Goal: Task Accomplishment & Management: Complete application form

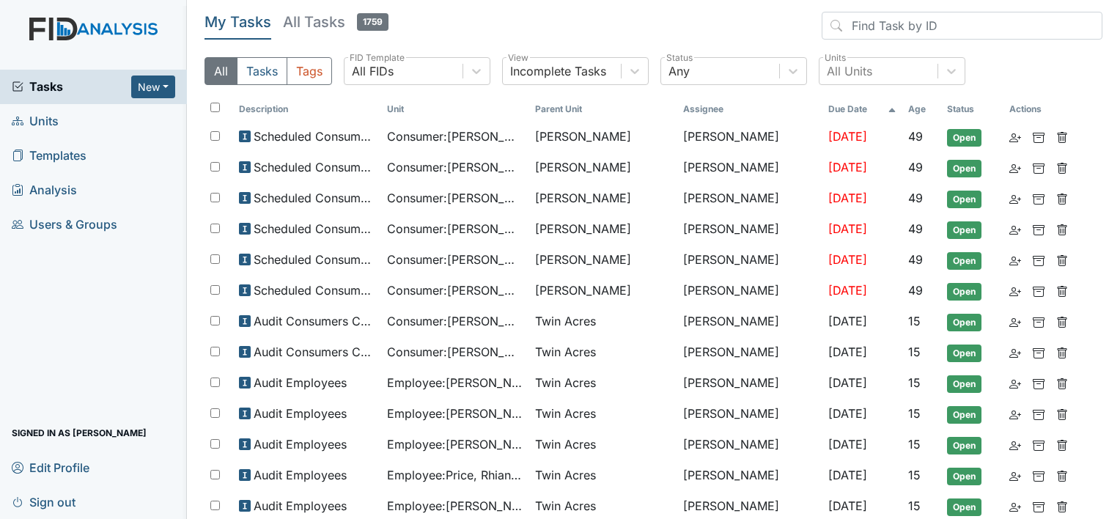
click at [78, 121] on link "Units" at bounding box center [93, 121] width 187 height 34
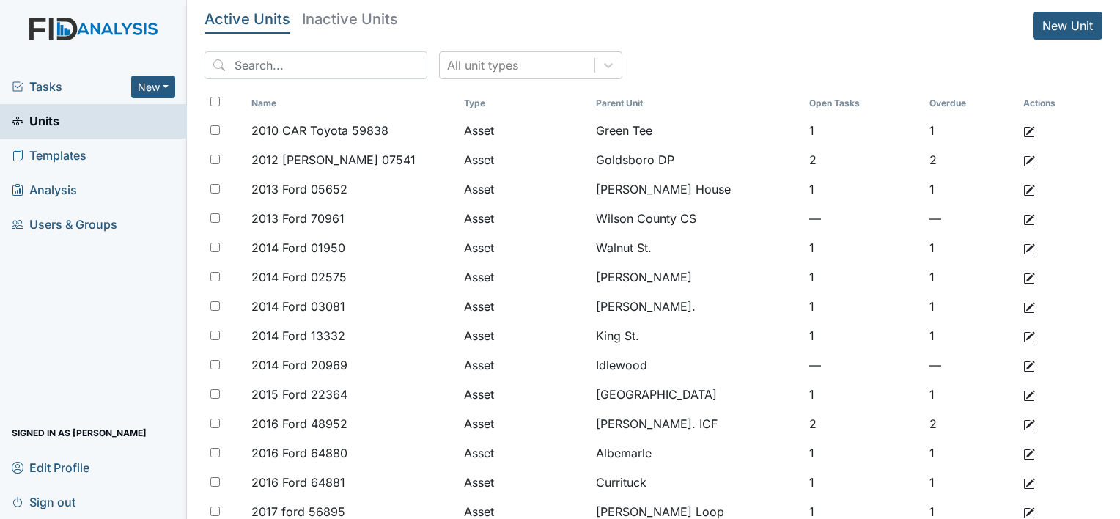
click at [103, 18] on img at bounding box center [93, 44] width 187 height 52
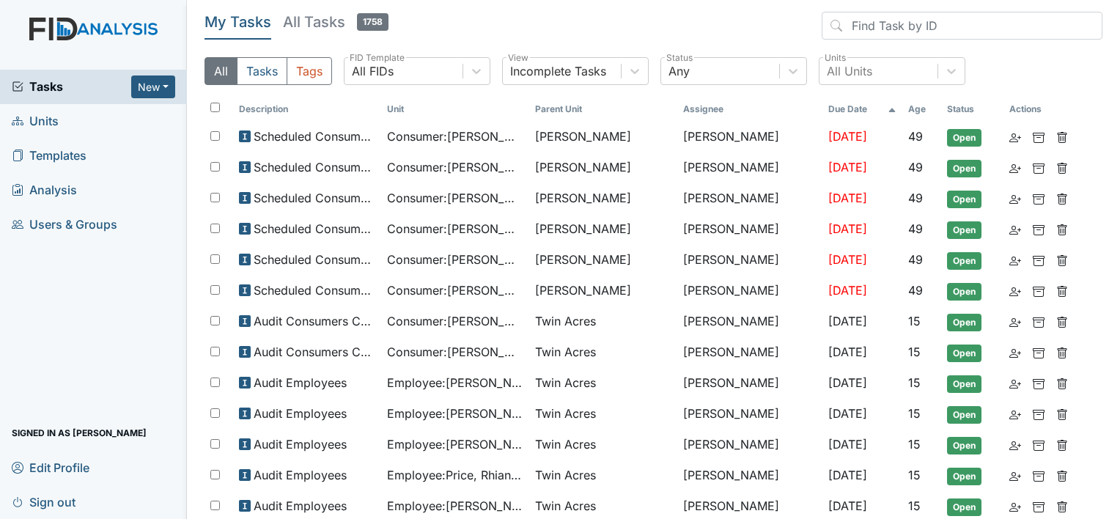
click at [73, 233] on span "Users & Groups" at bounding box center [65, 224] width 106 height 23
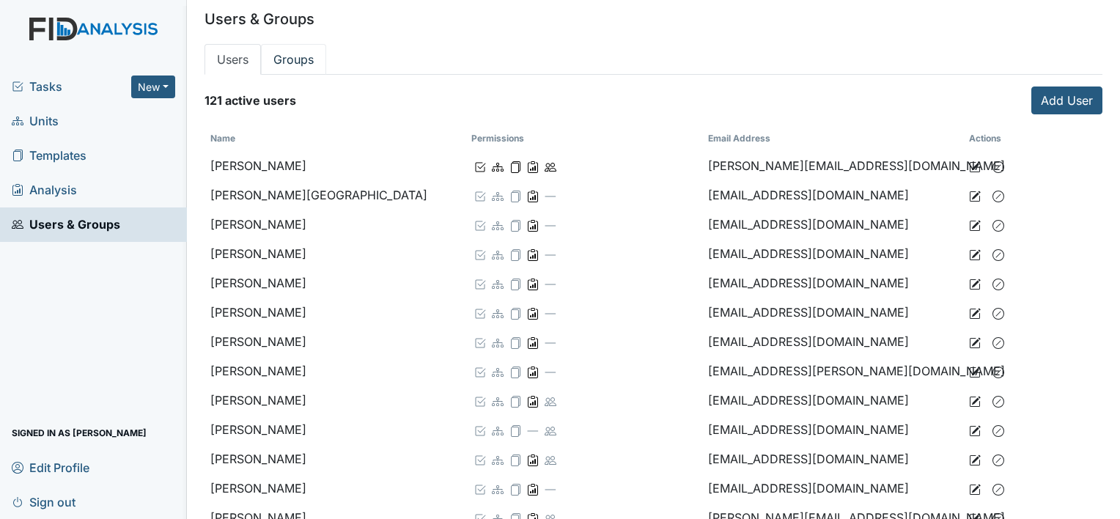
click at [298, 65] on link "Groups" at bounding box center [293, 59] width 65 height 31
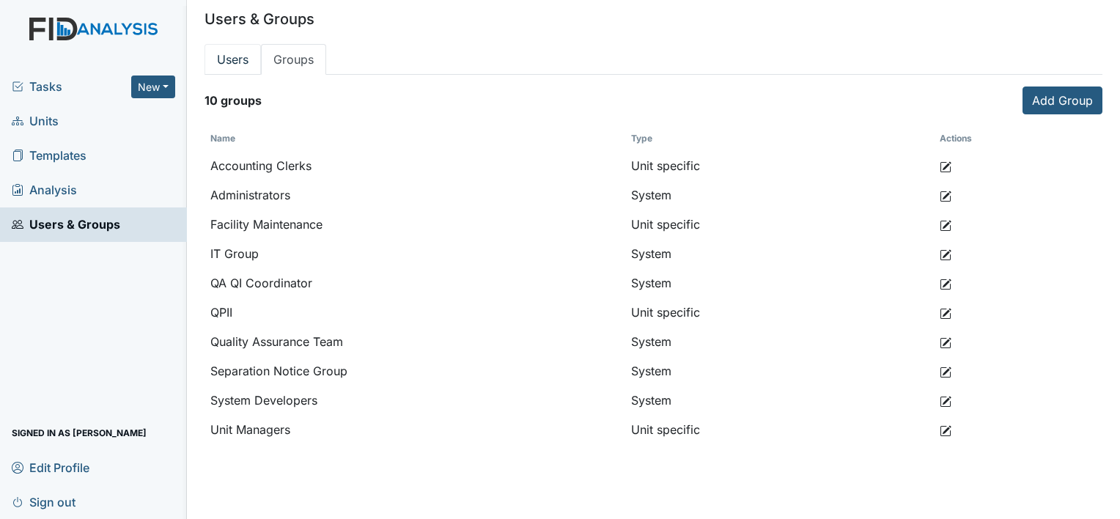
click at [230, 62] on link "Users" at bounding box center [233, 59] width 56 height 31
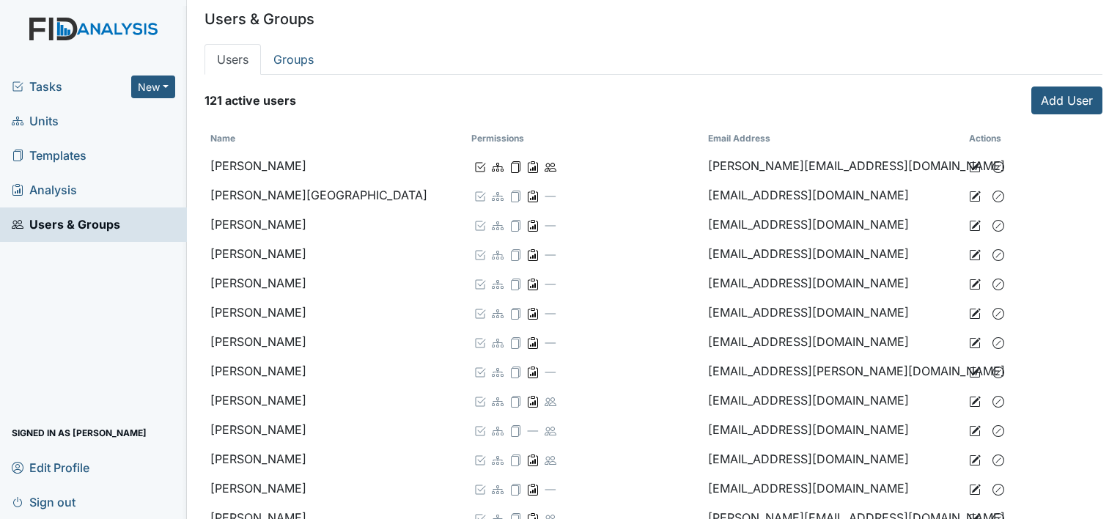
click at [56, 82] on span "Tasks" at bounding box center [72, 87] width 120 height 18
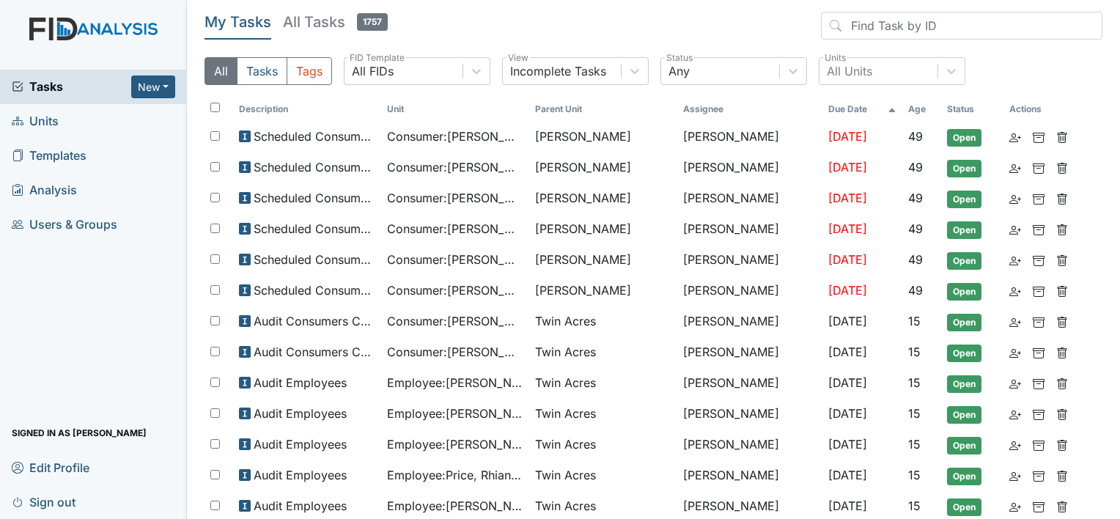
click at [87, 226] on span "Users & Groups" at bounding box center [65, 224] width 106 height 23
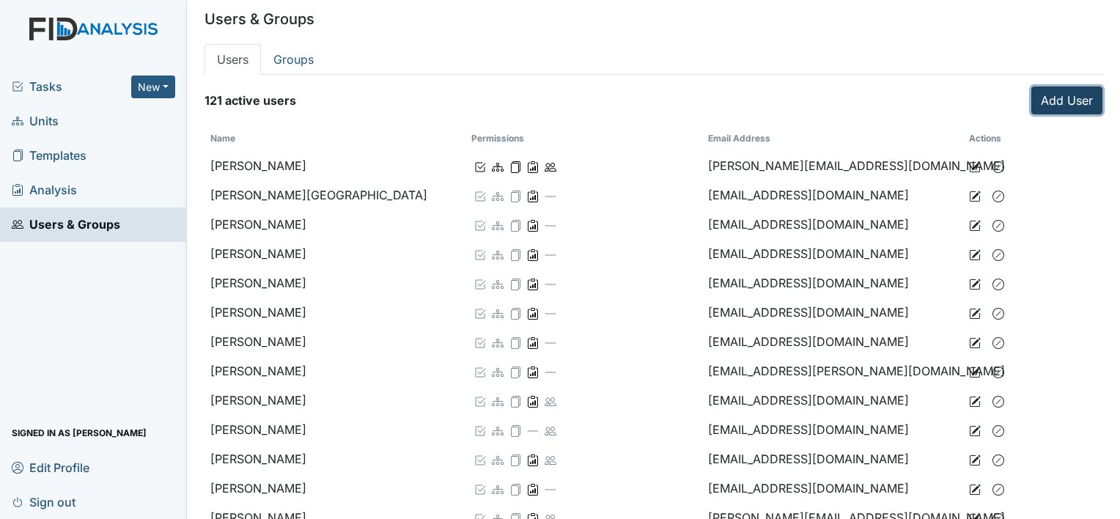
click at [1065, 99] on link "Add User" at bounding box center [1067, 101] width 71 height 28
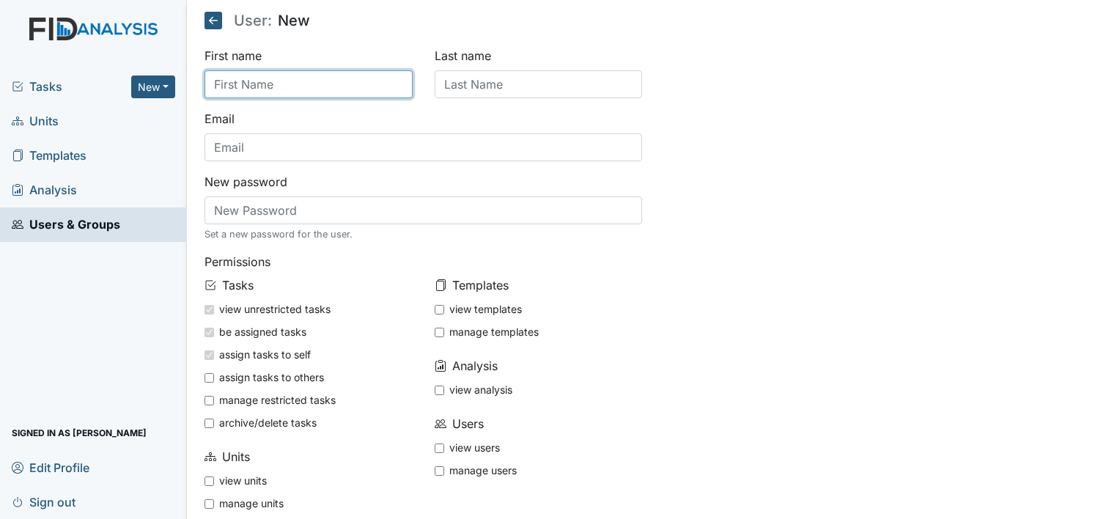
click at [330, 84] on input "text" at bounding box center [309, 84] width 208 height 28
type input "k"
type input "Kimberly"
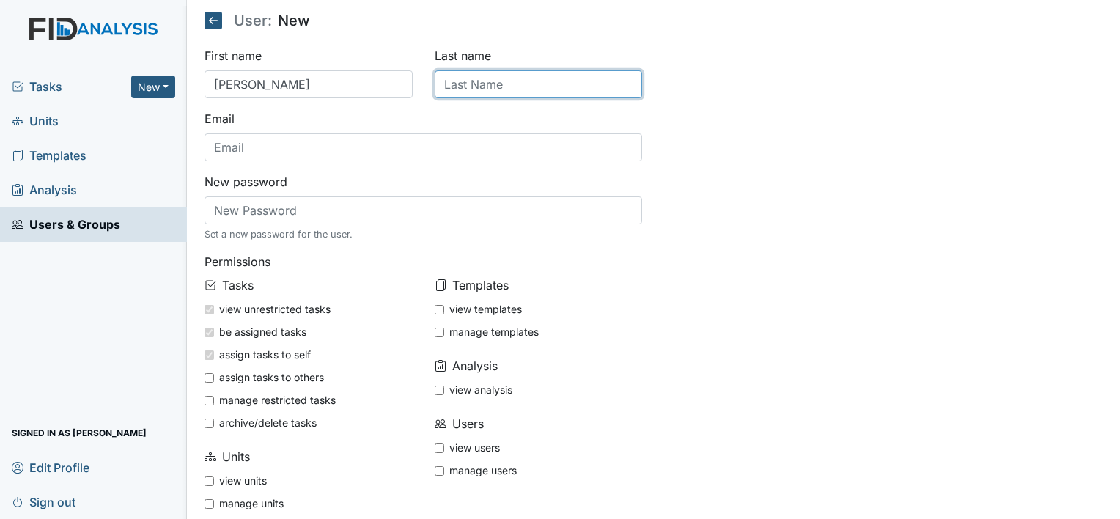
click at [490, 77] on input "text" at bounding box center [539, 84] width 208 height 28
type input "Wade"
click at [854, 135] on div "First name Kimberly Last name Wade Email New password Set a new password for th…" at bounding box center [654, 307] width 920 height 521
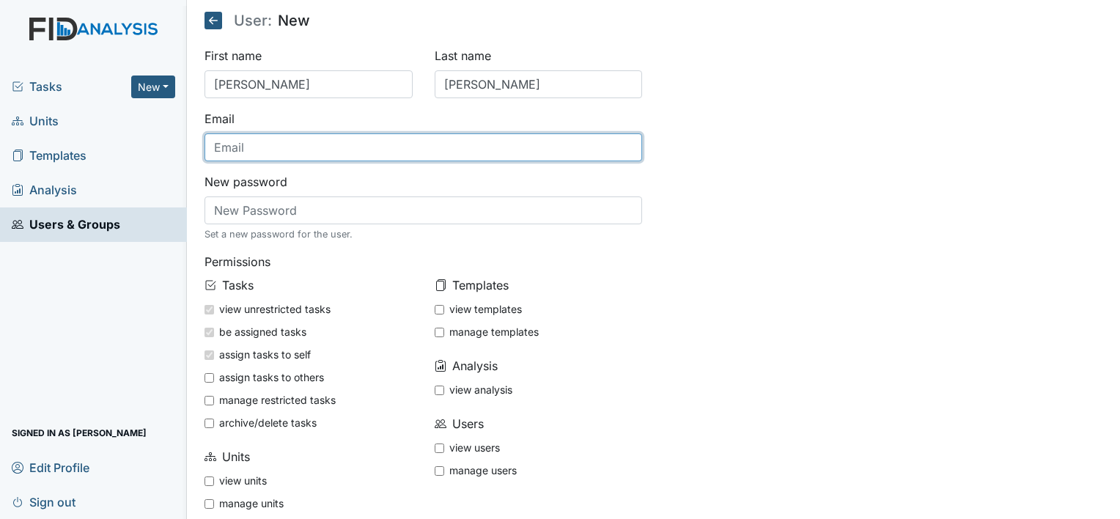
click at [333, 149] on input "text" at bounding box center [424, 147] width 438 height 28
type input "Kwade@lifeincorporated.com"
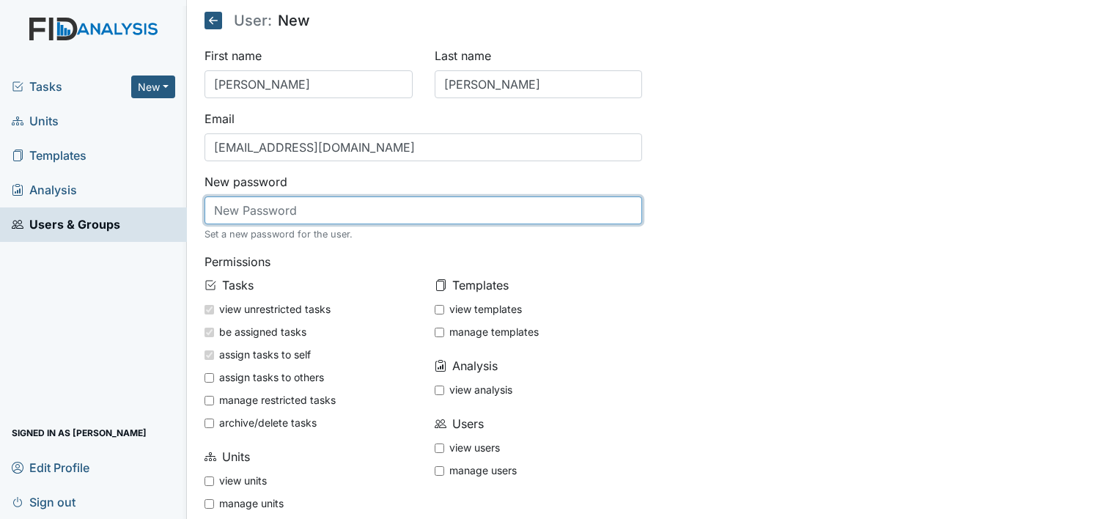
click at [255, 208] on input "text" at bounding box center [424, 211] width 438 height 28
type input "Password"
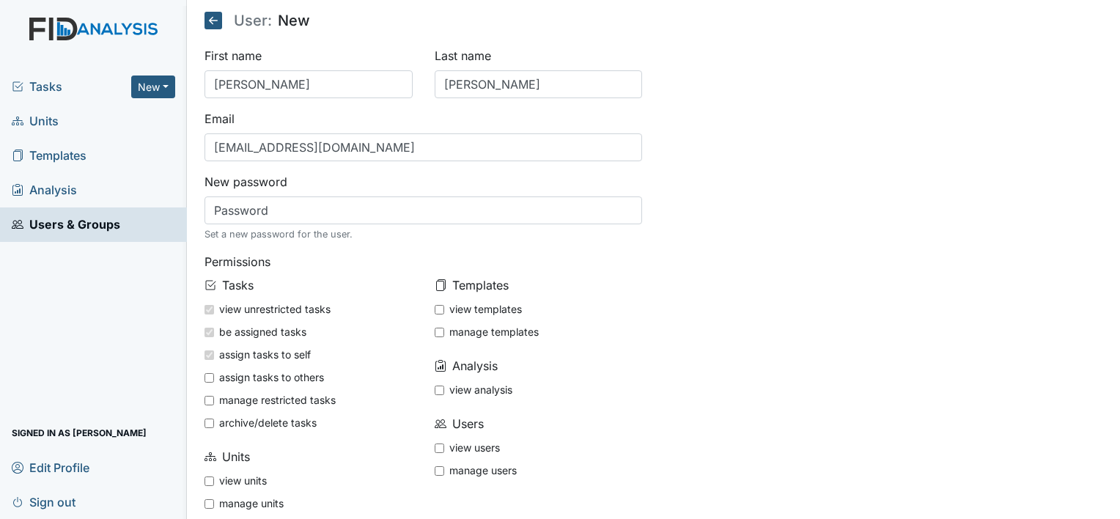
click at [909, 290] on div "First name Kimberly Last name Wade Email Kwade@lifeincorporated.com New passwor…" at bounding box center [654, 307] width 920 height 521
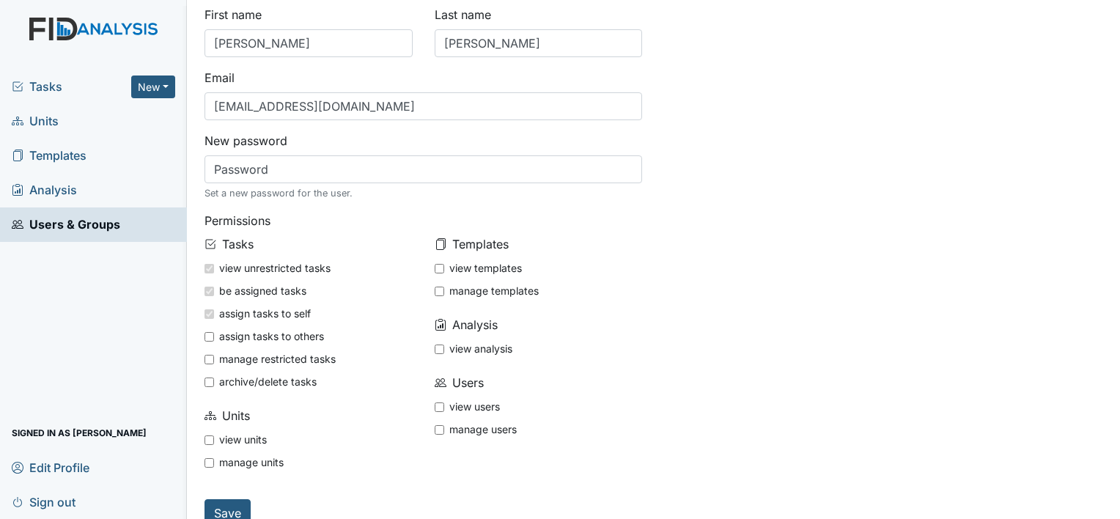
scroll to position [63, 0]
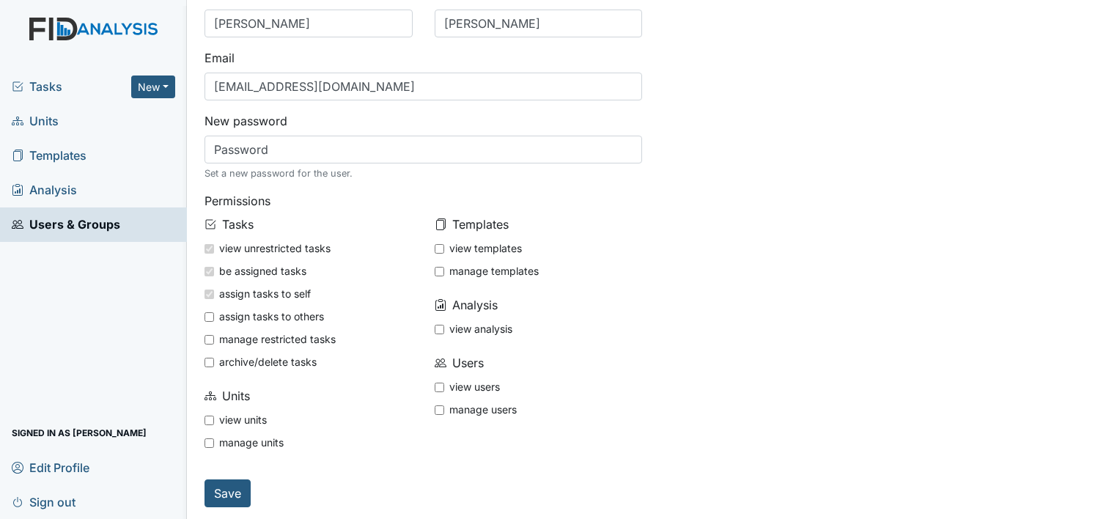
click at [449, 220] on h6 "Templates" at bounding box center [539, 225] width 208 height 18
click at [442, 220] on icon at bounding box center [441, 225] width 12 height 12
click at [442, 224] on icon at bounding box center [442, 224] width 8 height 10
click at [437, 224] on icon at bounding box center [441, 225] width 12 height 12
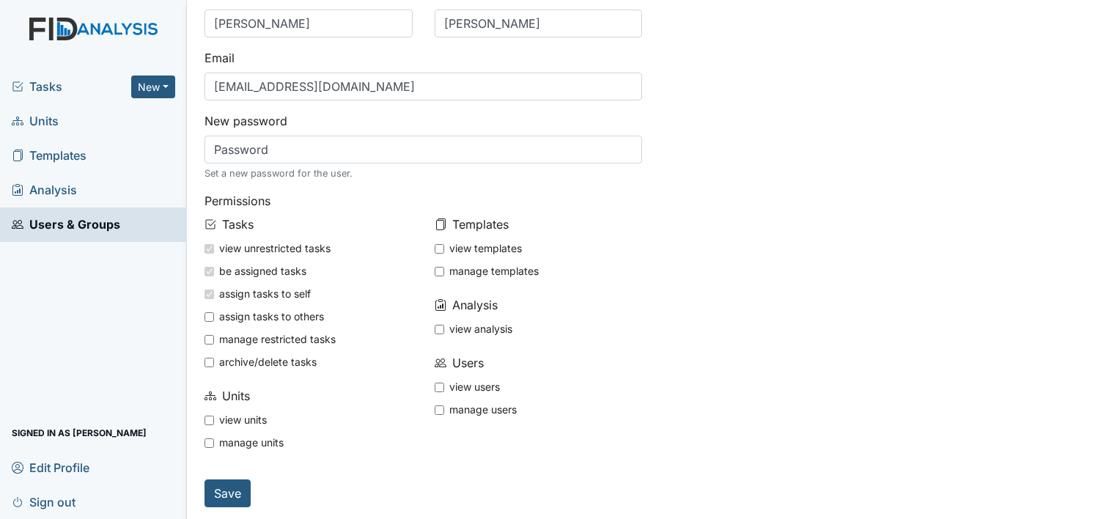
click at [435, 220] on icon at bounding box center [441, 225] width 12 height 12
click at [437, 224] on icon at bounding box center [441, 225] width 12 height 12
drag, startPoint x: 437, startPoint y: 224, endPoint x: 886, endPoint y: 283, distance: 452.7
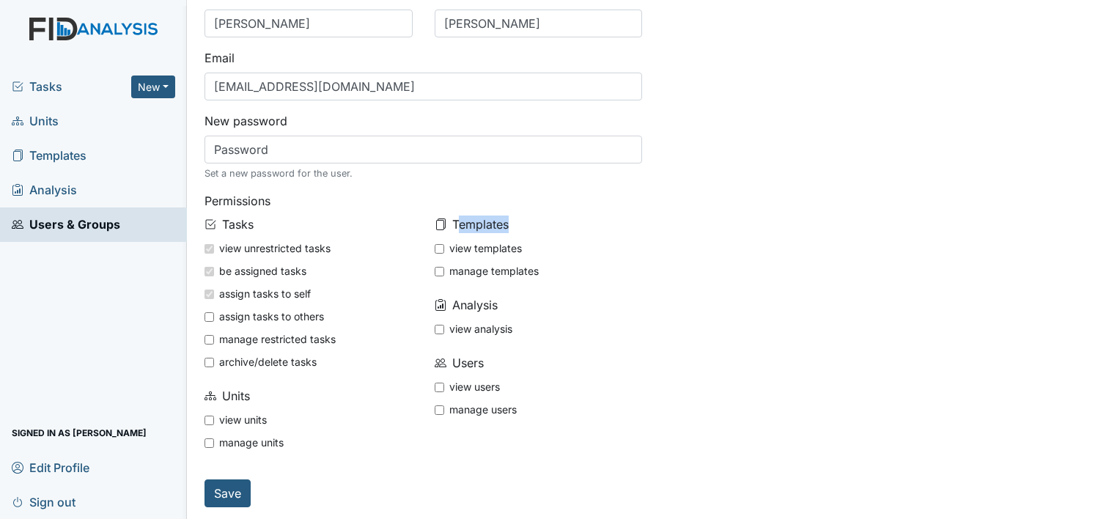
click at [886, 283] on div "First name Kimberly Last name Wade Email Kwade@lifeincorporated.com New passwor…" at bounding box center [654, 246] width 920 height 521
click at [208, 418] on input "view units" at bounding box center [210, 421] width 10 height 10
checkbox input "true"
click at [430, 245] on div "Templates view templates manage templates Analysis view analysis Users view use…" at bounding box center [539, 342] width 230 height 252
click at [435, 246] on input "view templates" at bounding box center [440, 249] width 10 height 10
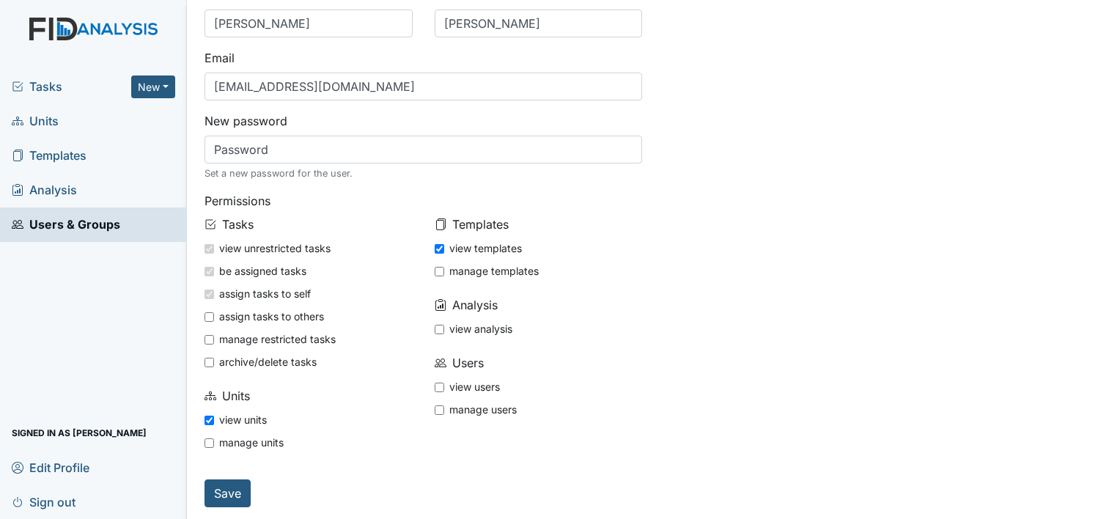
click at [437, 250] on input "view templates" at bounding box center [440, 249] width 10 height 10
click at [437, 251] on input "view templates" at bounding box center [440, 249] width 10 height 10
checkbox input "true"
click at [438, 328] on input "view analysis" at bounding box center [440, 330] width 10 height 10
checkbox input "true"
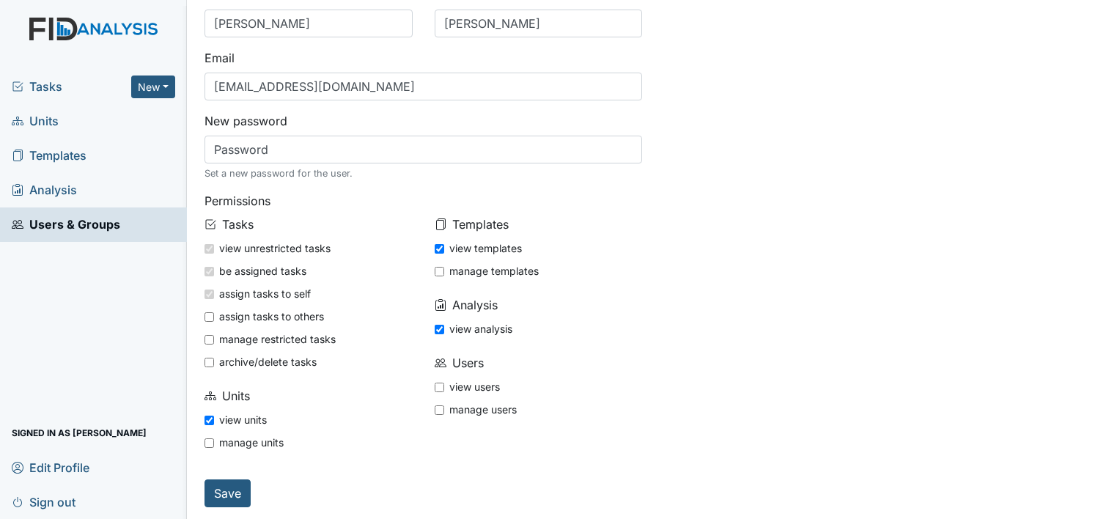
click at [435, 384] on input "view users" at bounding box center [440, 388] width 10 height 10
checkbox input "true"
click at [230, 497] on input "Save" at bounding box center [228, 494] width 46 height 28
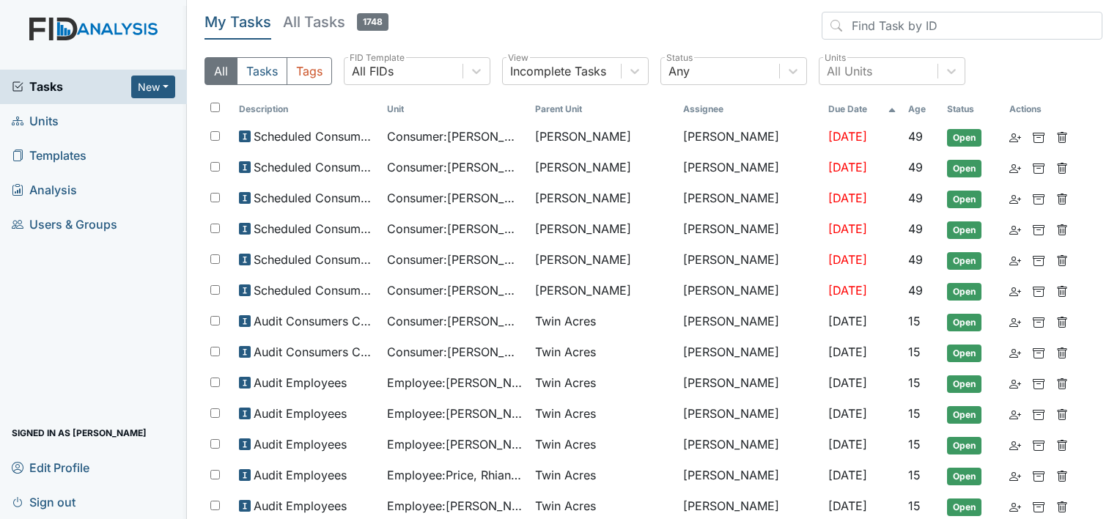
click at [56, 115] on span "Units" at bounding box center [35, 121] width 47 height 23
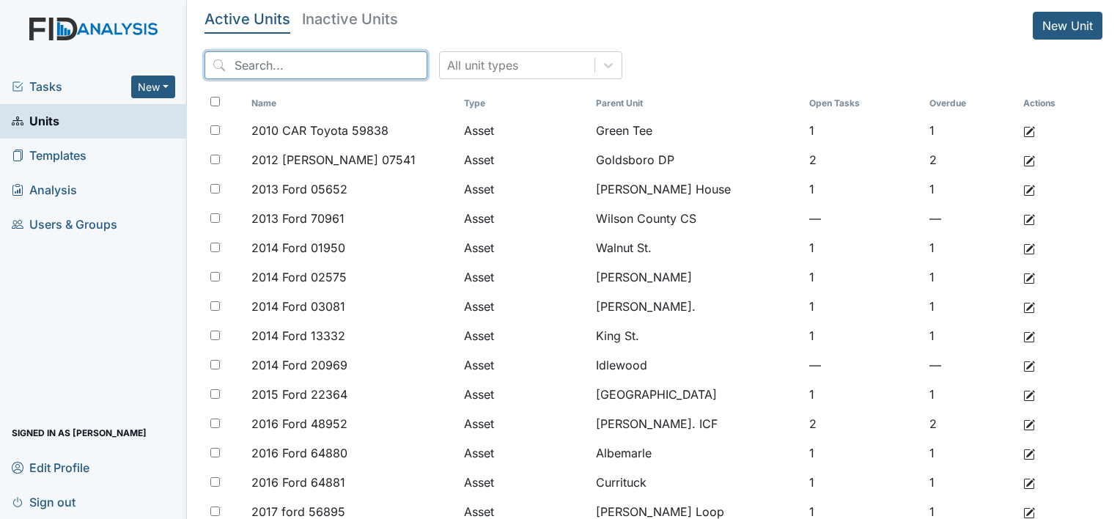
click at [348, 72] on input "search" at bounding box center [316, 65] width 223 height 28
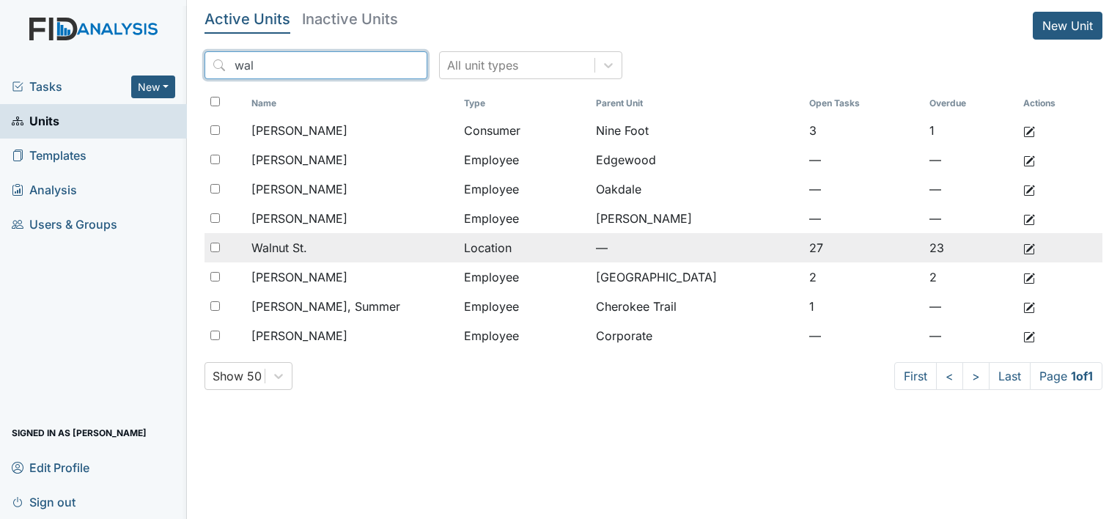
type input "wal"
click at [315, 249] on div "Walnut St." at bounding box center [352, 248] width 201 height 18
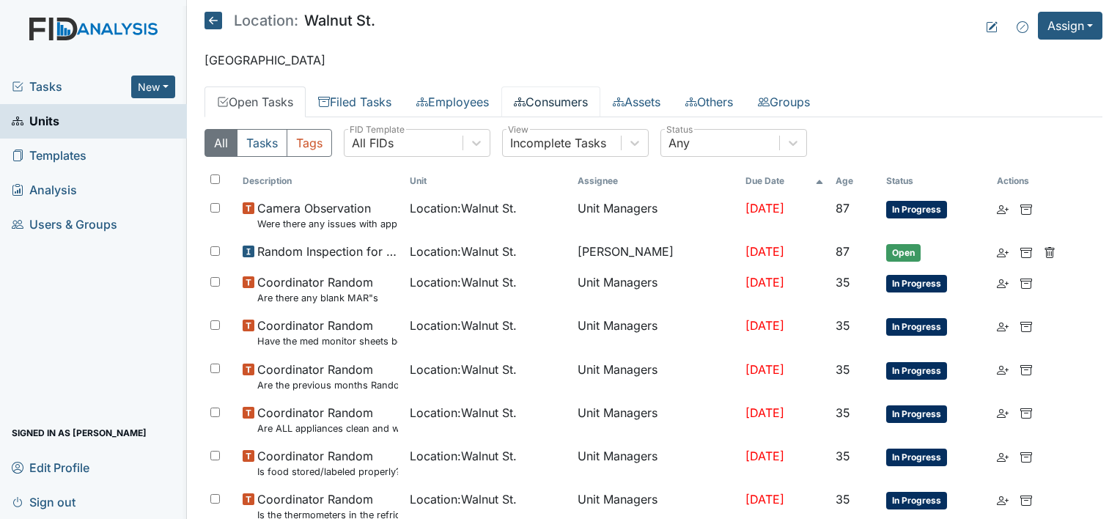
click at [578, 98] on link "Consumers" at bounding box center [551, 102] width 99 height 31
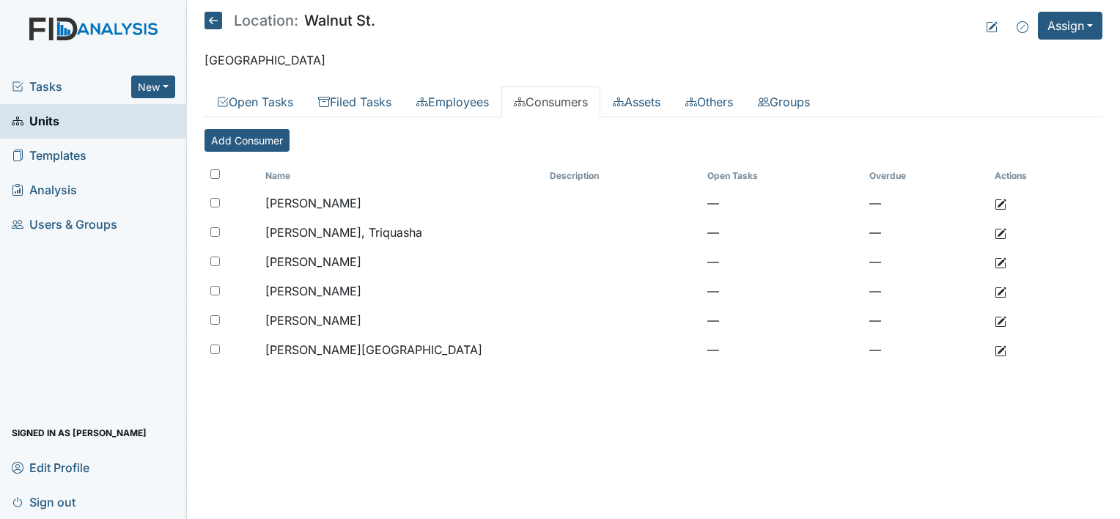
click at [208, 21] on icon at bounding box center [214, 21] width 18 height 18
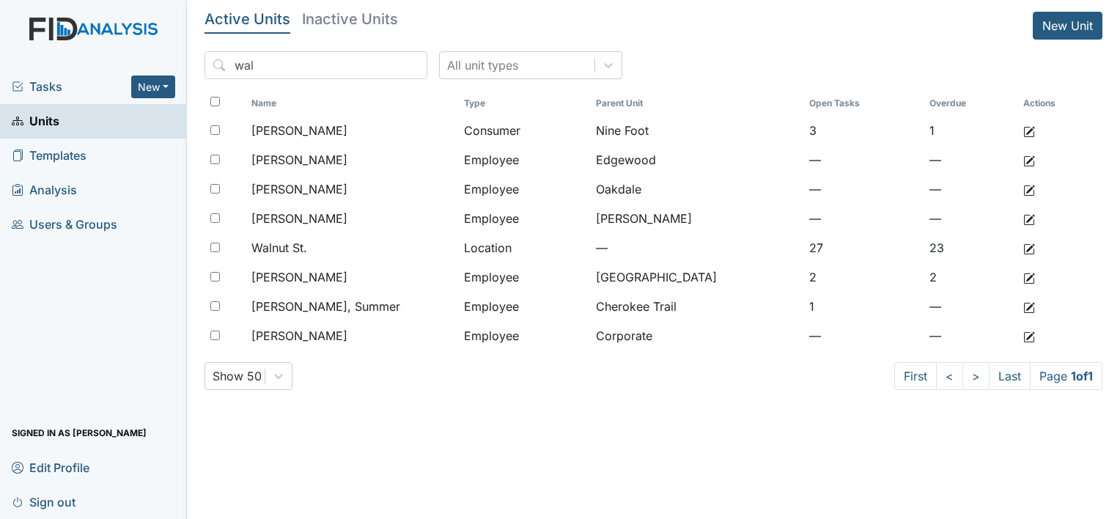
click at [65, 122] on link "Units" at bounding box center [93, 121] width 187 height 34
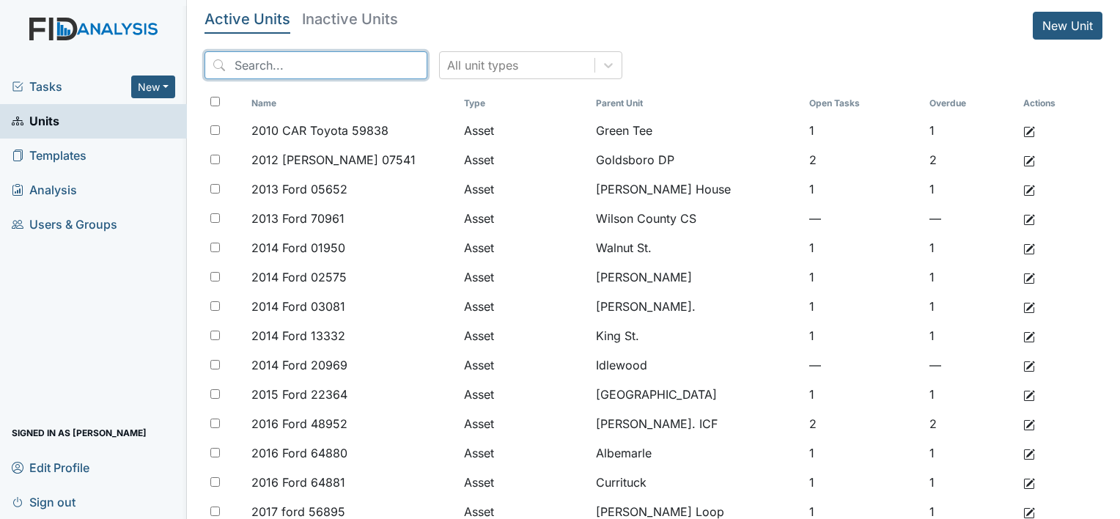
click at [305, 59] on input "search" at bounding box center [316, 65] width 223 height 28
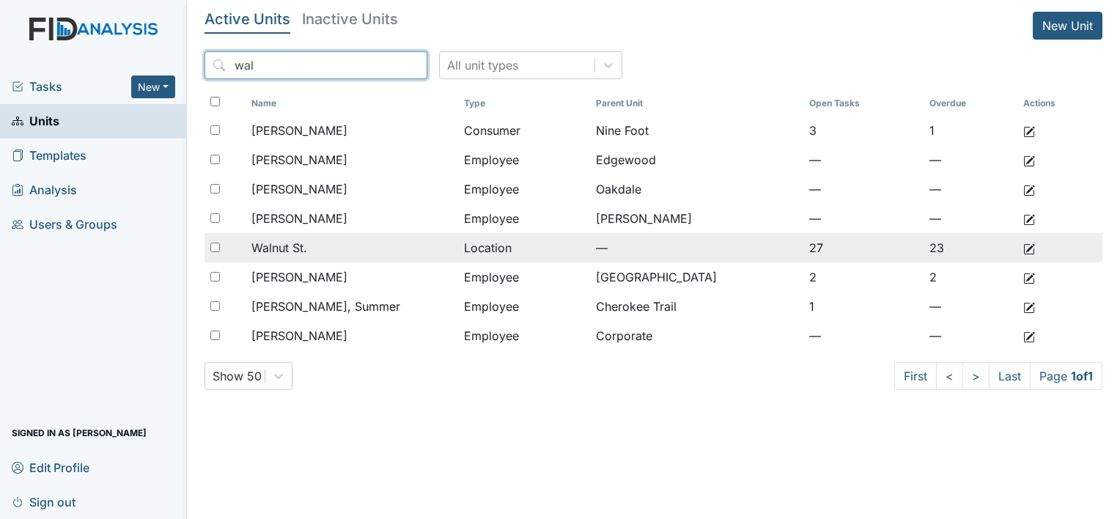
type input "wal"
click at [326, 243] on div "Walnut St." at bounding box center [352, 248] width 201 height 18
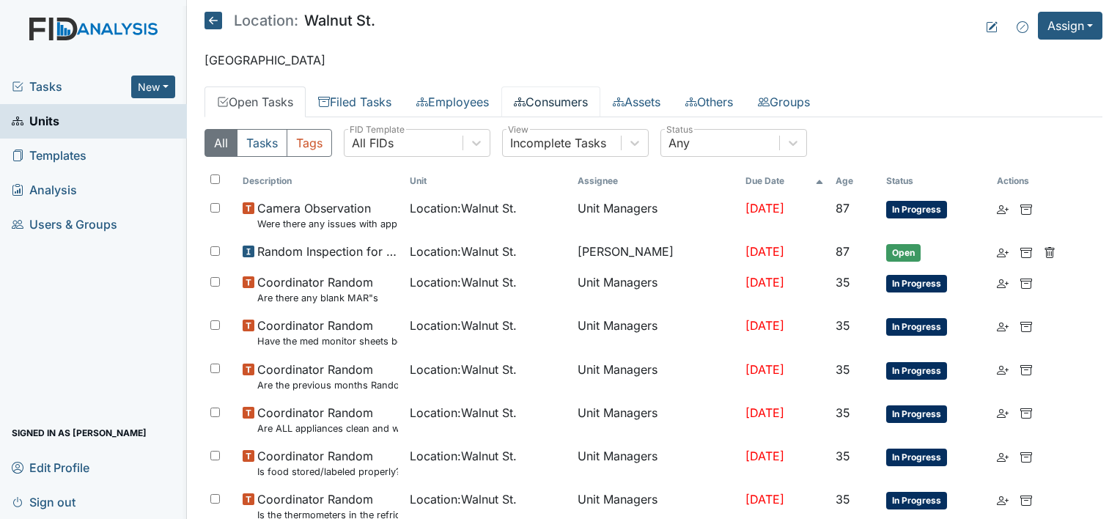
click at [572, 100] on link "Consumers" at bounding box center [551, 102] width 99 height 31
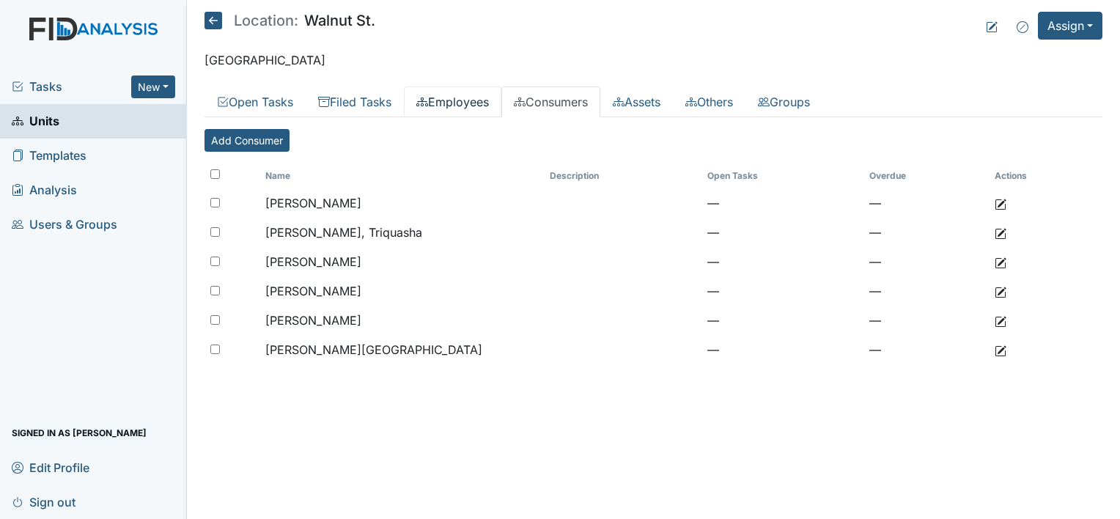
click at [459, 102] on link "Employees" at bounding box center [453, 102] width 98 height 31
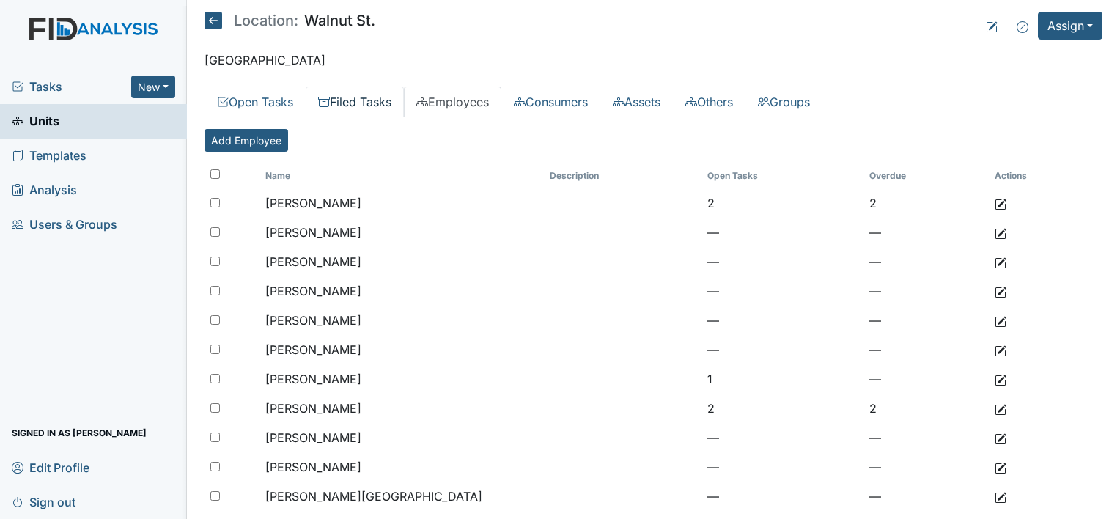
click at [353, 97] on link "Filed Tasks" at bounding box center [355, 102] width 98 height 31
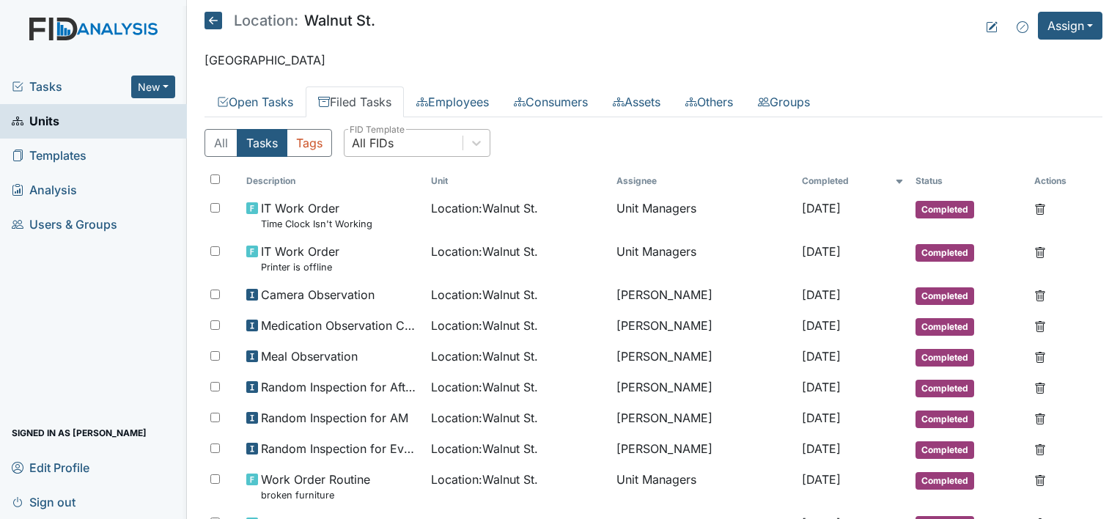
click at [411, 133] on div "All FIDs" at bounding box center [404, 143] width 118 height 26
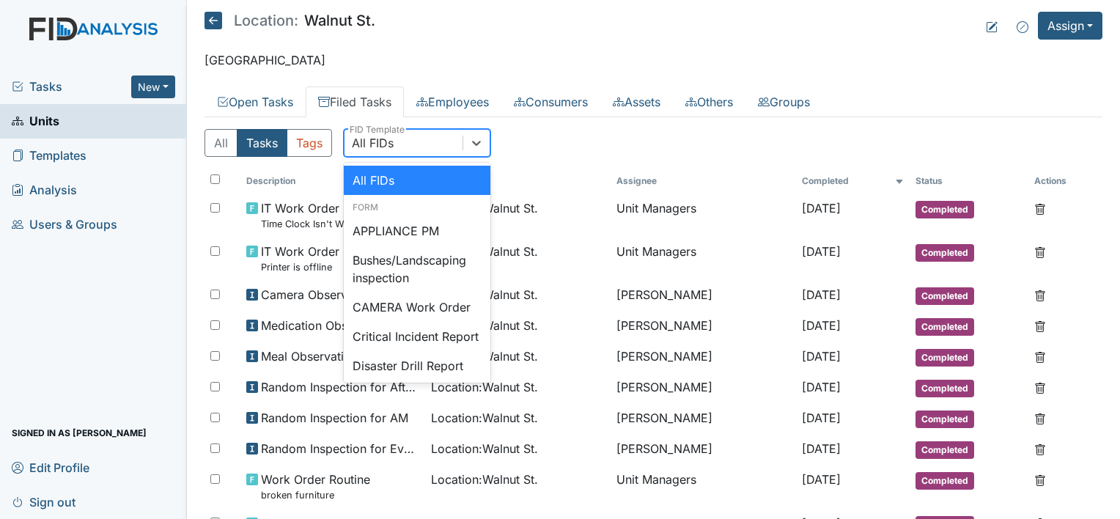
click at [591, 141] on div "All Tasks Tags option All FIDs focused, 1 of 5. 47 results available. Use Up an…" at bounding box center [654, 149] width 898 height 40
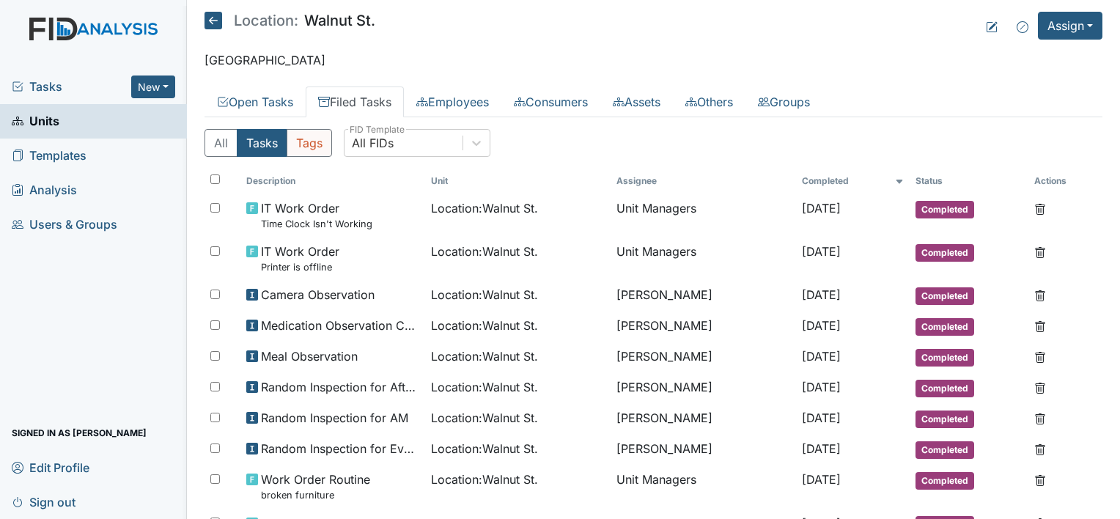
click at [314, 144] on button "Tags" at bounding box center [309, 143] width 45 height 28
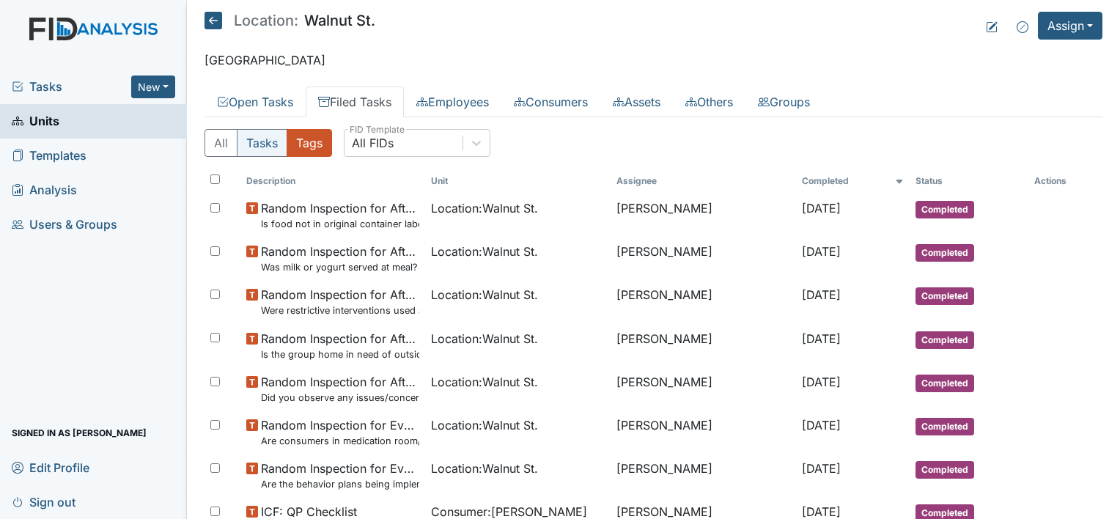
click at [267, 140] on button "Tasks" at bounding box center [262, 143] width 51 height 28
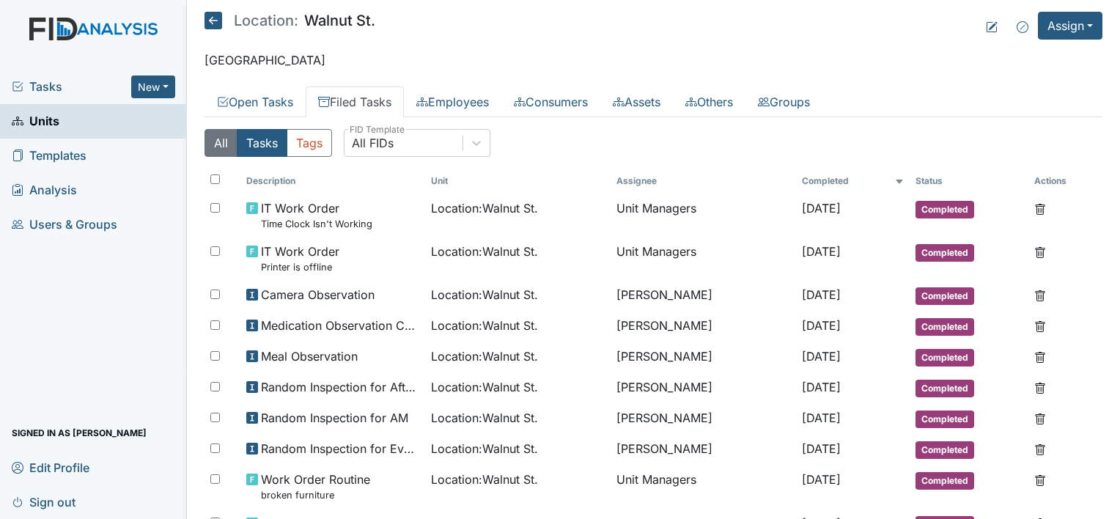
click at [221, 147] on button "All" at bounding box center [221, 143] width 33 height 28
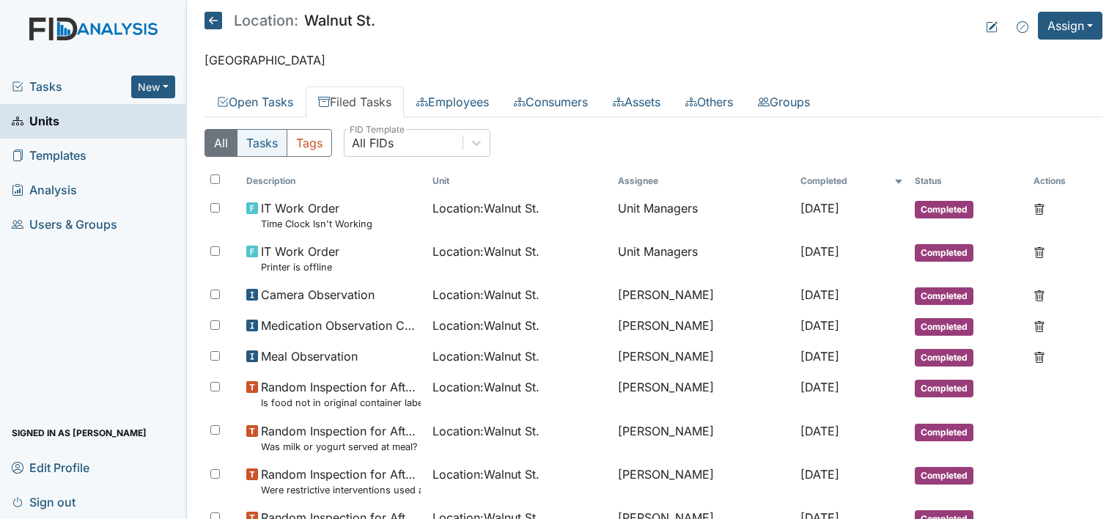
click at [264, 141] on button "Tasks" at bounding box center [262, 143] width 51 height 28
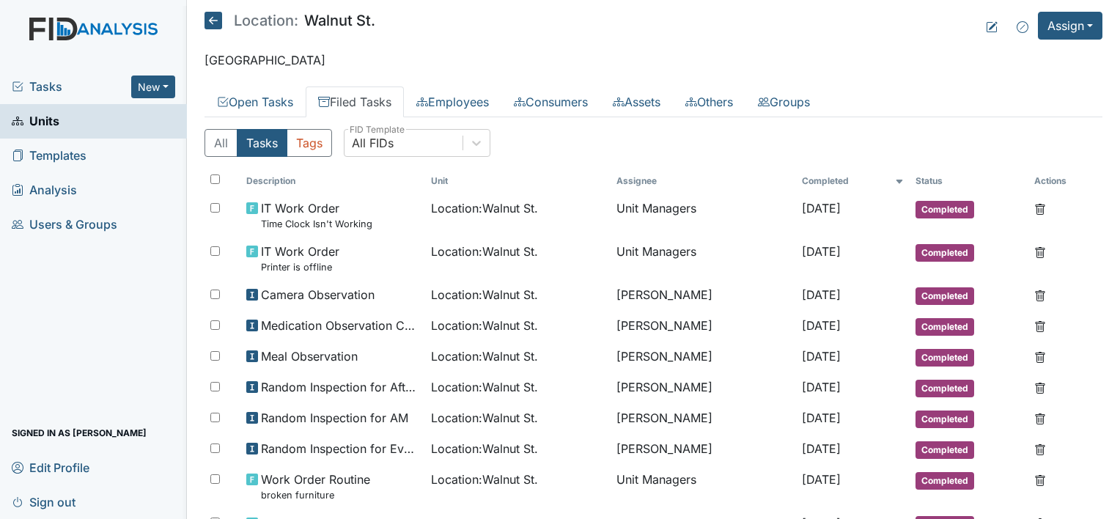
click at [360, 98] on link "Filed Tasks" at bounding box center [355, 102] width 98 height 31
click at [381, 143] on div "All FIDs" at bounding box center [373, 143] width 42 height 18
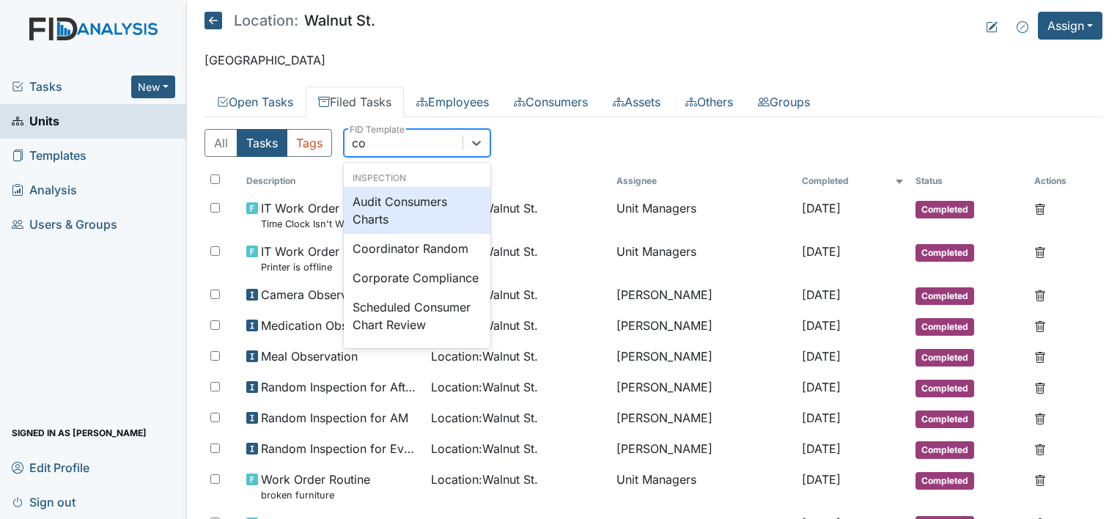
type input "coo"
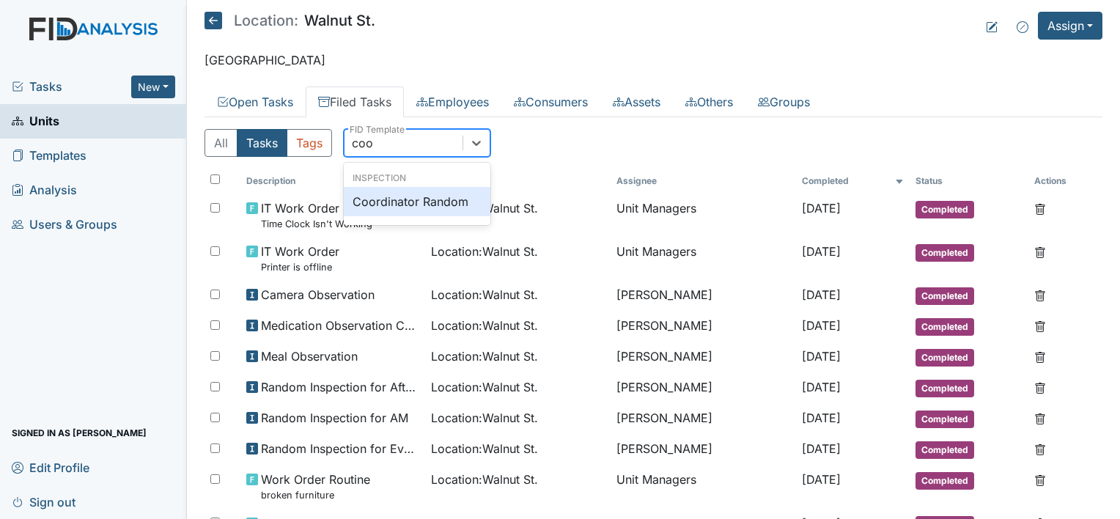
click at [399, 206] on div "Coordinator Random" at bounding box center [417, 201] width 147 height 29
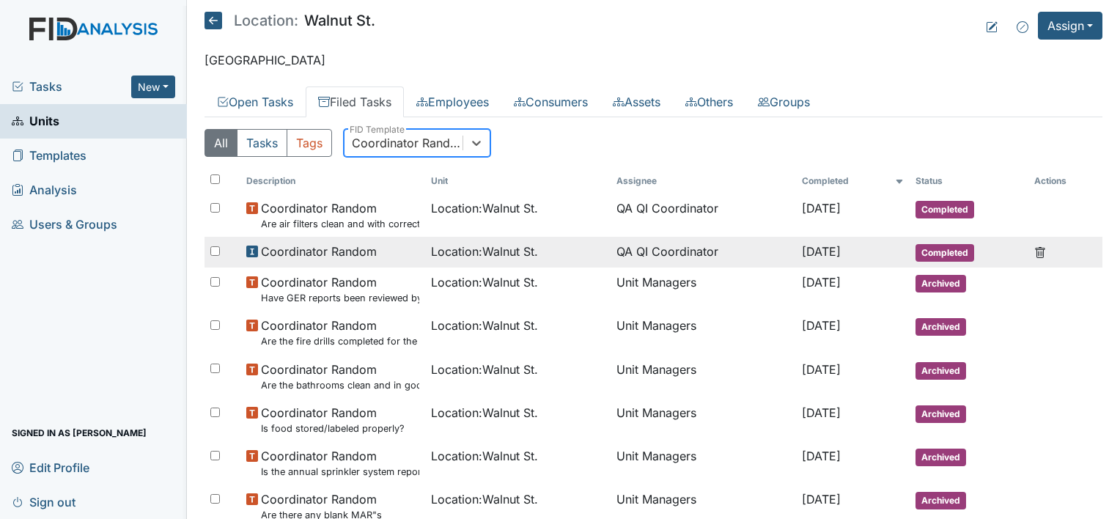
click at [414, 247] on td "Coordinator Random" at bounding box center [334, 252] width 186 height 31
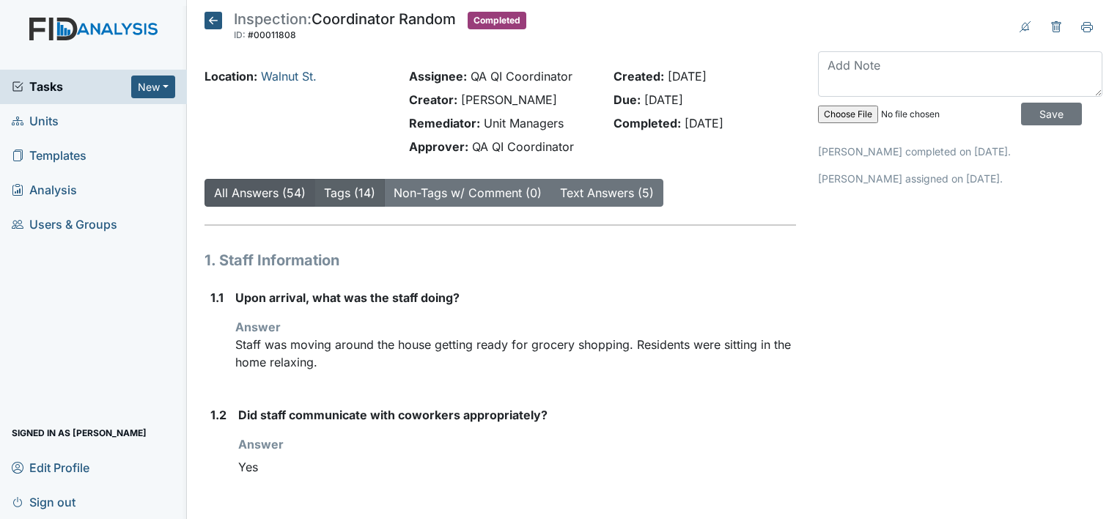
click at [334, 191] on link "Tags (14)" at bounding box center [349, 193] width 51 height 15
click at [276, 191] on link "All Answers (54)" at bounding box center [260, 193] width 92 height 15
click at [210, 23] on icon at bounding box center [214, 21] width 18 height 18
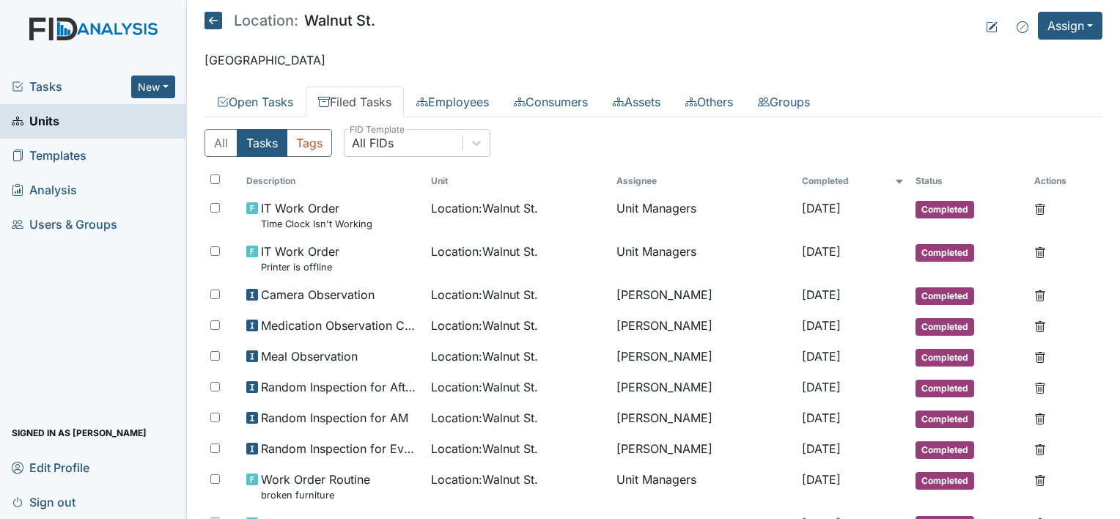
click at [367, 103] on link "Filed Tasks" at bounding box center [355, 102] width 98 height 31
click at [373, 142] on div "All FIDs" at bounding box center [373, 143] width 42 height 18
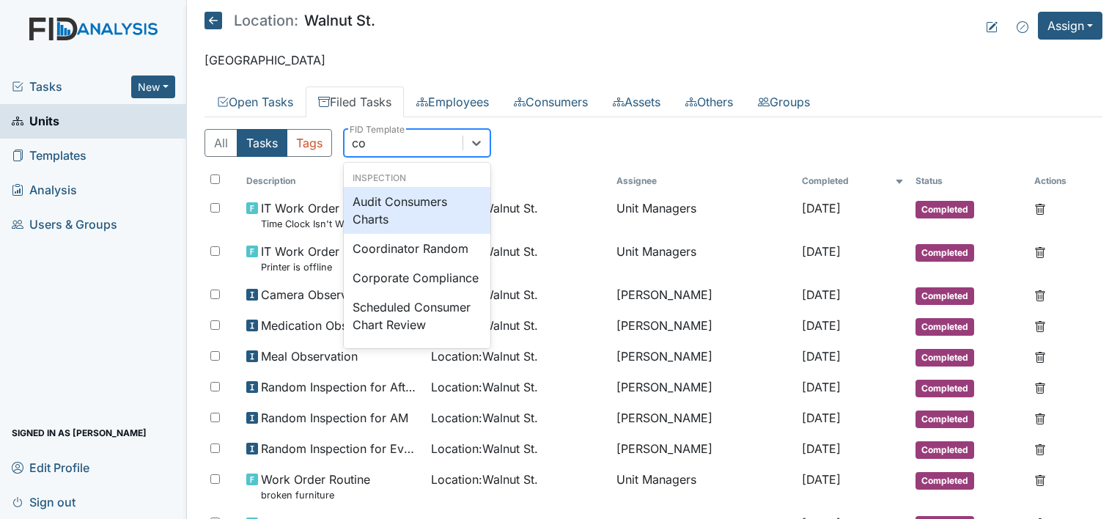
type input "coo"
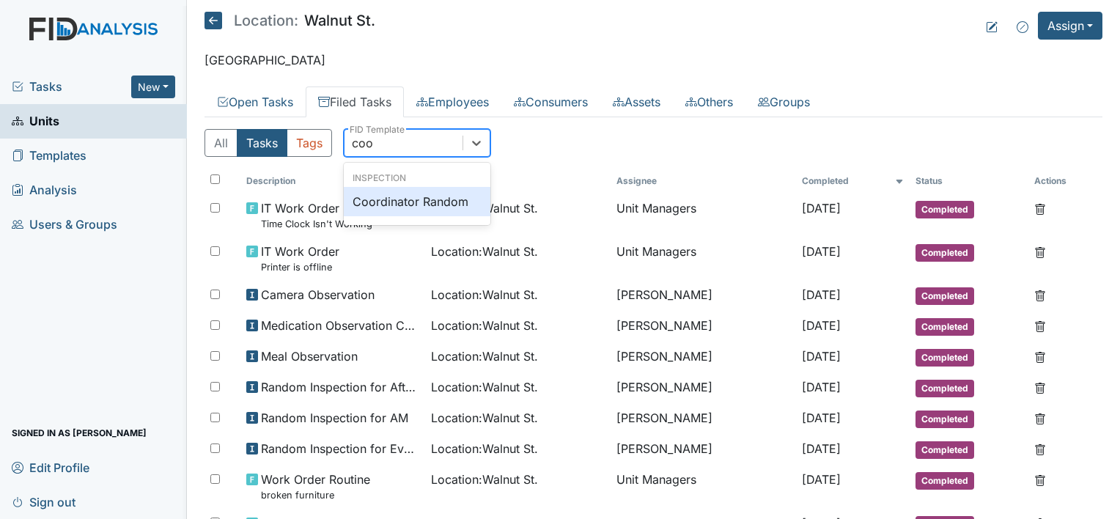
click at [428, 199] on div "Coordinator Random" at bounding box center [417, 201] width 147 height 29
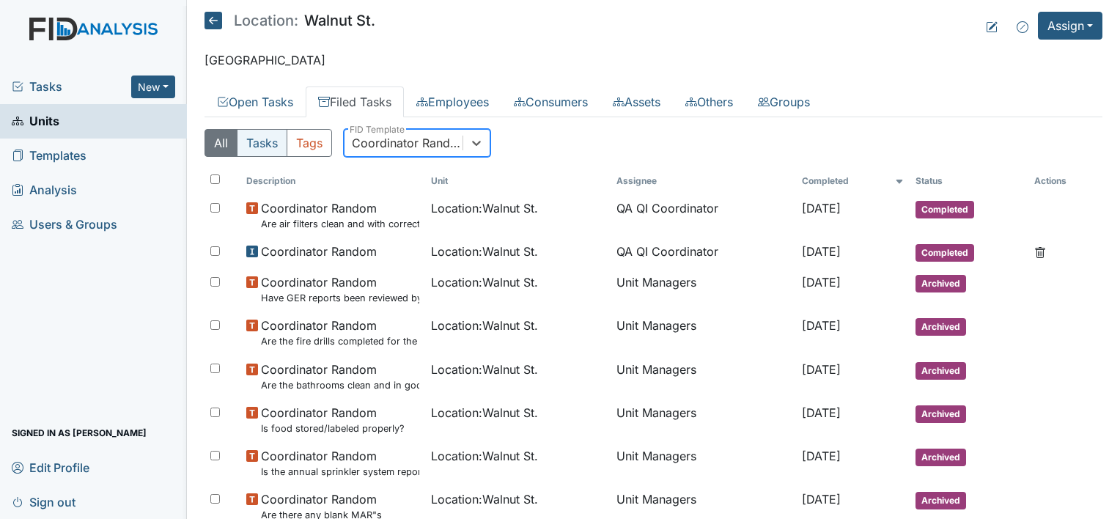
click at [262, 139] on button "Tasks" at bounding box center [262, 143] width 51 height 28
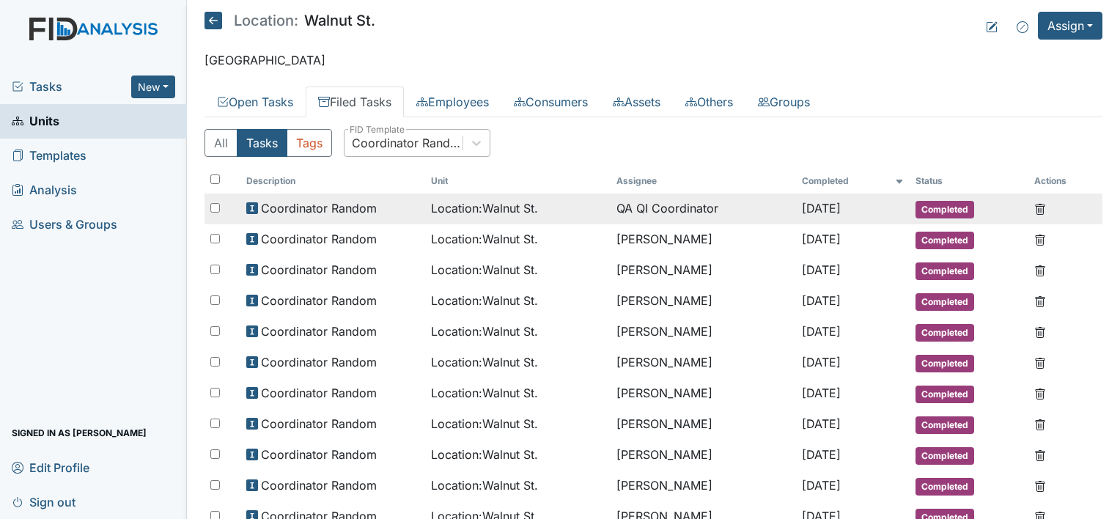
click at [398, 209] on div "Coordinator Random" at bounding box center [333, 208] width 174 height 18
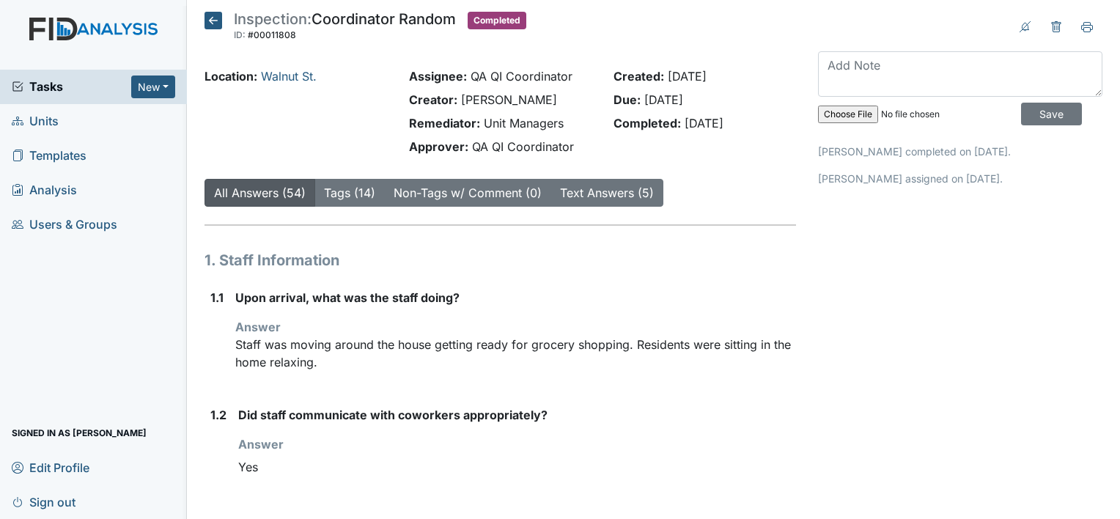
click at [207, 26] on icon at bounding box center [214, 21] width 18 height 18
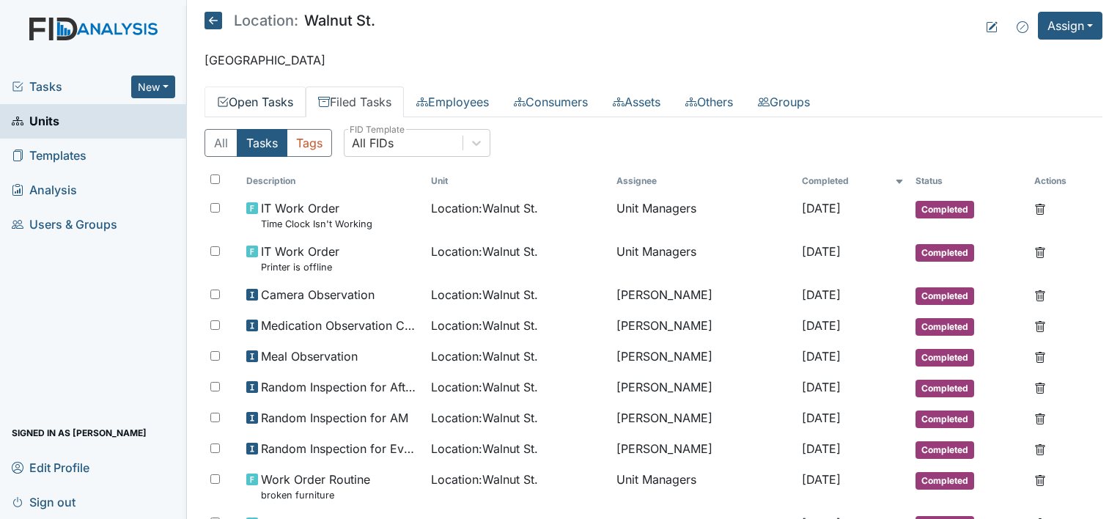
click at [257, 103] on link "Open Tasks" at bounding box center [255, 102] width 101 height 31
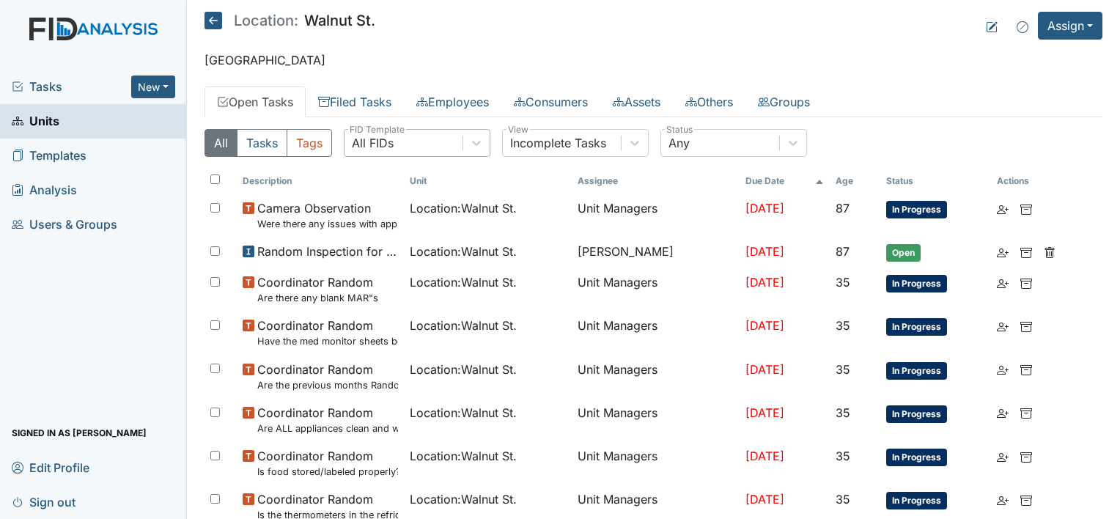
click at [419, 150] on div "All FIDs" at bounding box center [404, 143] width 118 height 26
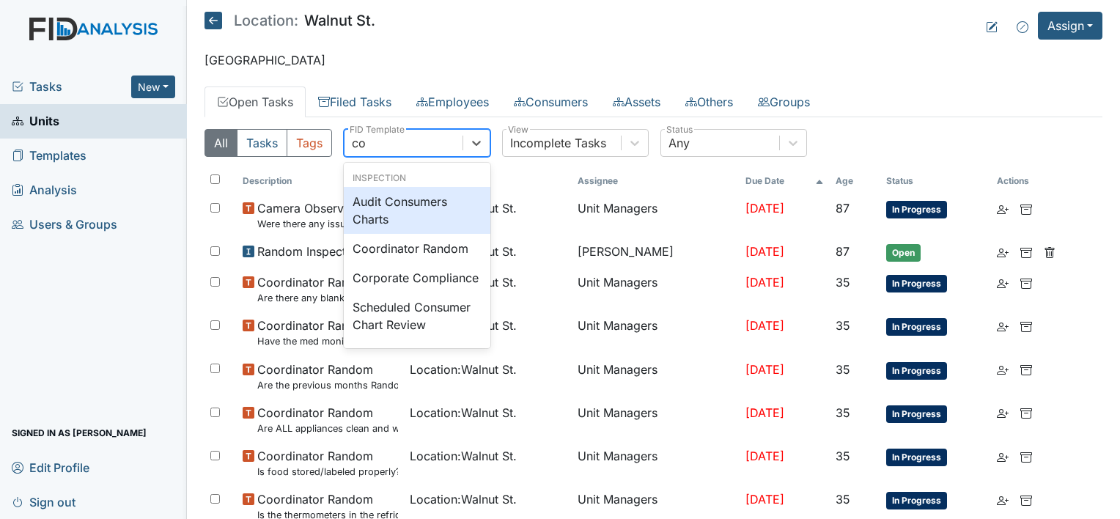
type input "coo"
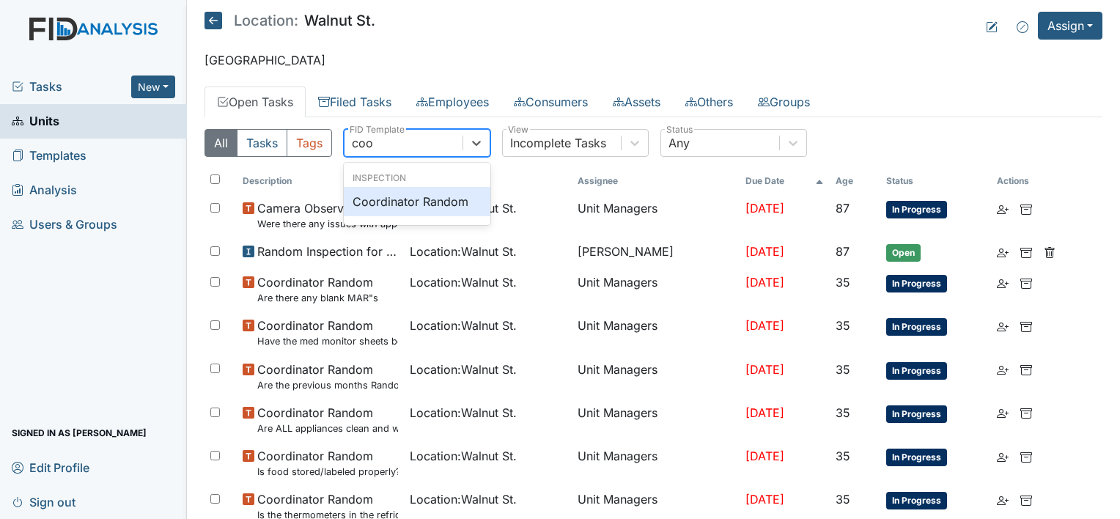
click at [449, 194] on div "Coordinator Random" at bounding box center [417, 201] width 147 height 29
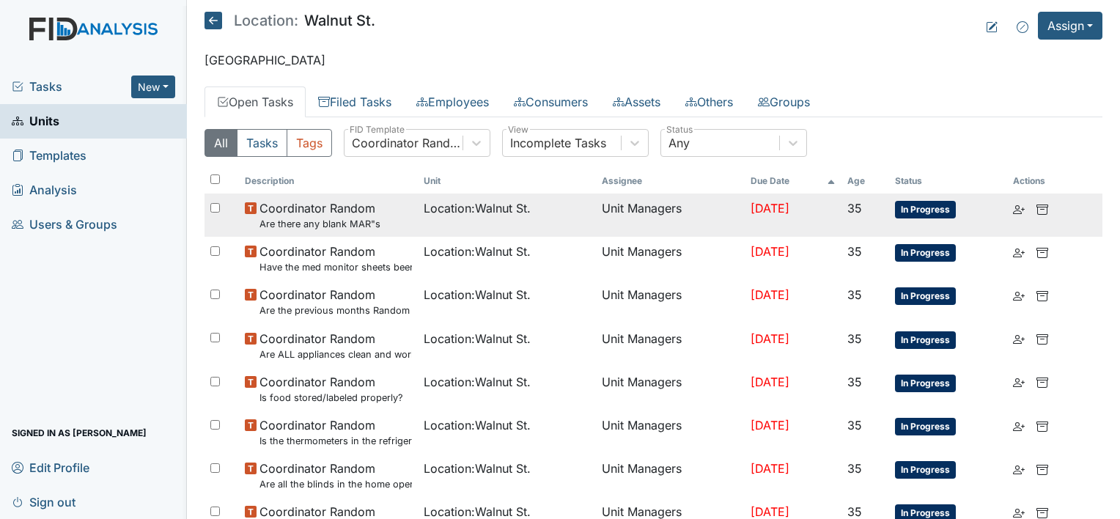
click at [397, 223] on div "Coordinator Random Are there any blank MAR"s" at bounding box center [328, 215] width 167 height 32
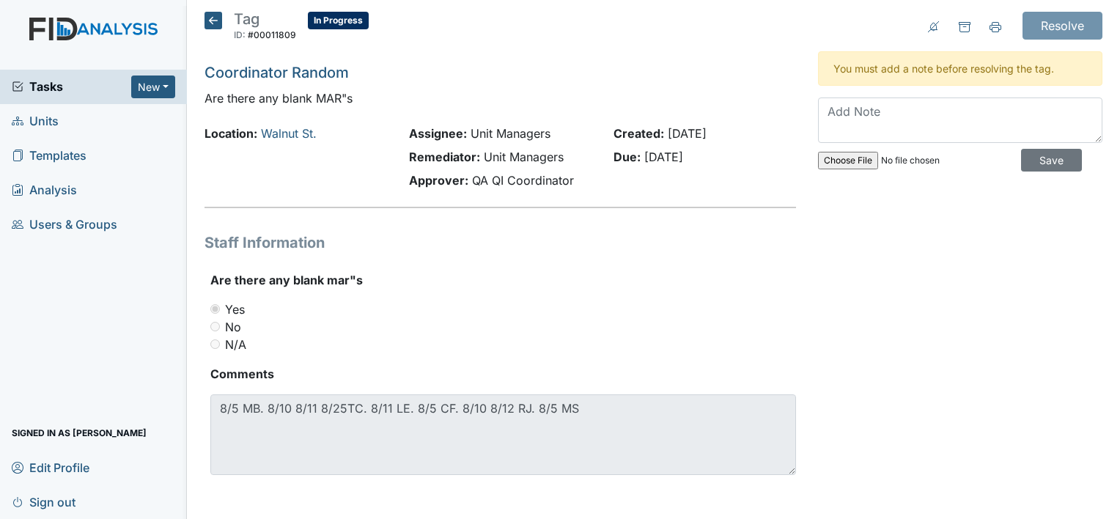
scroll to position [2, 0]
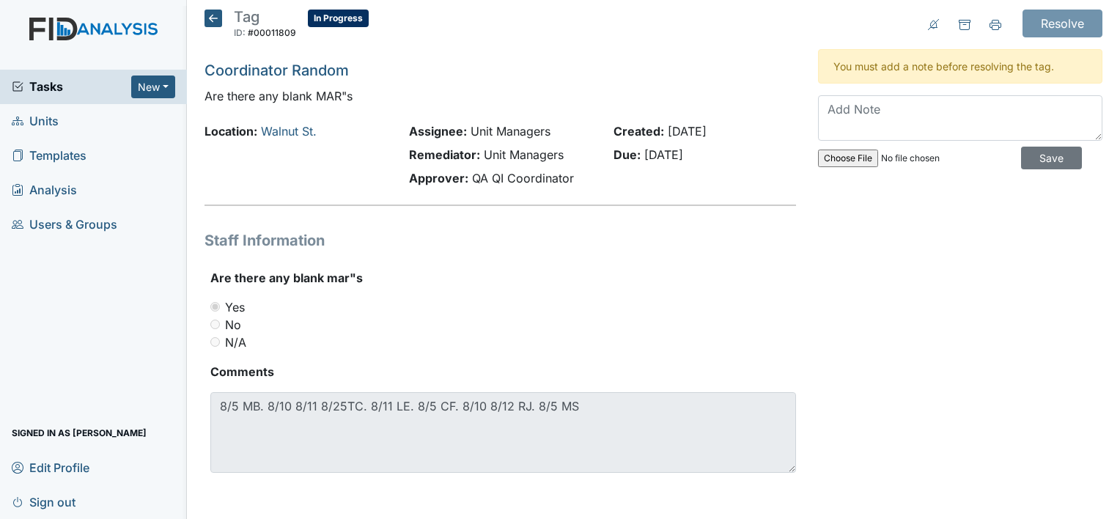
click at [214, 18] on icon at bounding box center [214, 19] width 18 height 18
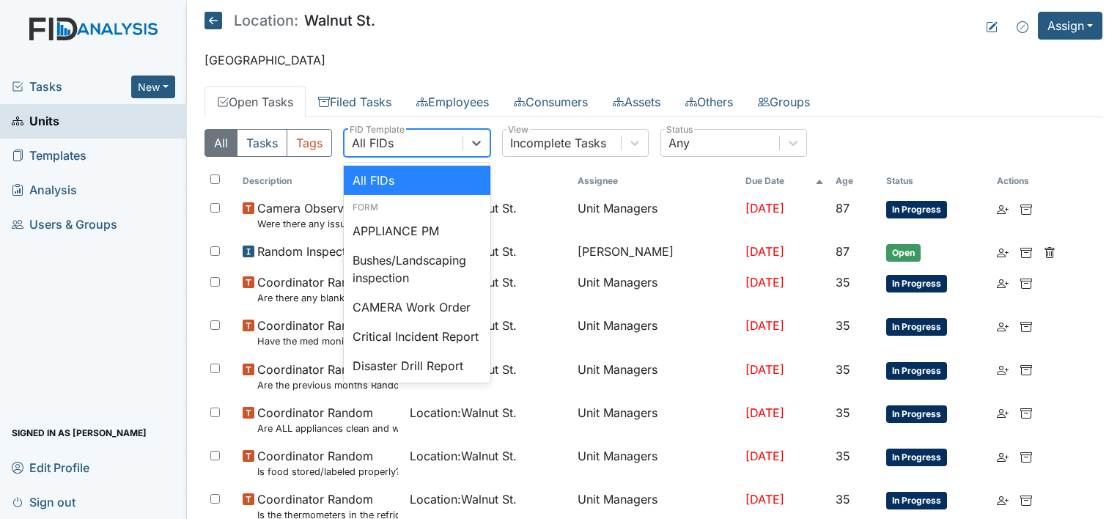
click at [402, 147] on div "All FIDs" at bounding box center [404, 143] width 118 height 26
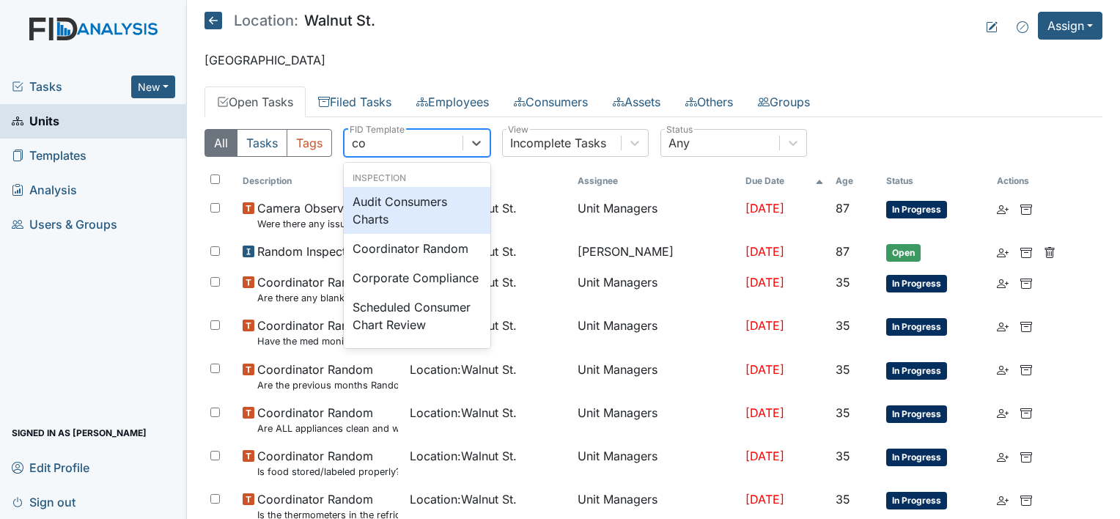
type input "coo"
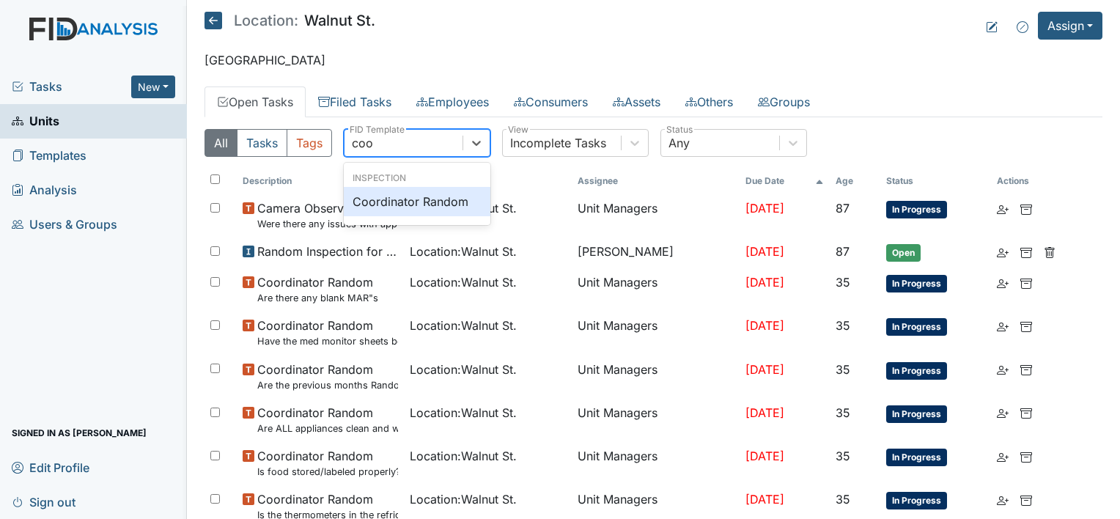
click at [434, 199] on div "Coordinator Random" at bounding box center [417, 201] width 147 height 29
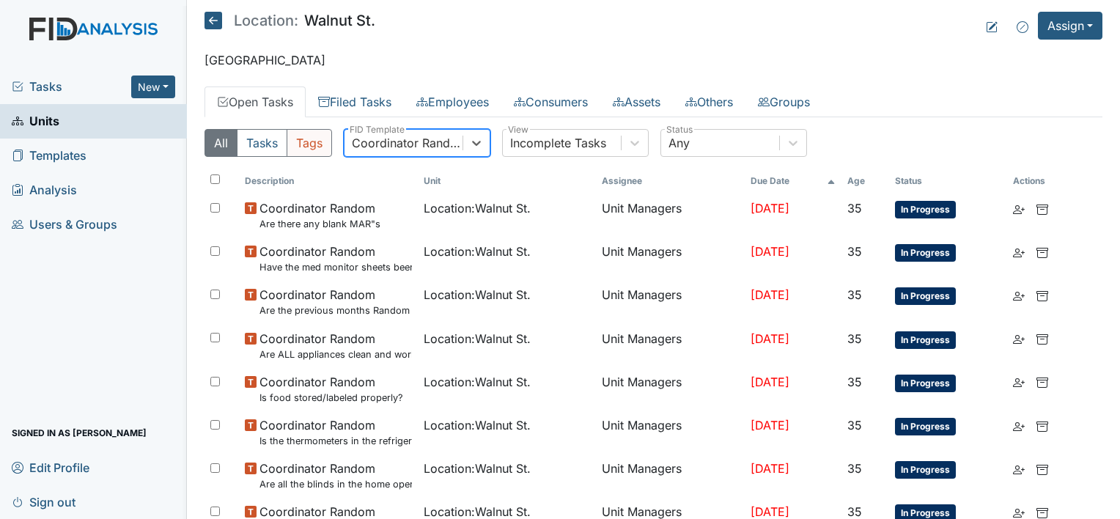
click at [309, 142] on button "Tags" at bounding box center [309, 143] width 45 height 28
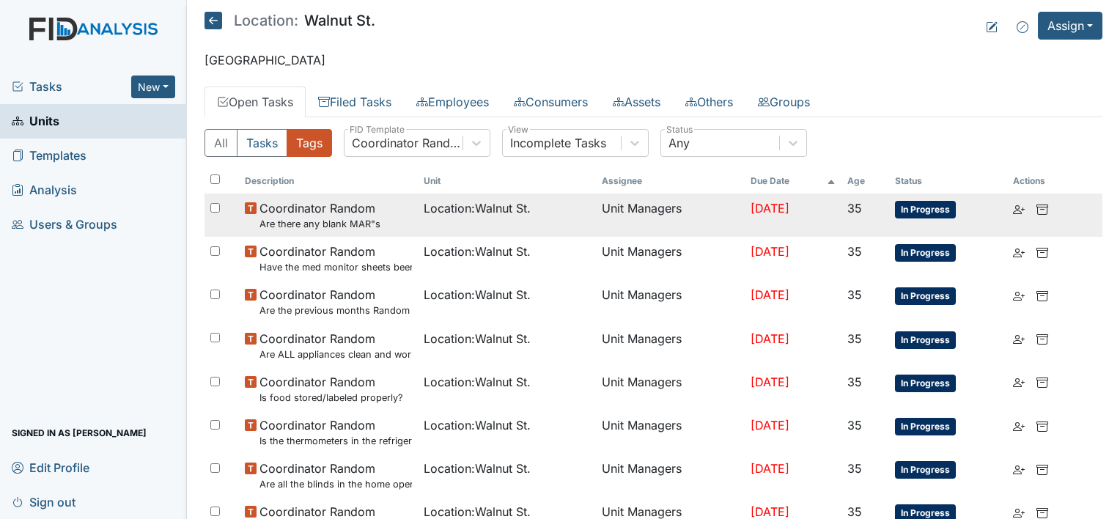
click at [912, 214] on span "In Progress" at bounding box center [925, 210] width 61 height 18
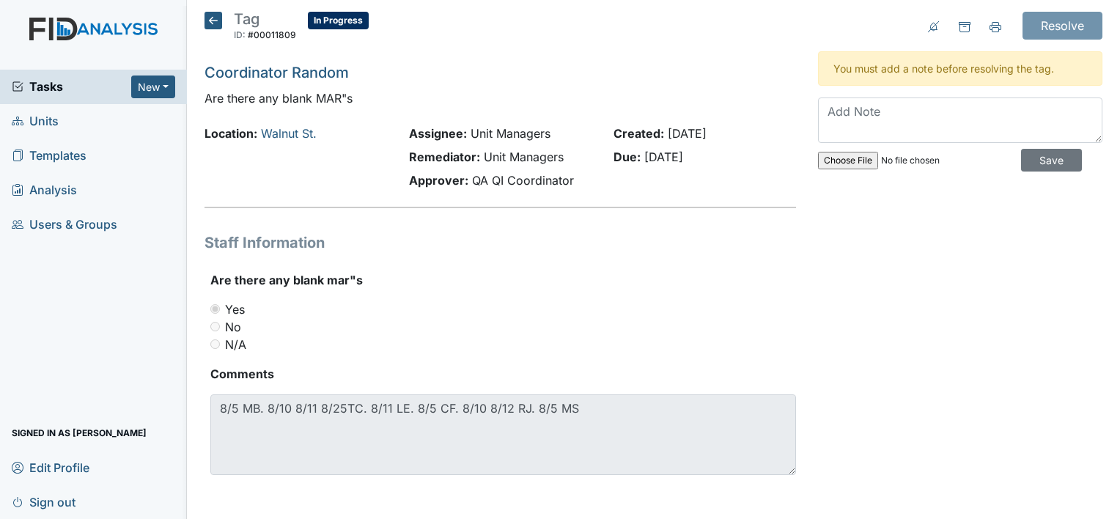
click at [217, 21] on icon at bounding box center [214, 21] width 18 height 18
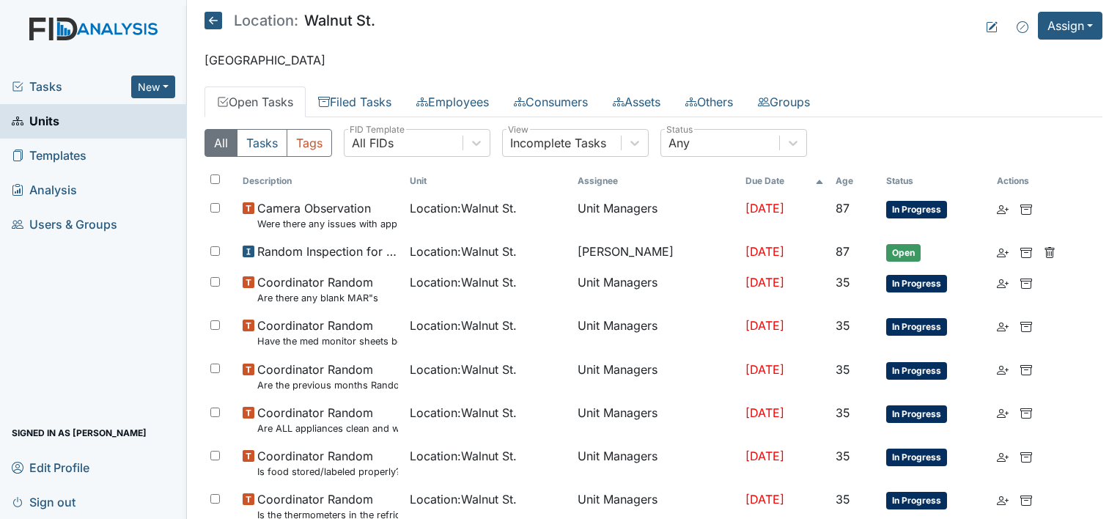
click at [208, 22] on icon at bounding box center [214, 21] width 18 height 18
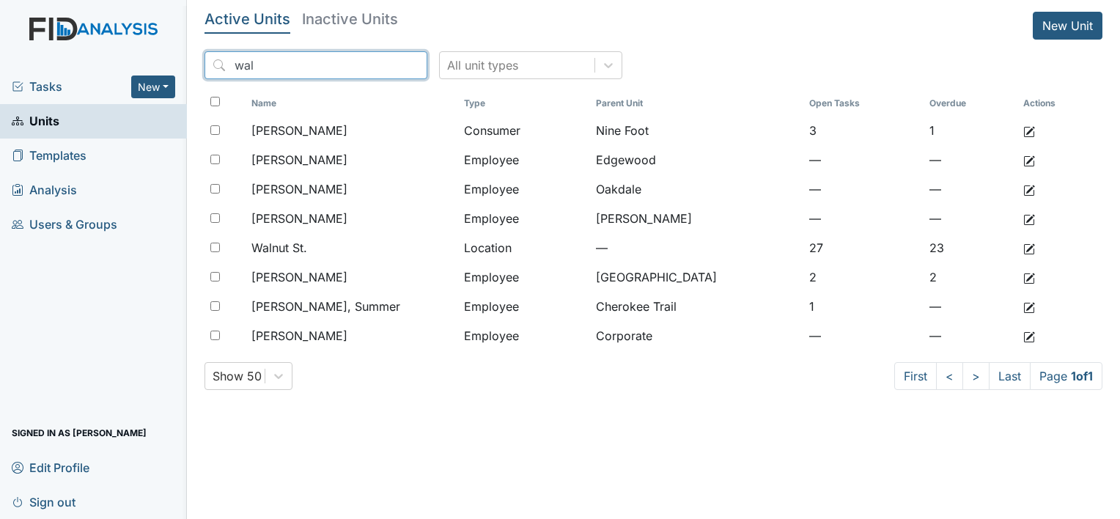
click at [383, 67] on input "wal" at bounding box center [316, 65] width 223 height 28
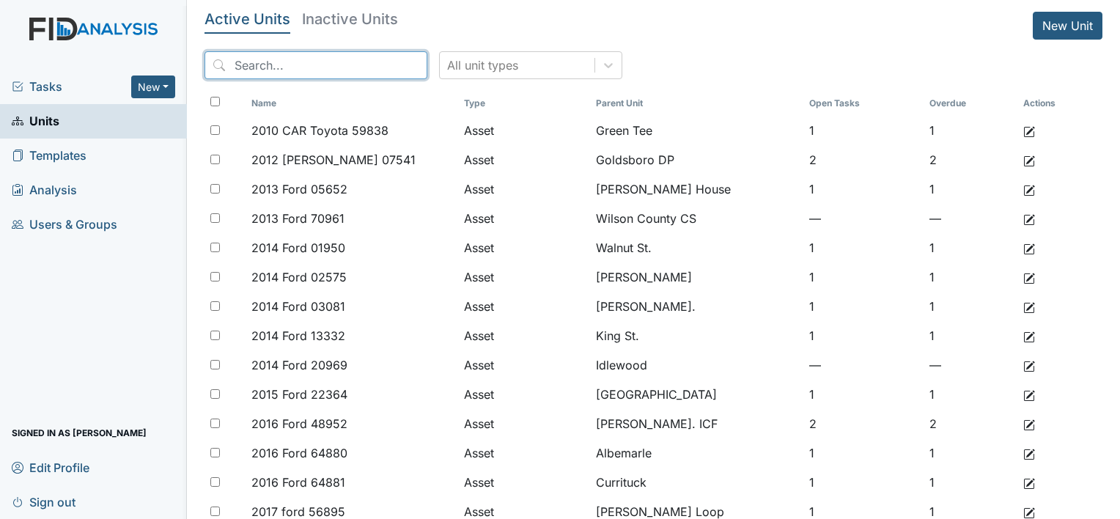
click at [338, 65] on input "search" at bounding box center [316, 65] width 223 height 28
type input "wal"
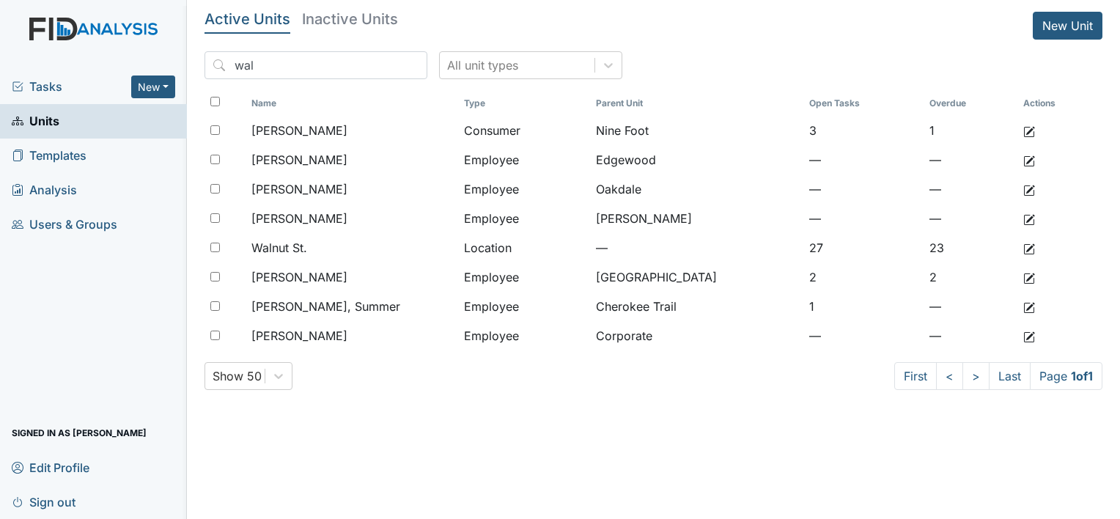
click at [100, 228] on span "Users & Groups" at bounding box center [65, 224] width 106 height 23
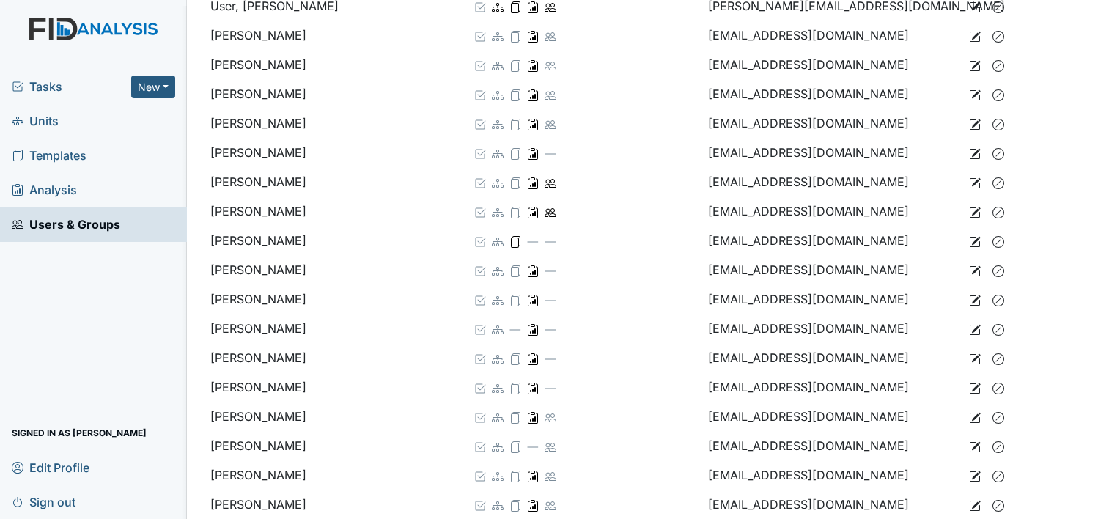
scroll to position [3080, 0]
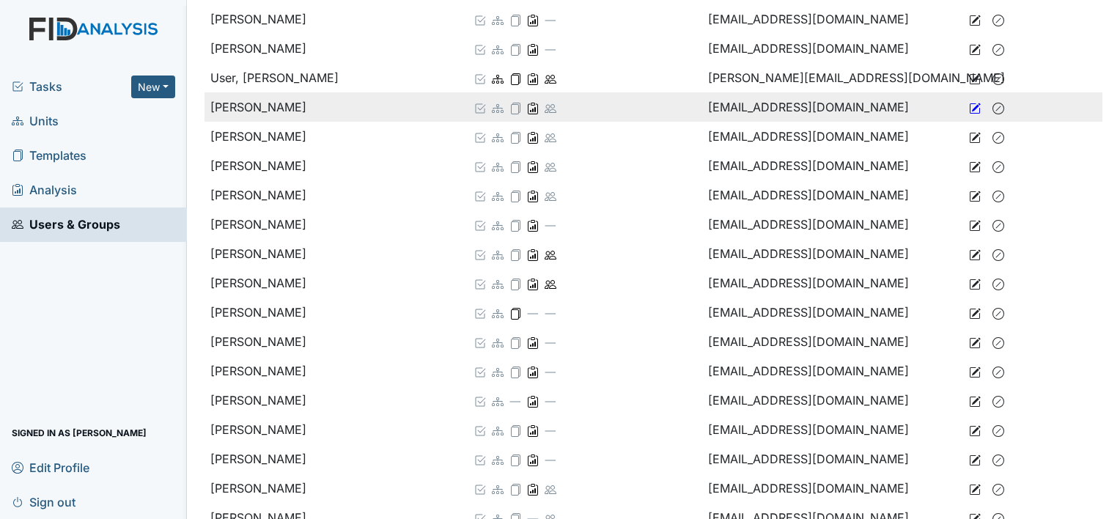
click at [972, 103] on icon at bounding box center [976, 107] width 9 height 9
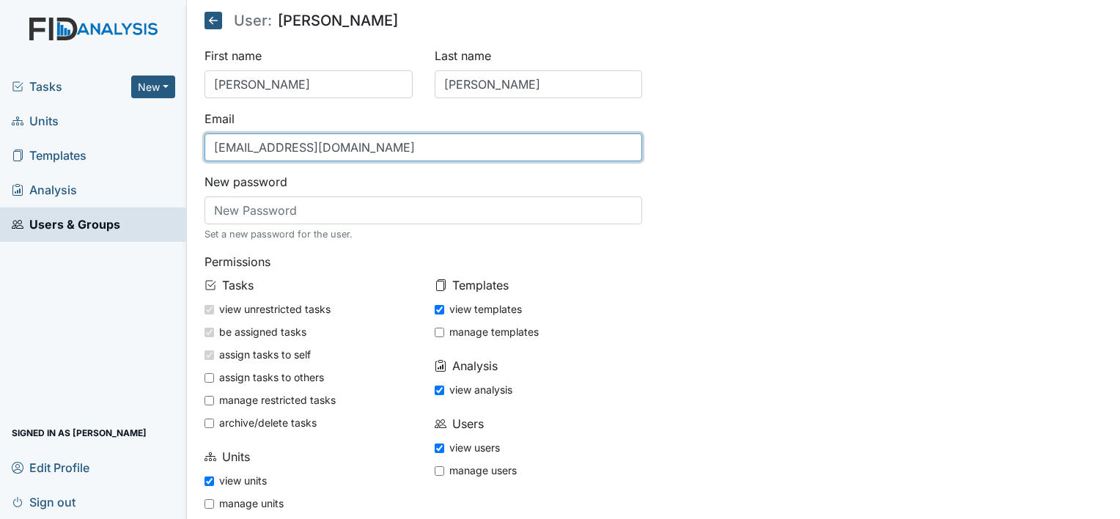
drag, startPoint x: 437, startPoint y: 150, endPoint x: 77, endPoint y: 135, distance: 360.3
click at [77, 135] on div "Tasks New Form Inspection Document Bundle Units Templates Analysis Users & Grou…" at bounding box center [560, 259] width 1120 height 519
drag, startPoint x: 248, startPoint y: 132, endPoint x: 243, endPoint y: 146, distance: 14.6
click at [244, 144] on input "text" at bounding box center [424, 147] width 438 height 28
click at [241, 147] on input "text" at bounding box center [424, 147] width 438 height 28
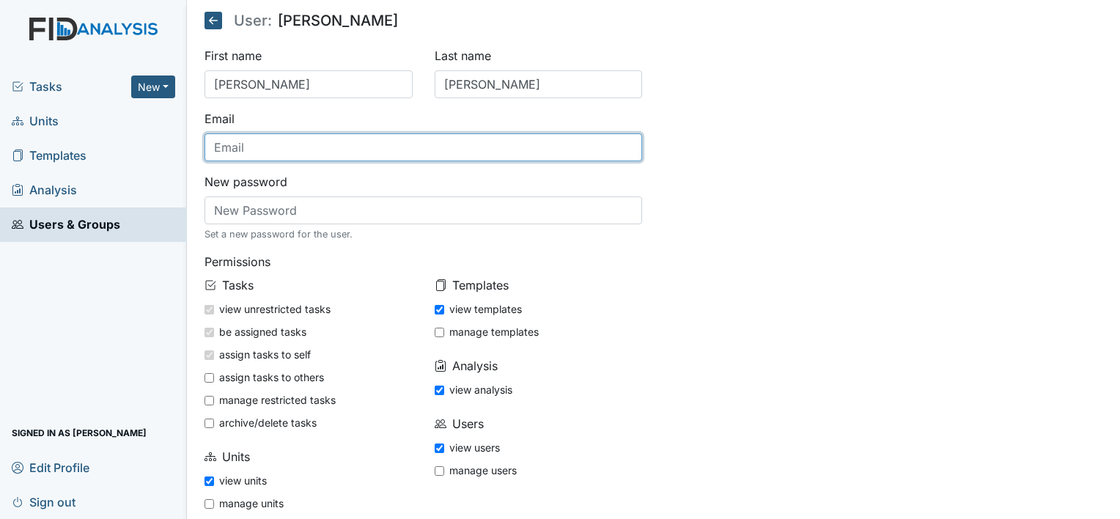
paste input "kwade@lifeincorporated.com"
type input "kwade@lifeincorporated.com"
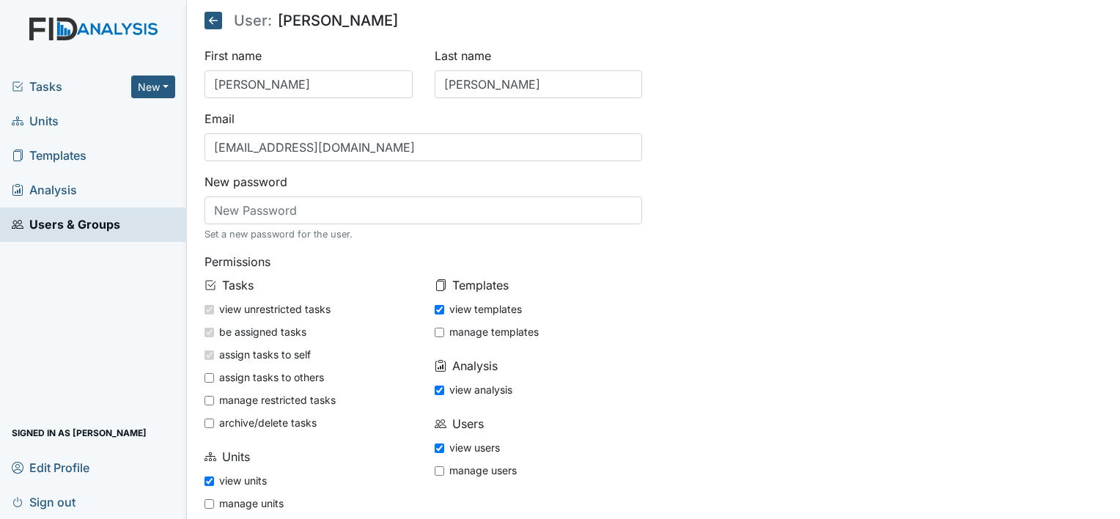
click at [788, 261] on div "First name Kimberly Last name Wade Email kwade@lifeincorporated.com New passwor…" at bounding box center [654, 307] width 920 height 521
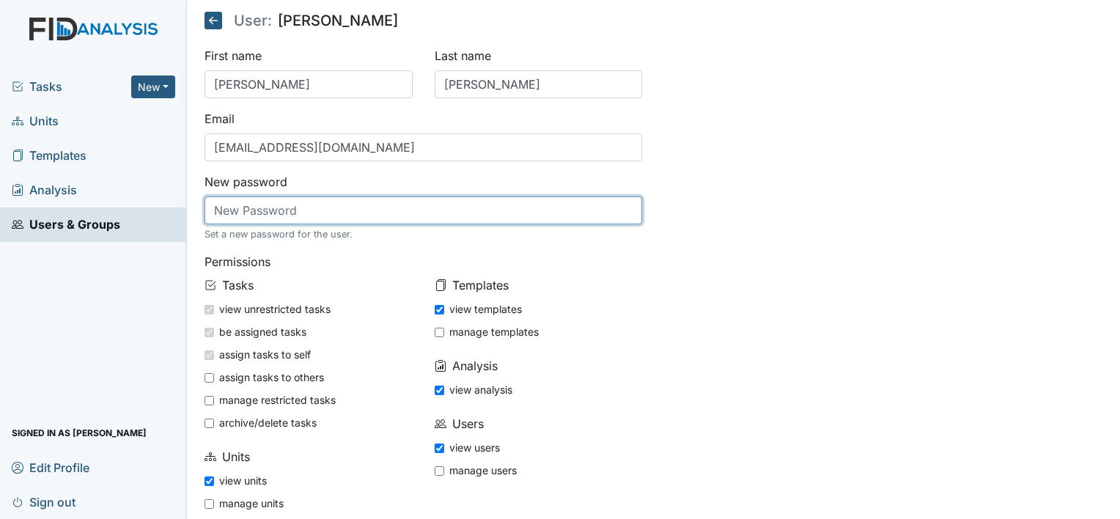
click at [287, 220] on input "text" at bounding box center [424, 211] width 438 height 28
type input "Password"
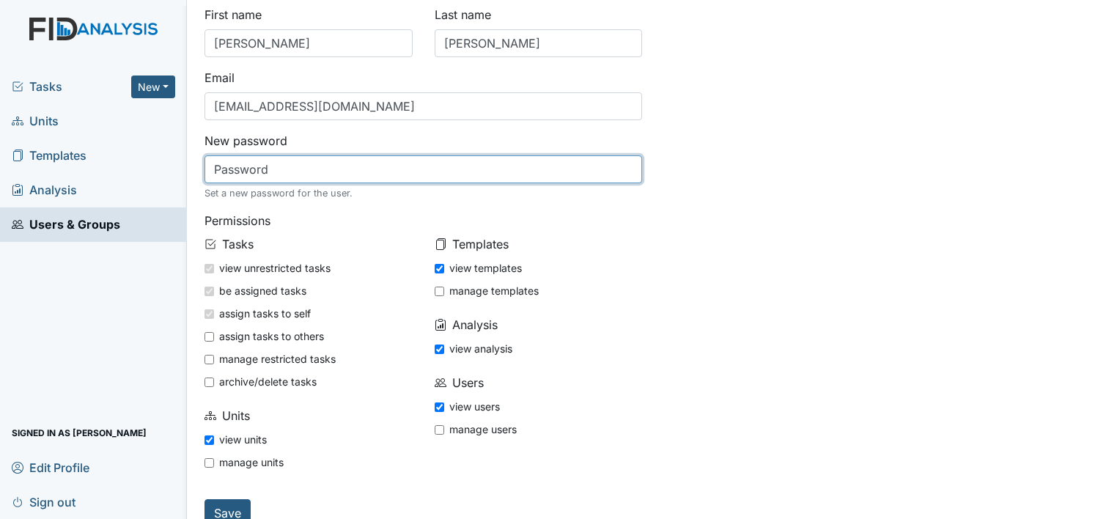
scroll to position [63, 0]
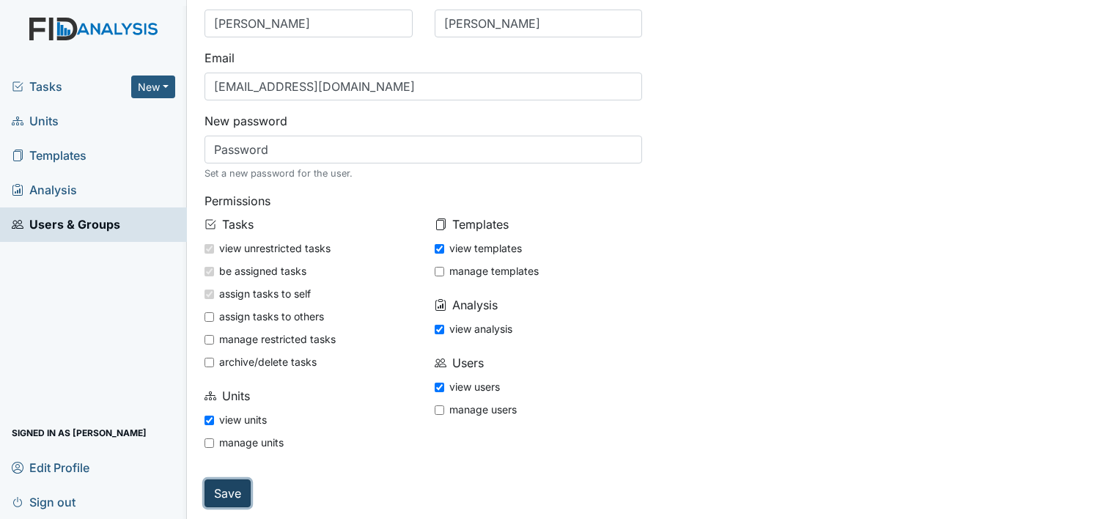
click at [232, 493] on input "Save" at bounding box center [228, 494] width 46 height 28
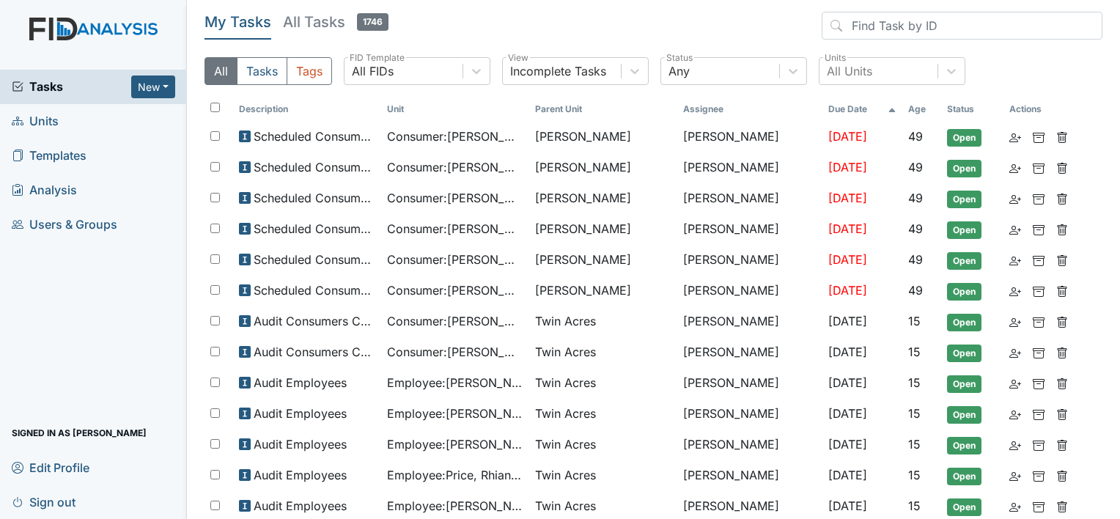
click at [64, 125] on link "Units" at bounding box center [93, 121] width 187 height 34
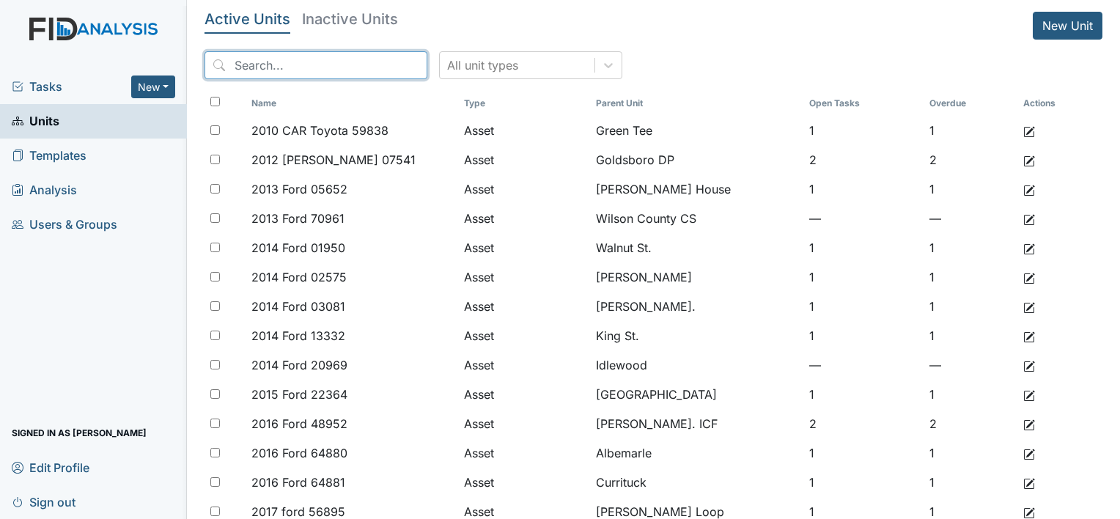
click at [330, 76] on input "search" at bounding box center [316, 65] width 223 height 28
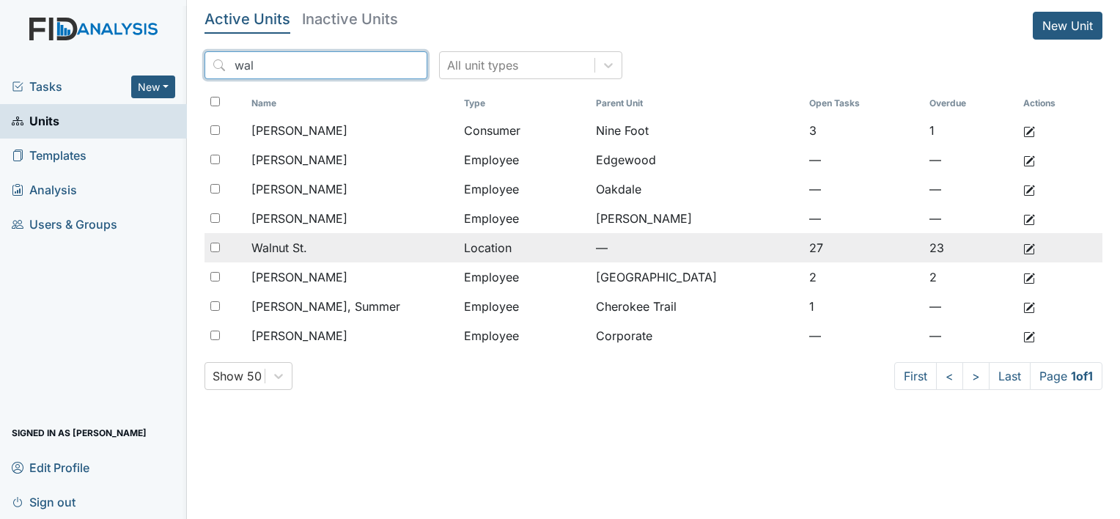
type input "wal"
click at [307, 249] on span "Walnut St." at bounding box center [280, 248] width 56 height 18
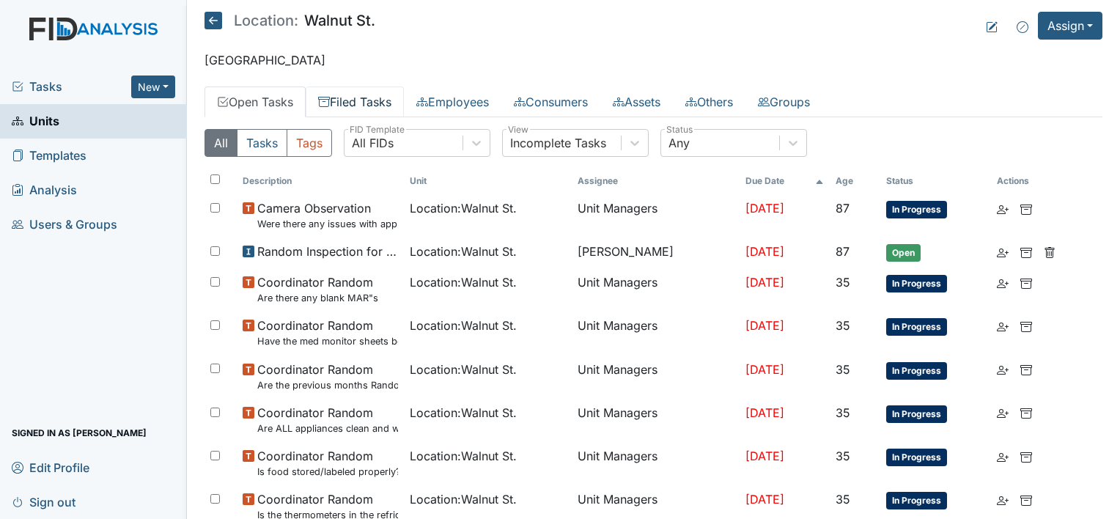
click at [349, 102] on link "Filed Tasks" at bounding box center [355, 102] width 98 height 31
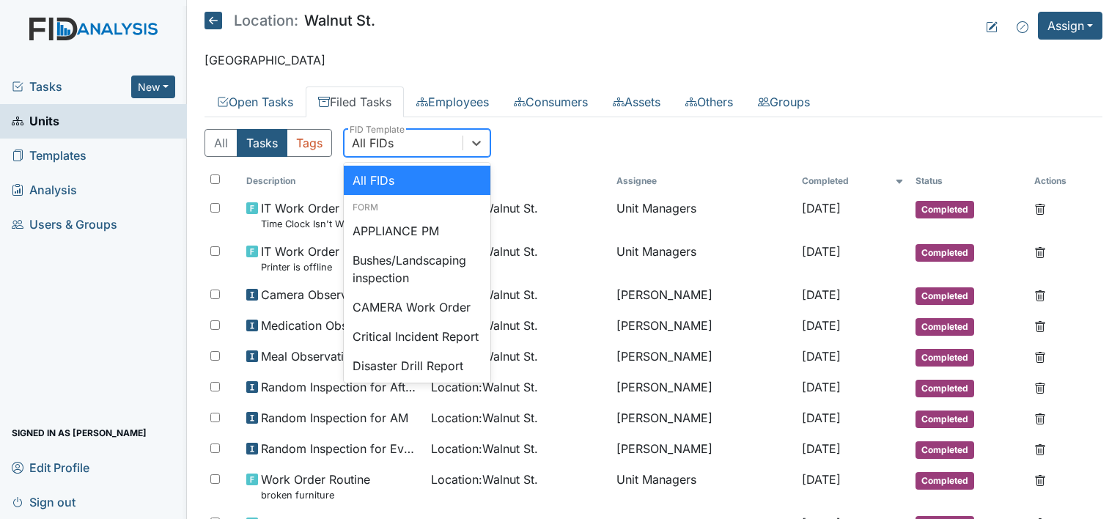
click at [381, 141] on div "All FIDs" at bounding box center [373, 143] width 42 height 18
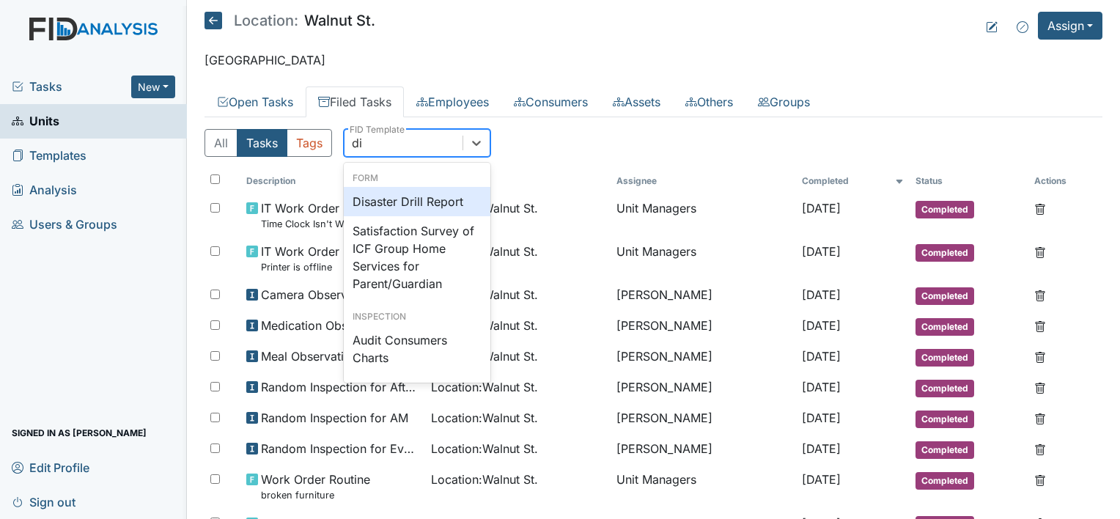
type input "dis"
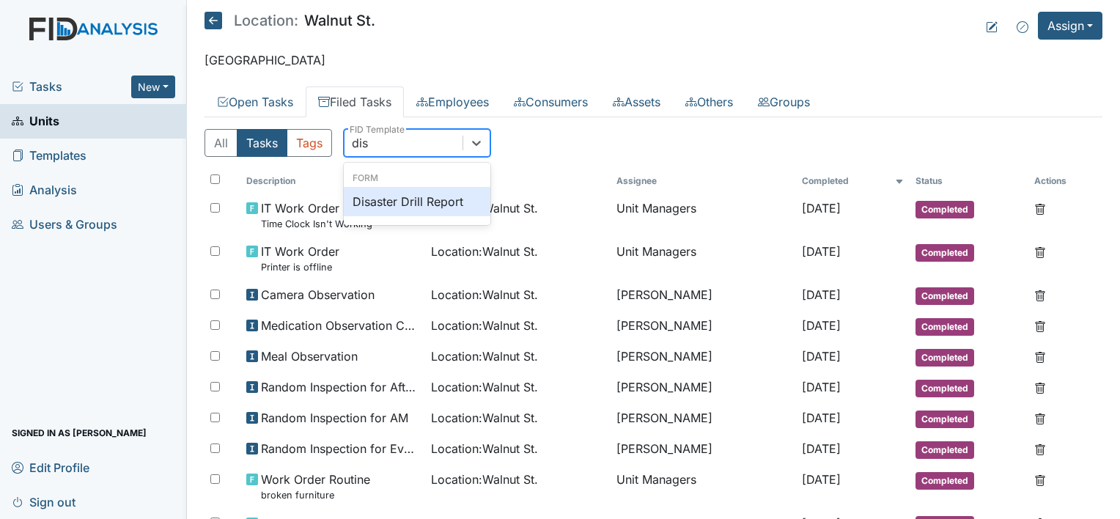
click at [430, 199] on div "Disaster Drill Report" at bounding box center [417, 201] width 147 height 29
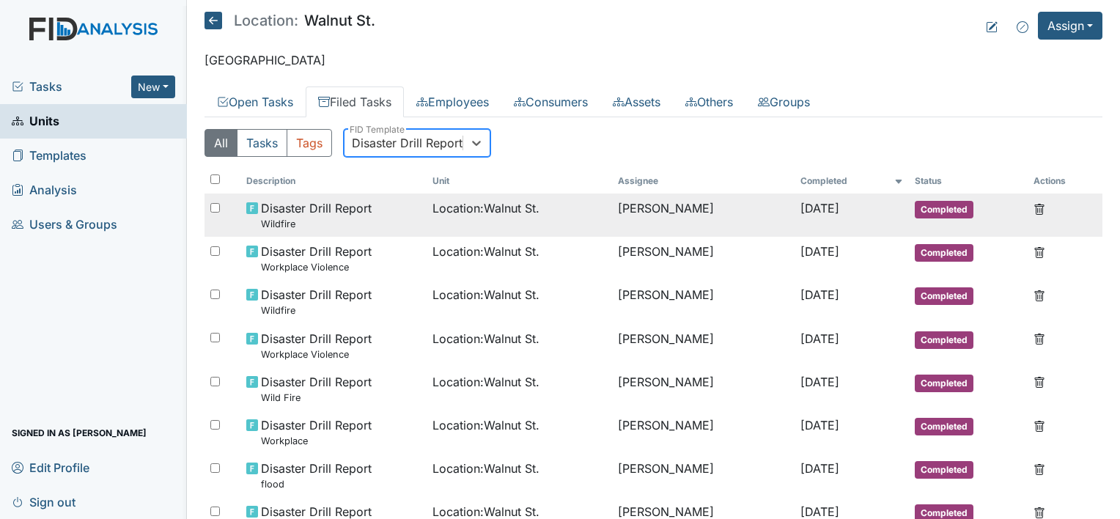
click at [388, 214] on div "Disaster Drill Report Wildfire" at bounding box center [333, 215] width 175 height 32
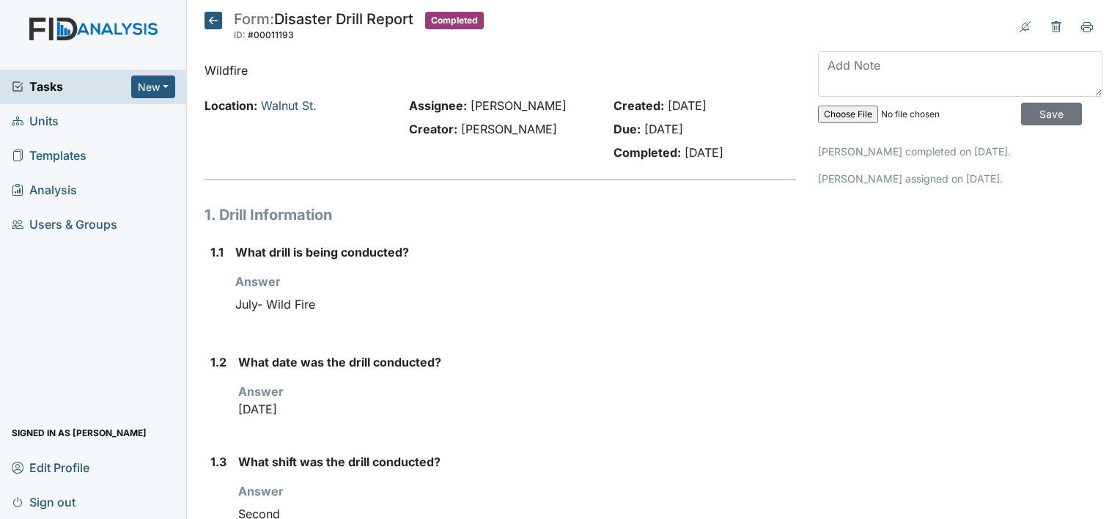
click at [211, 12] on icon at bounding box center [214, 21] width 18 height 18
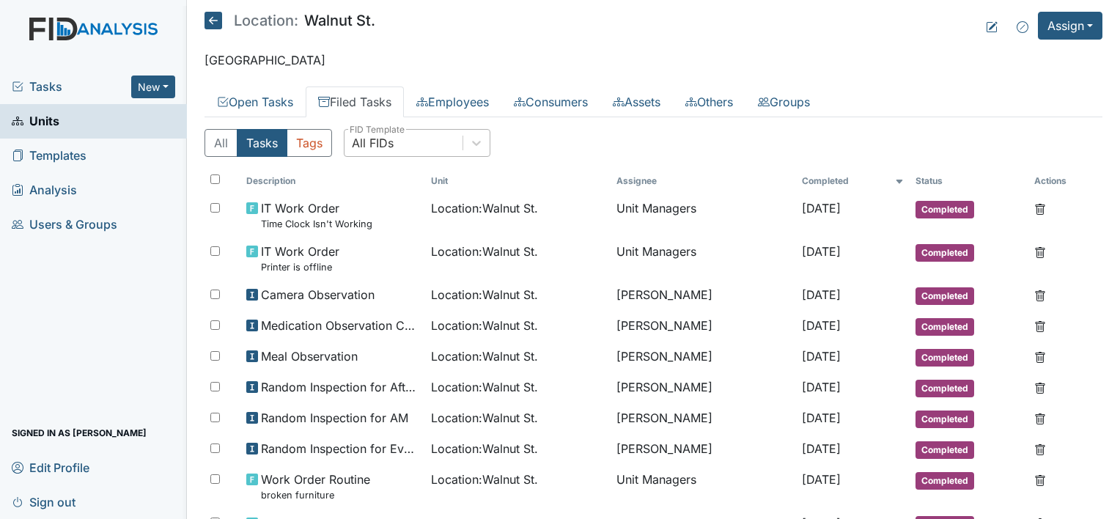
click at [397, 145] on div "All FIDs" at bounding box center [404, 143] width 118 height 26
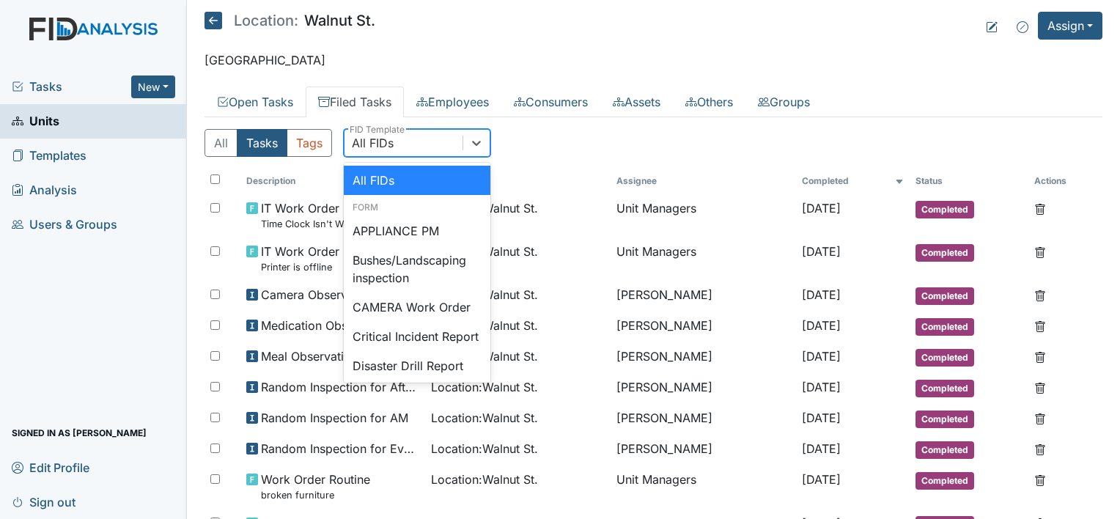
click at [357, 98] on link "Filed Tasks" at bounding box center [355, 102] width 98 height 31
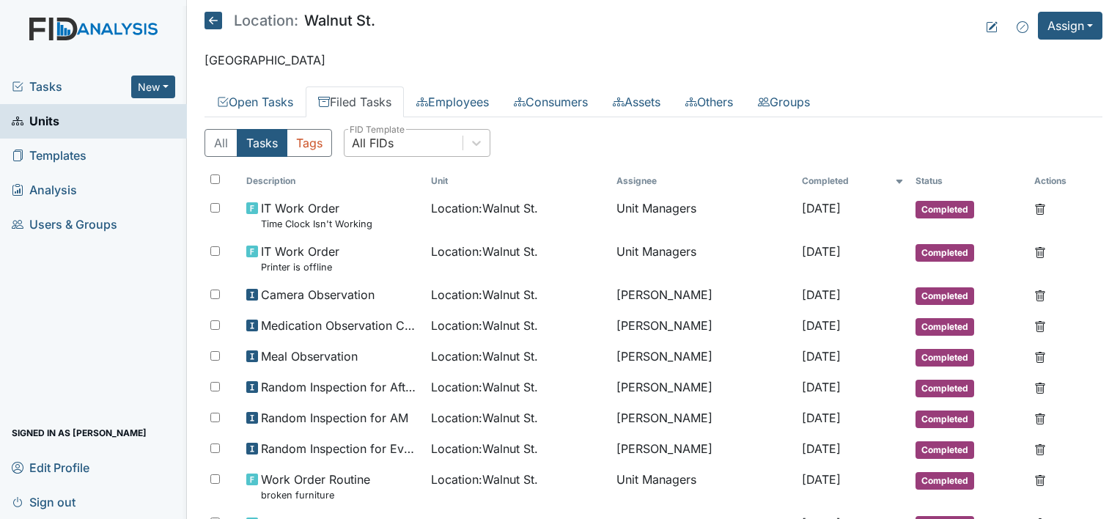
click at [390, 142] on div "All FIDs" at bounding box center [373, 143] width 42 height 18
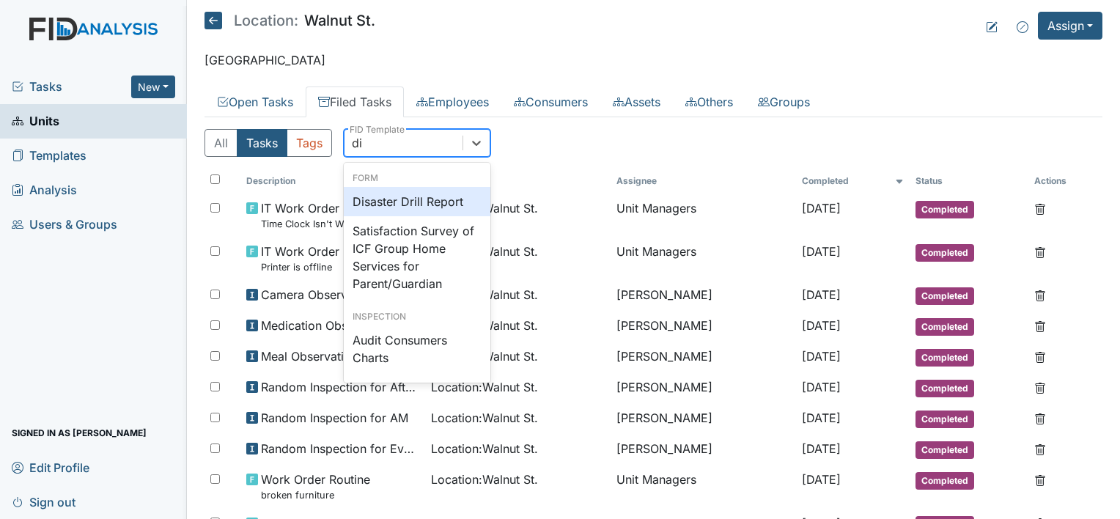
type input "dis"
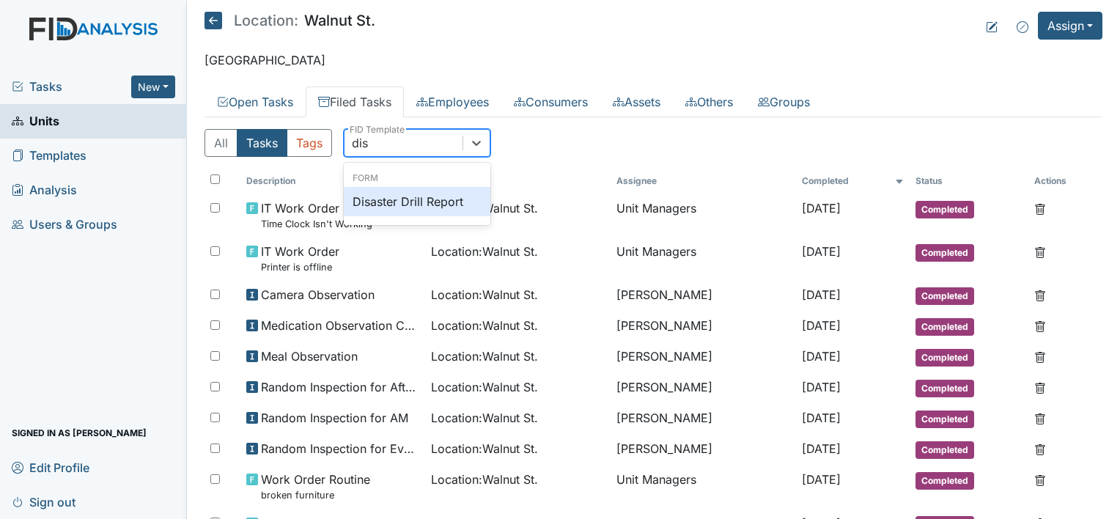
click at [427, 205] on div "Disaster Drill Report" at bounding box center [417, 201] width 147 height 29
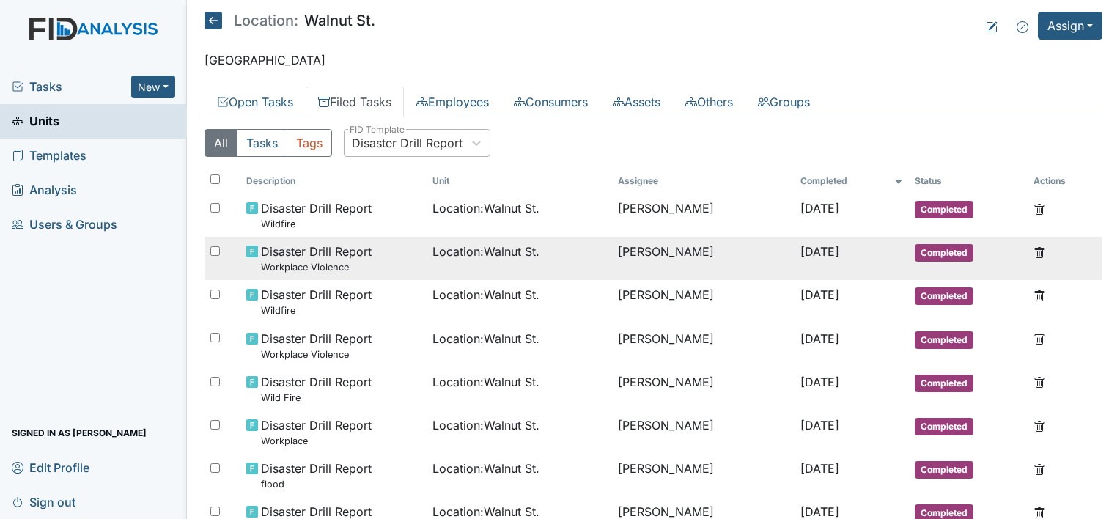
click at [380, 257] on div "Disaster Drill Report Workplace Violence" at bounding box center [333, 259] width 175 height 32
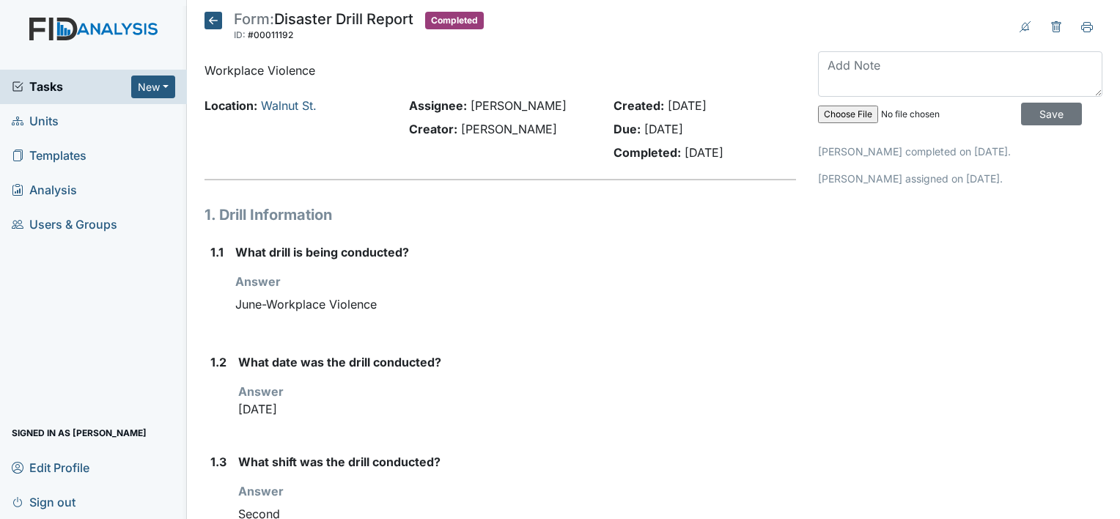
click at [214, 18] on icon at bounding box center [214, 21] width 18 height 18
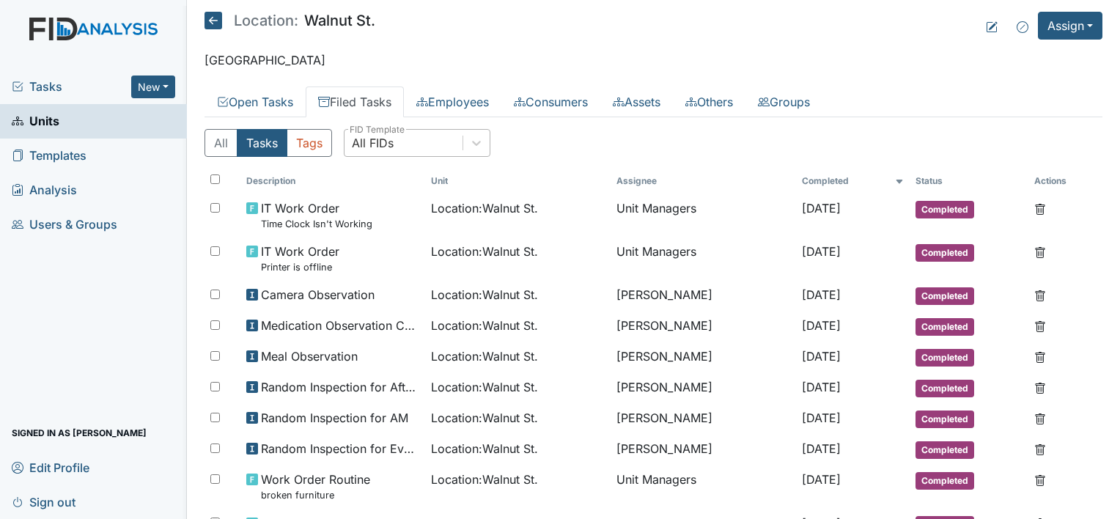
click at [397, 144] on div "All FIDs" at bounding box center [404, 143] width 118 height 26
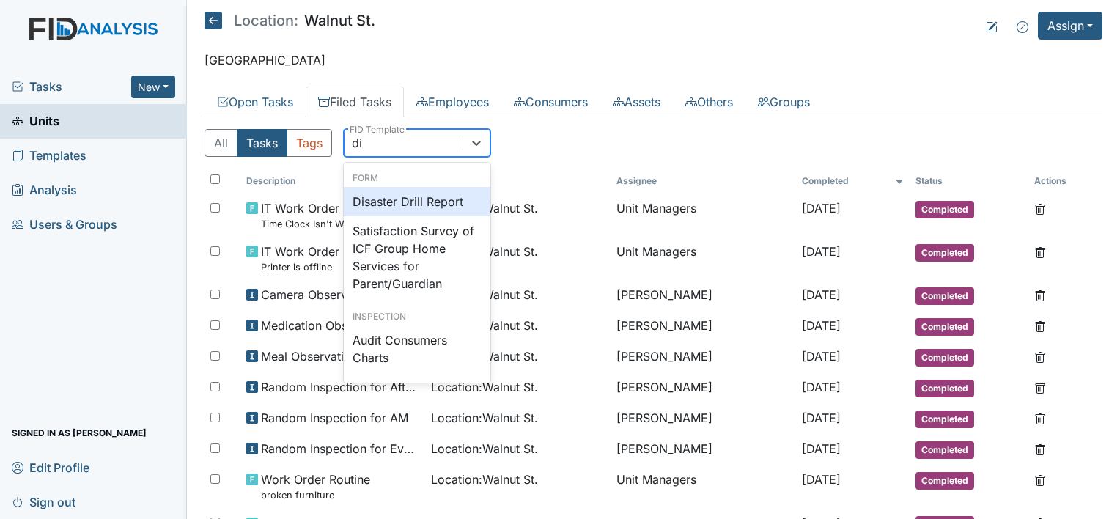
type input "dis"
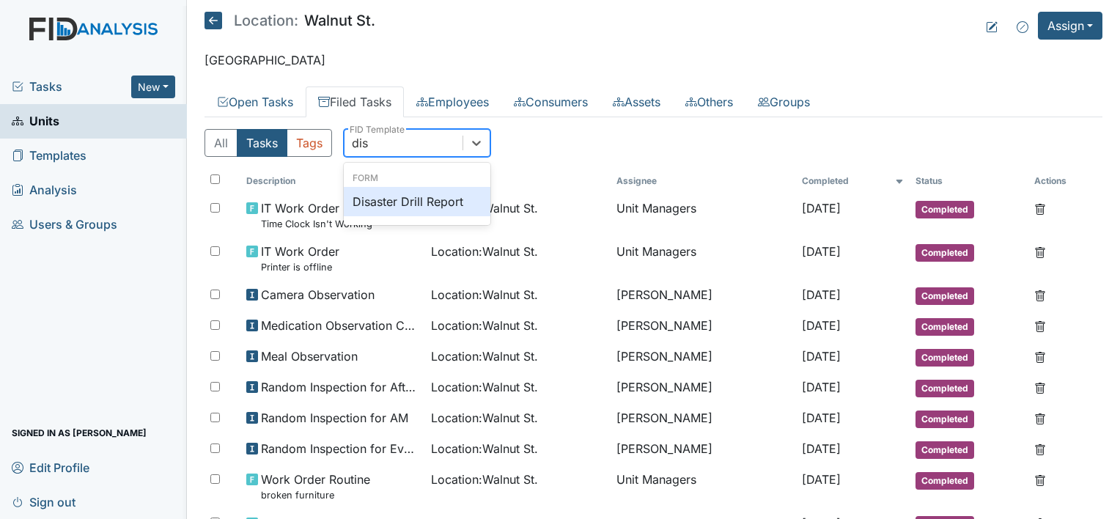
click at [425, 202] on div "Disaster Drill Report" at bounding box center [417, 201] width 147 height 29
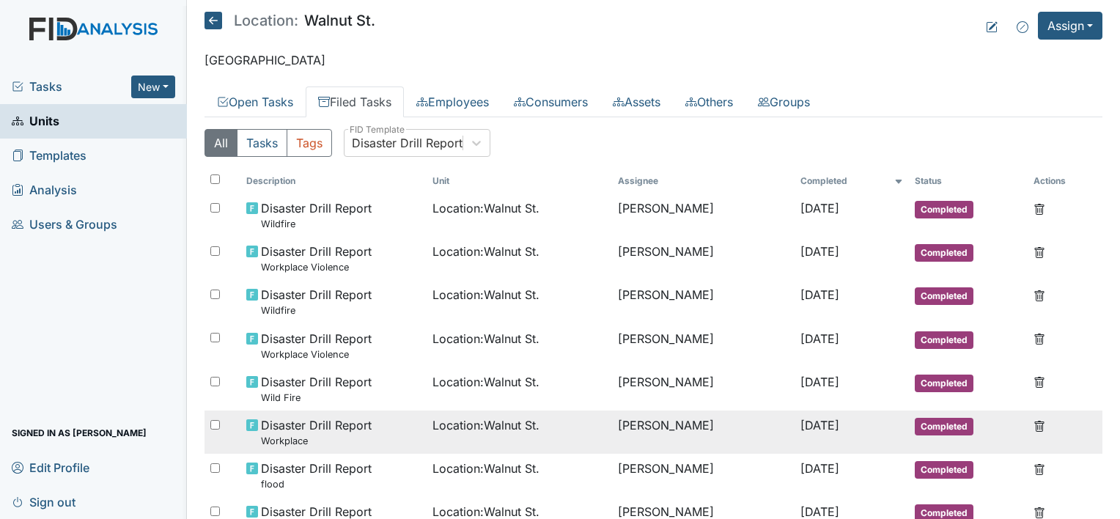
click at [427, 429] on td "Location : Walnut St." at bounding box center [520, 432] width 186 height 43
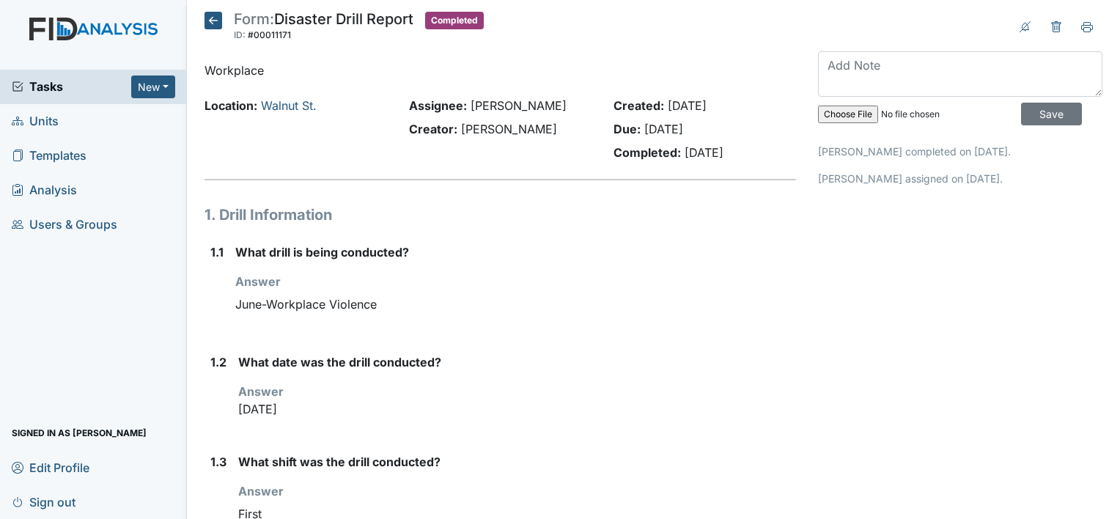
click at [208, 13] on icon at bounding box center [214, 21] width 18 height 18
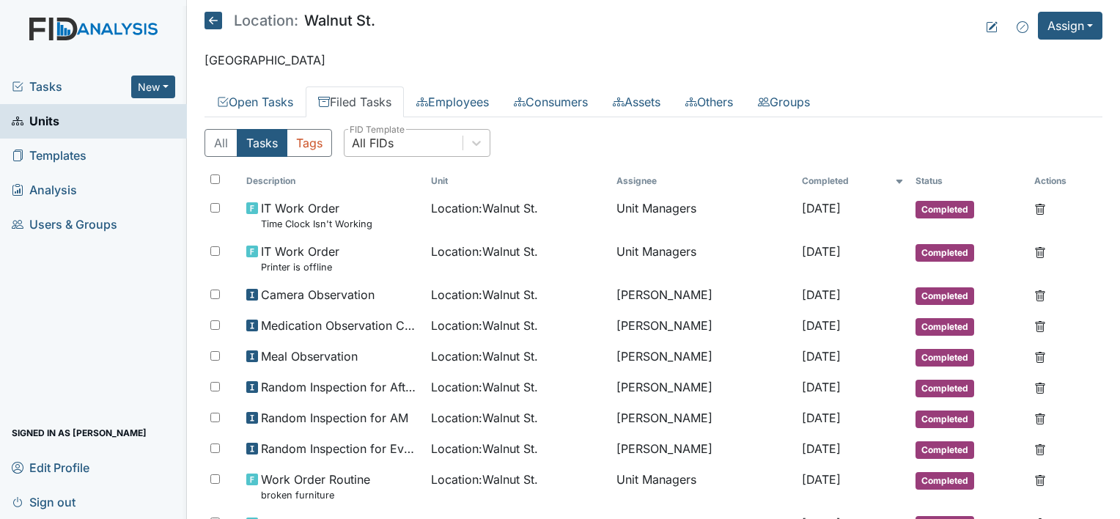
click at [386, 147] on div "All FIDs" at bounding box center [373, 143] width 42 height 18
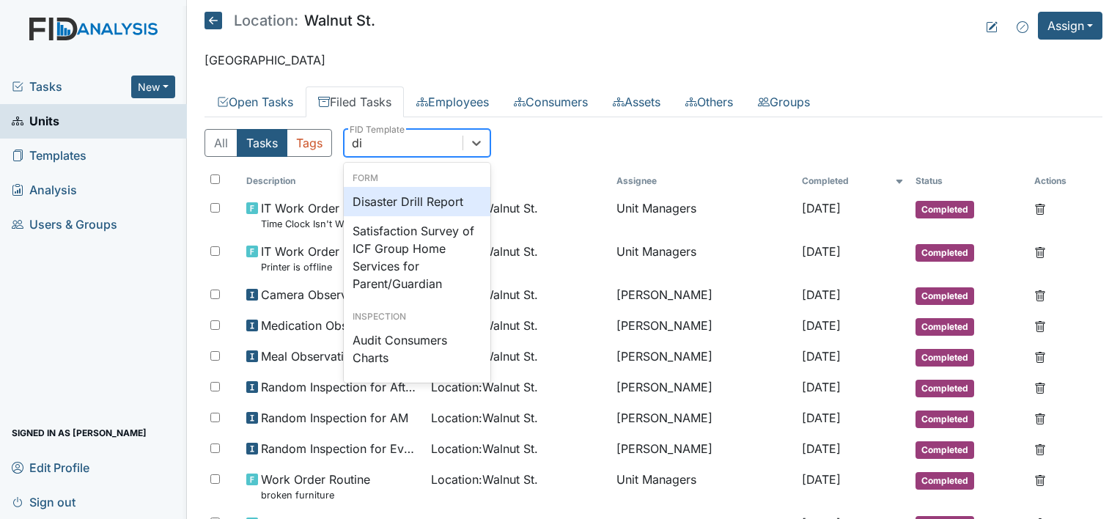
type input "dis"
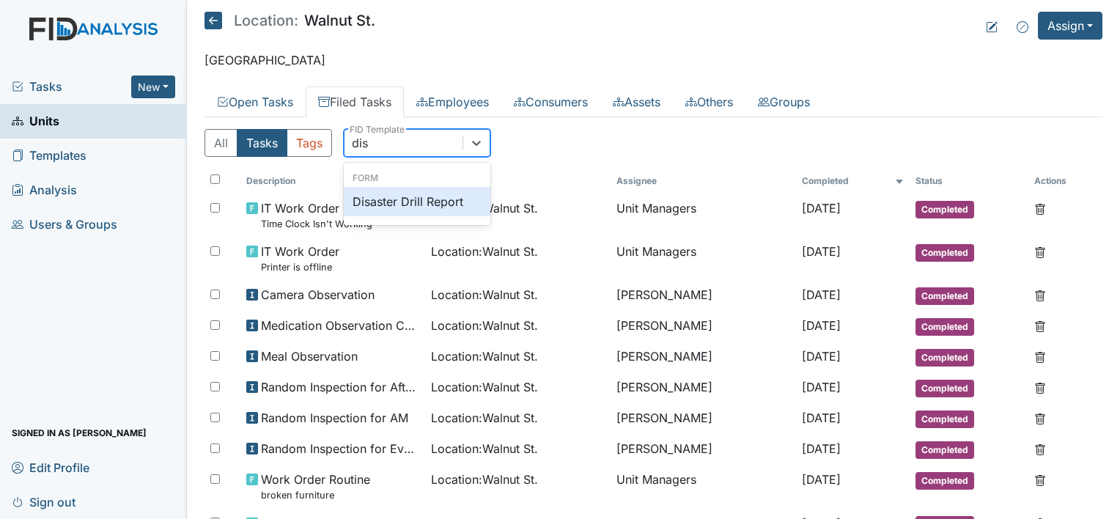
click at [399, 199] on div "Disaster Drill Report" at bounding box center [417, 201] width 147 height 29
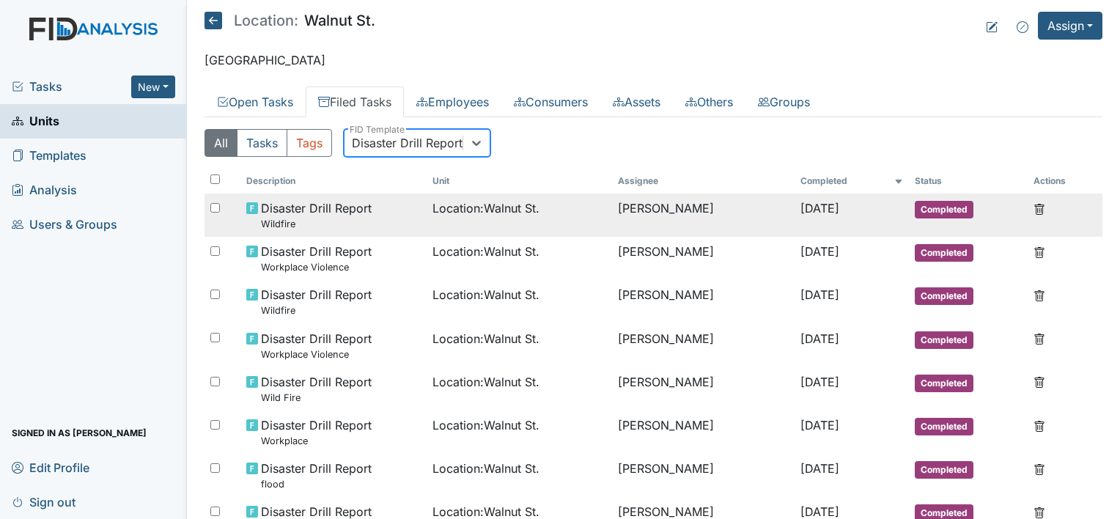
click at [503, 205] on span "Location : [GEOGRAPHIC_DATA]." at bounding box center [486, 208] width 107 height 18
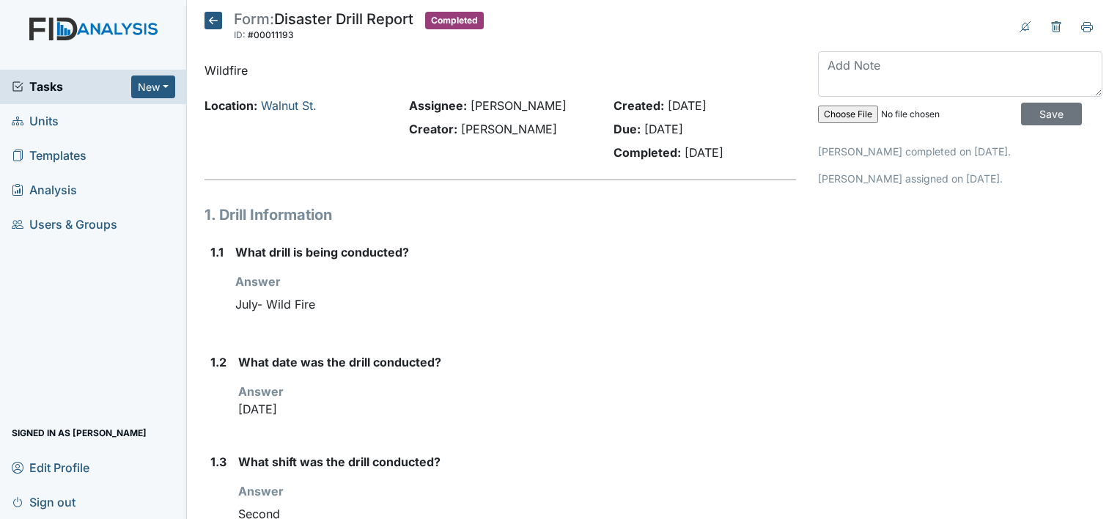
click at [208, 18] on icon at bounding box center [214, 21] width 18 height 18
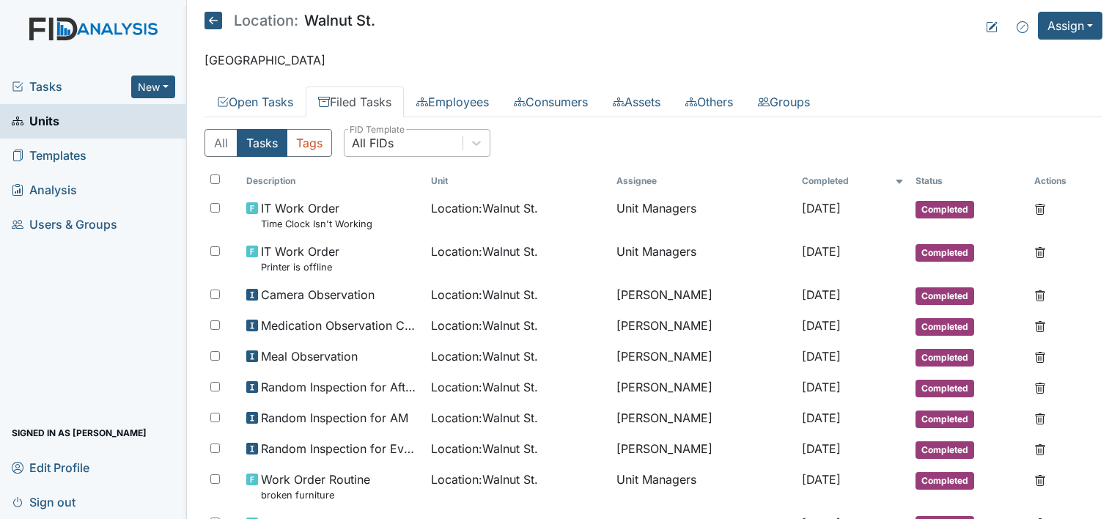
click at [390, 150] on div "All FIDs" at bounding box center [373, 143] width 42 height 18
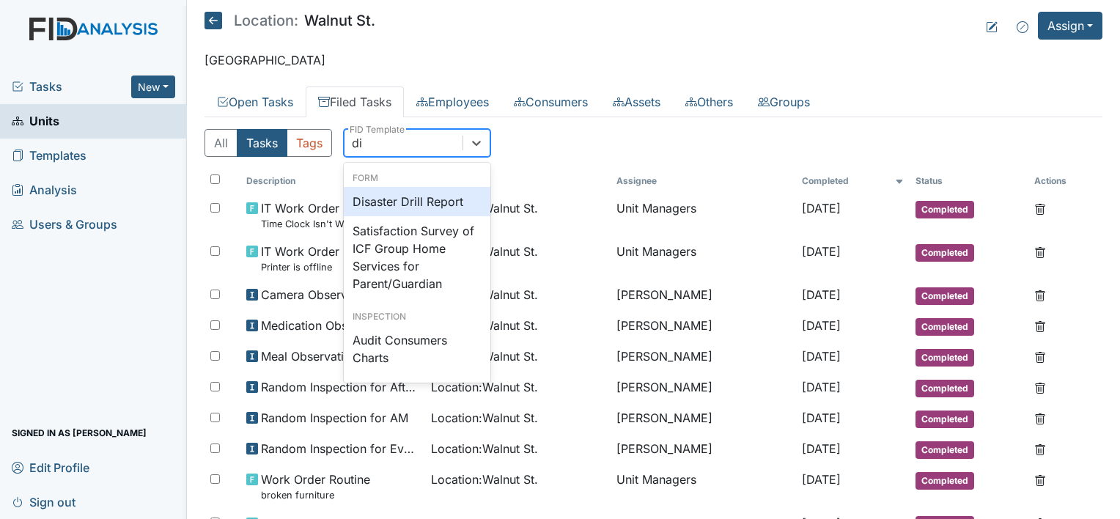
type input "dis"
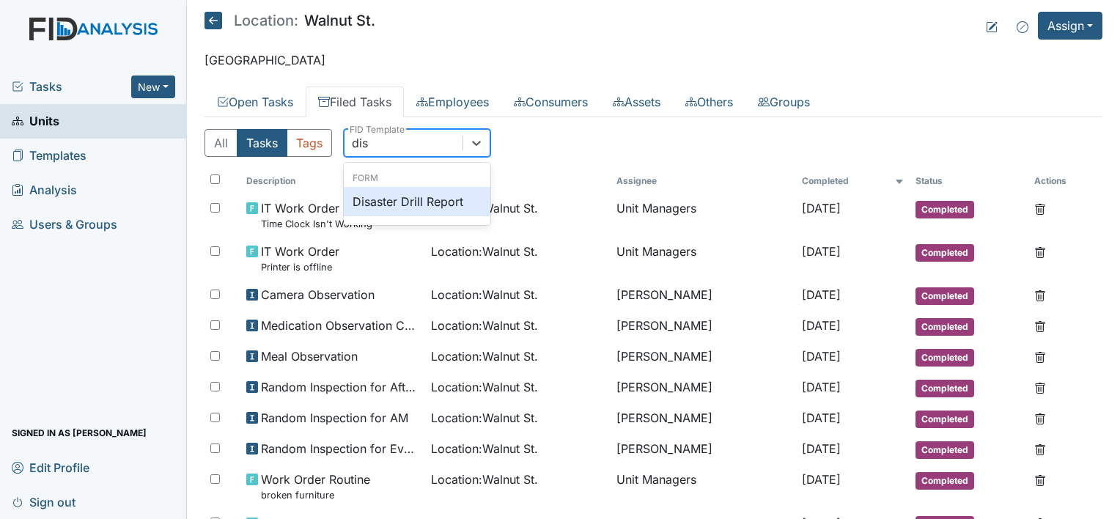
click at [406, 194] on div "Disaster Drill Report" at bounding box center [417, 201] width 147 height 29
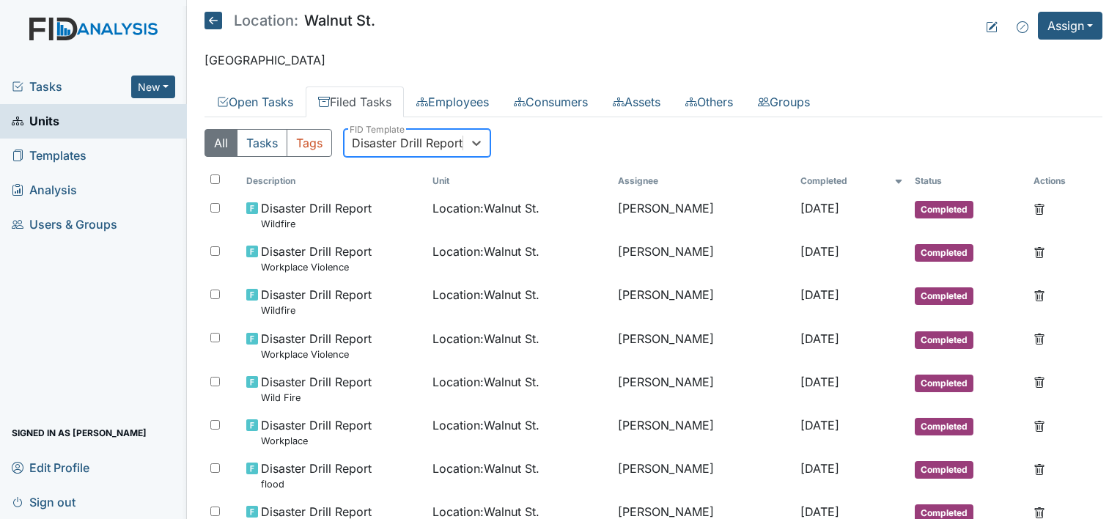
click at [389, 135] on div "Disaster Drill Report" at bounding box center [407, 143] width 111 height 18
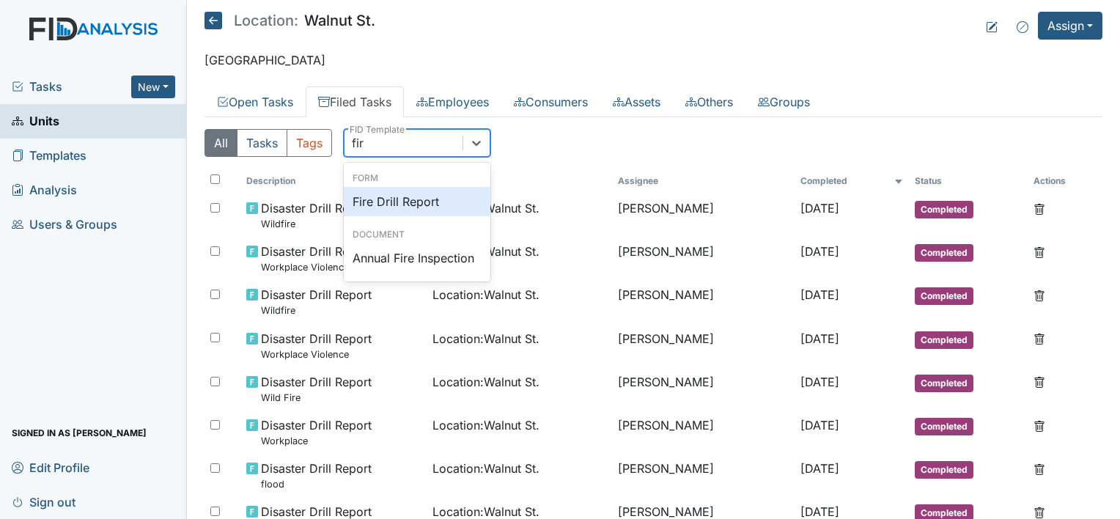
type input "fire"
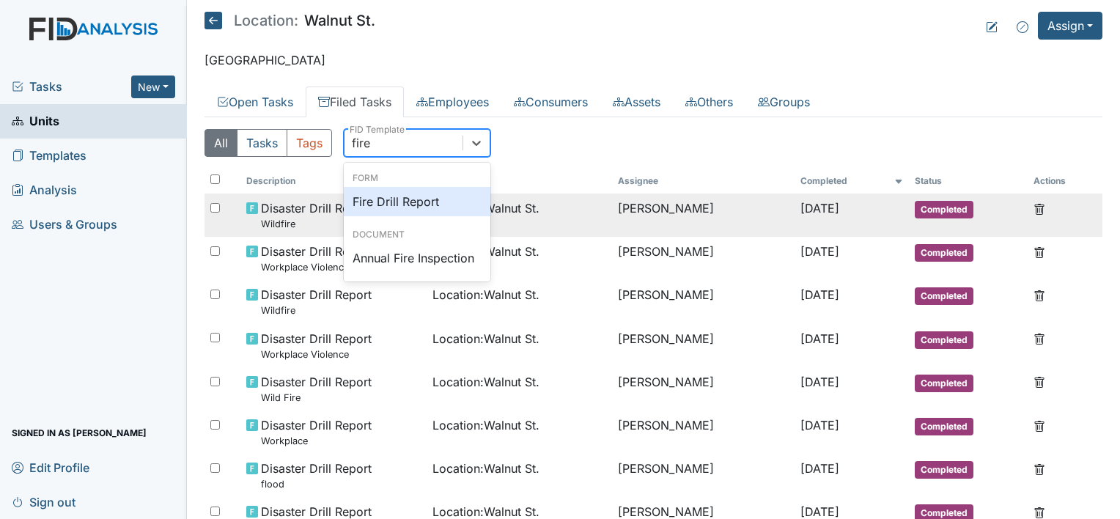
click at [446, 205] on div "Fire Drill Report" at bounding box center [417, 201] width 147 height 29
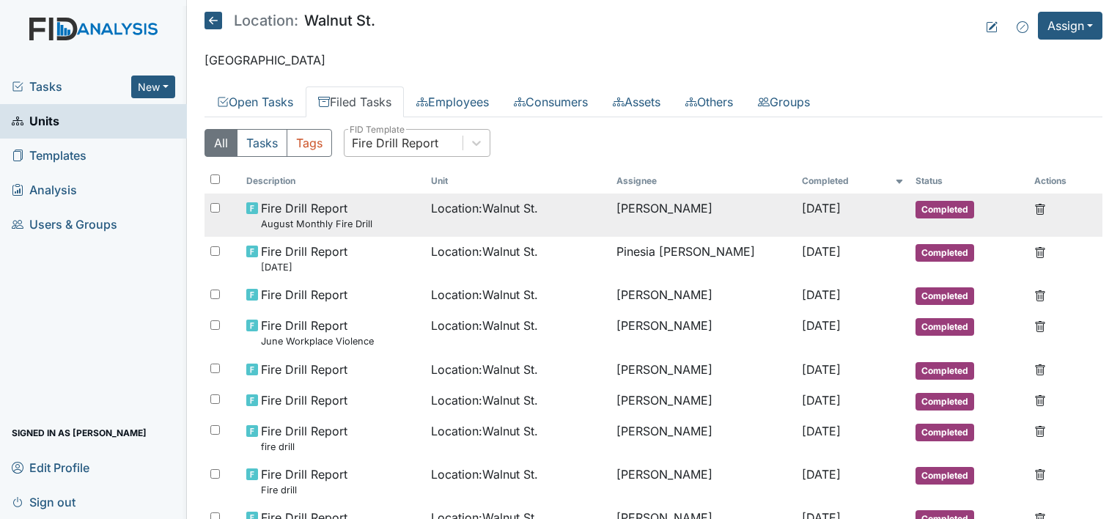
click at [409, 217] on td "Fire Drill Report August Monthly Fire Drill" at bounding box center [334, 215] width 186 height 43
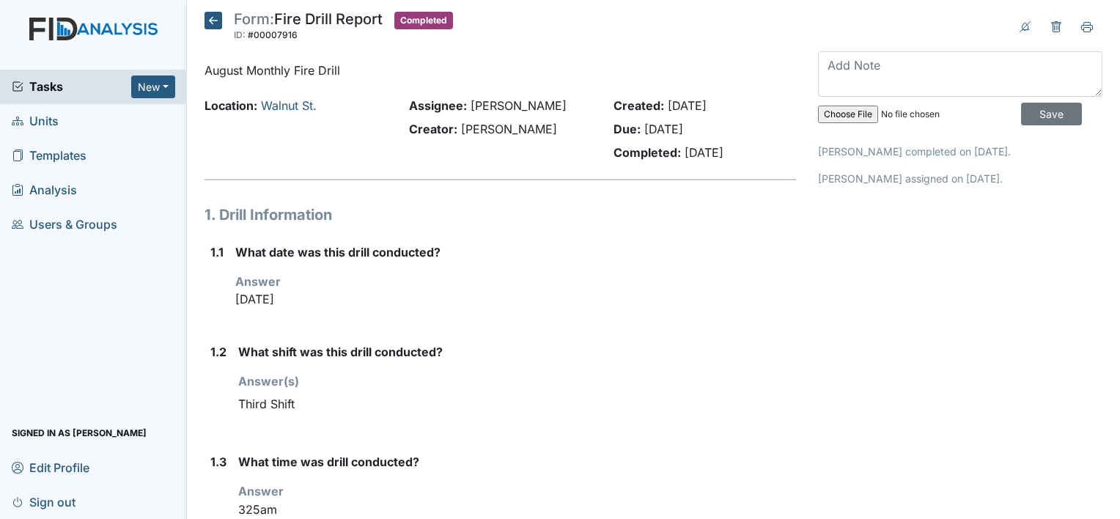
click at [211, 25] on icon at bounding box center [214, 21] width 18 height 18
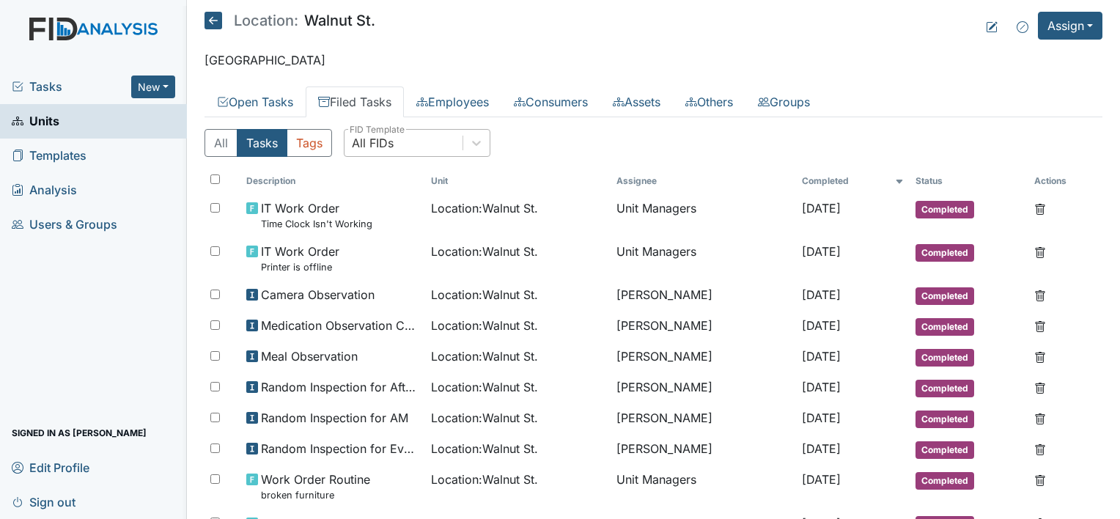
click at [422, 149] on div "All FIDs" at bounding box center [404, 143] width 118 height 26
click at [1055, 31] on button "Assign" at bounding box center [1070, 26] width 65 height 28
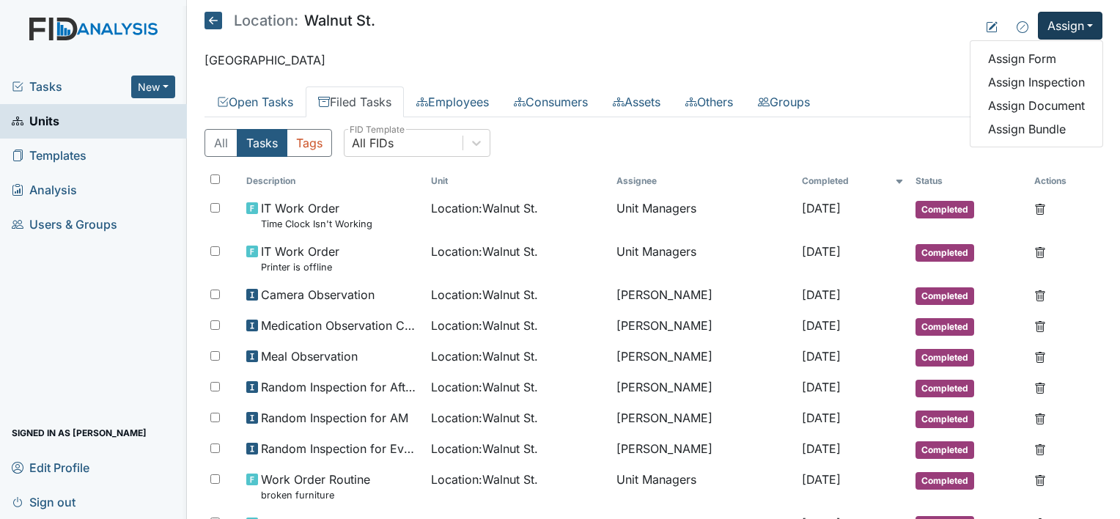
click at [220, 22] on icon at bounding box center [214, 21] width 18 height 18
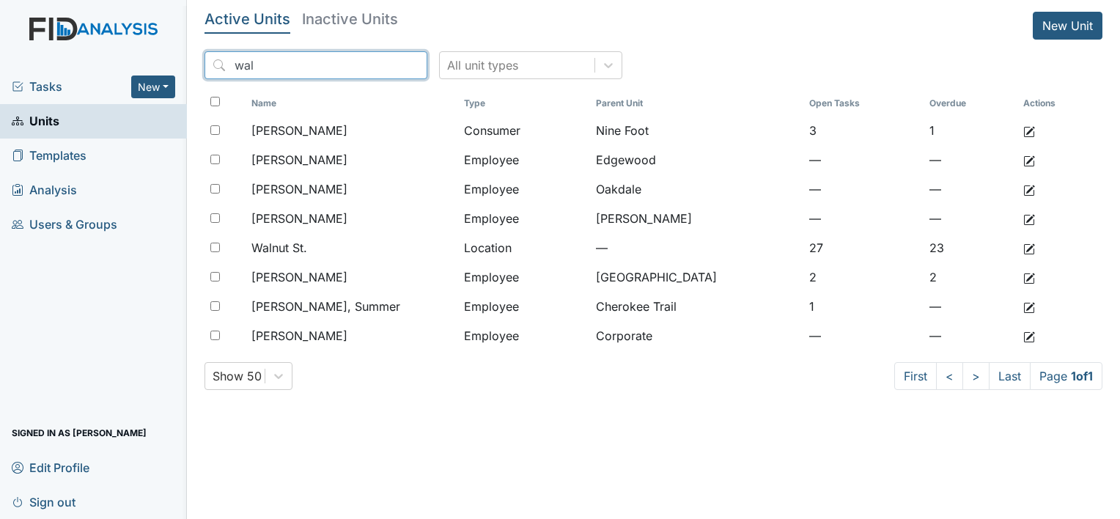
drag, startPoint x: 308, startPoint y: 65, endPoint x: 87, endPoint y: 76, distance: 221.7
click at [88, 76] on div "Tasks New Form Inspection Document Bundle Units Templates Analysis Users & Grou…" at bounding box center [560, 259] width 1120 height 519
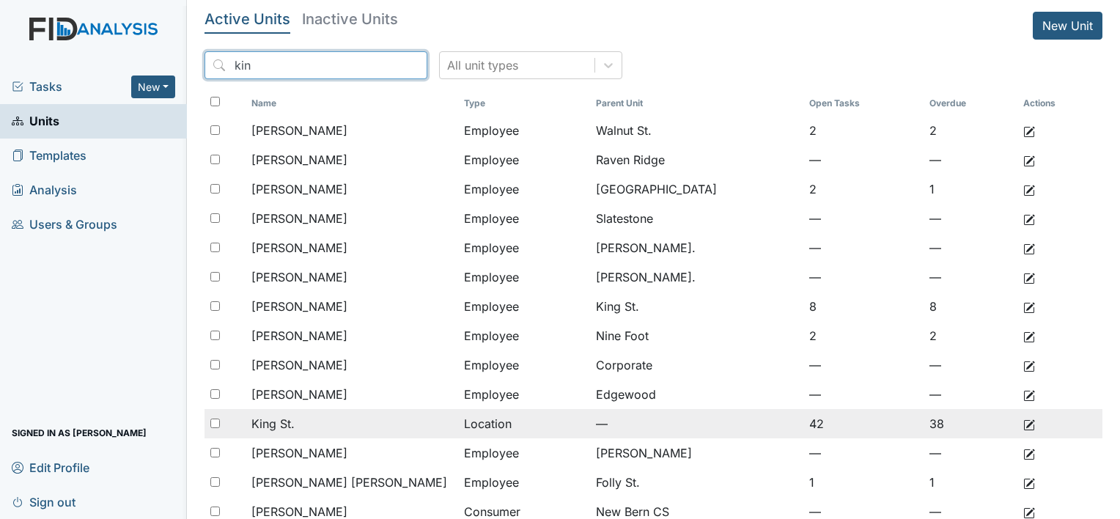
type input "kin"
click at [300, 422] on div "King St." at bounding box center [352, 424] width 201 height 18
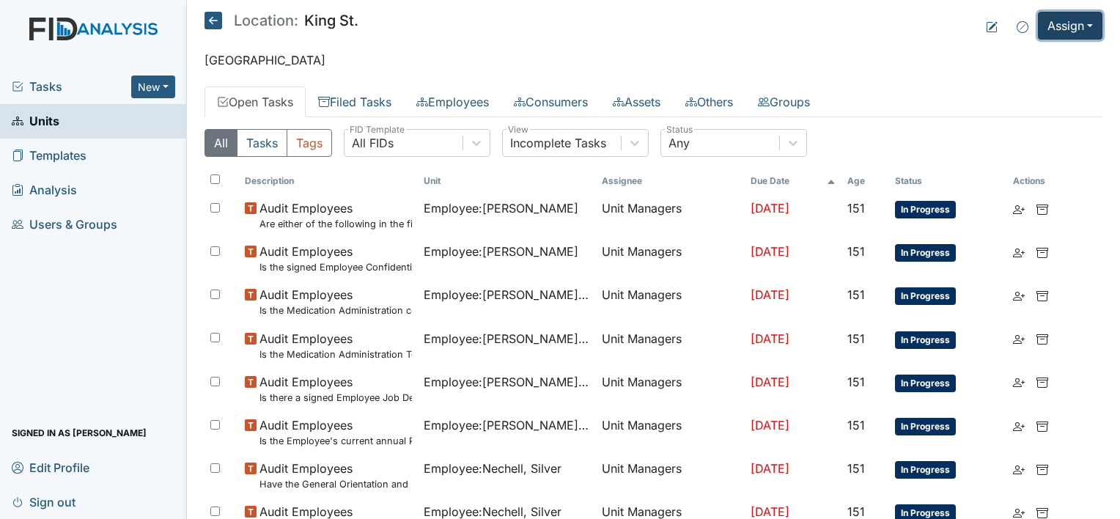
click at [1061, 30] on button "Assign" at bounding box center [1070, 26] width 65 height 28
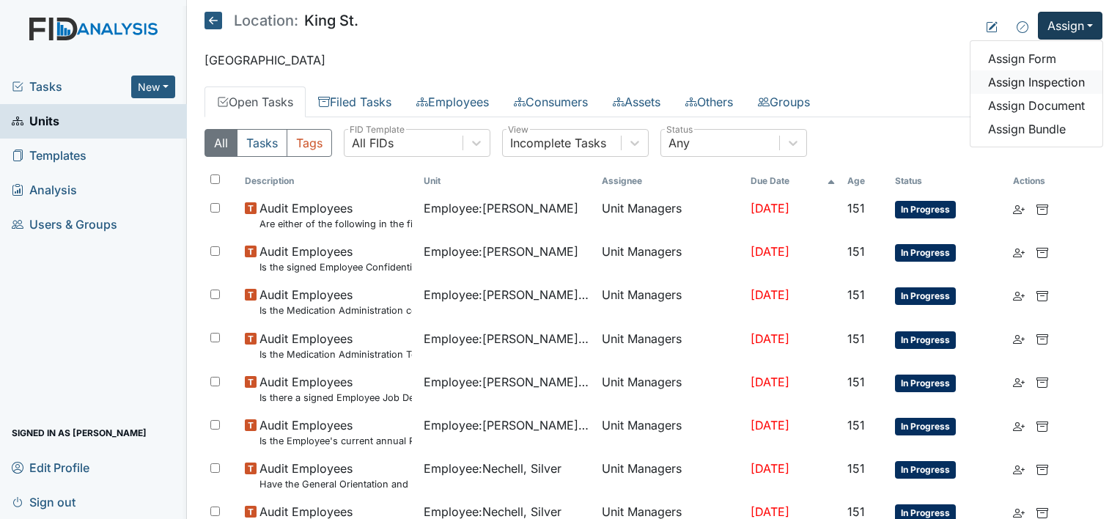
click at [1042, 84] on link "Assign Inspection" at bounding box center [1037, 81] width 132 height 23
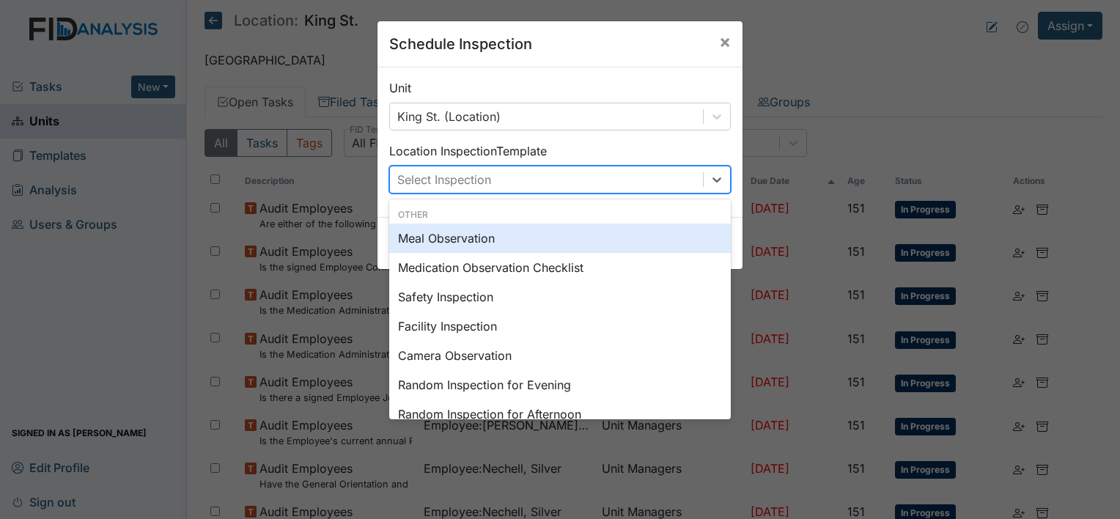
click at [494, 180] on div "Select Inspection" at bounding box center [546, 179] width 313 height 26
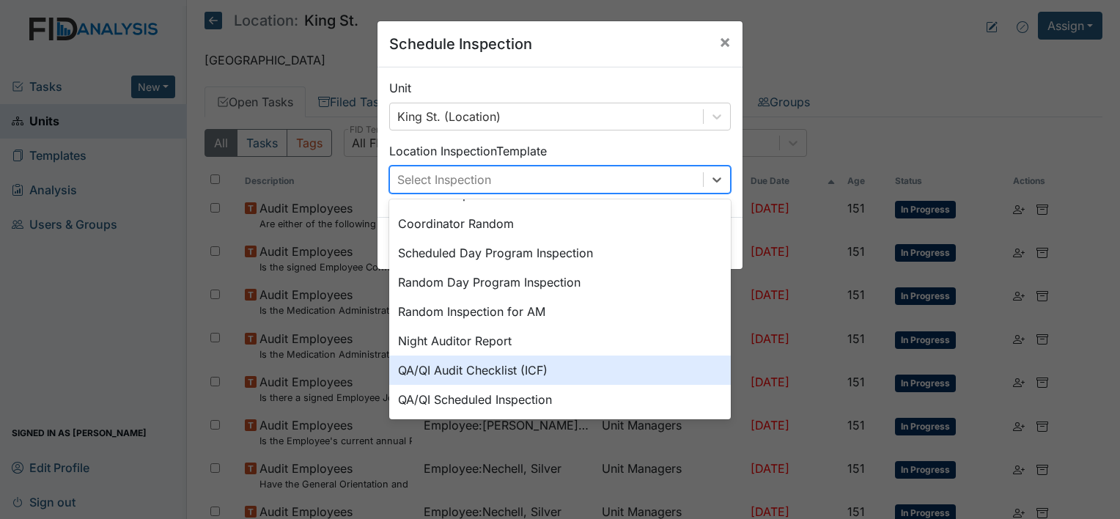
scroll to position [147, 0]
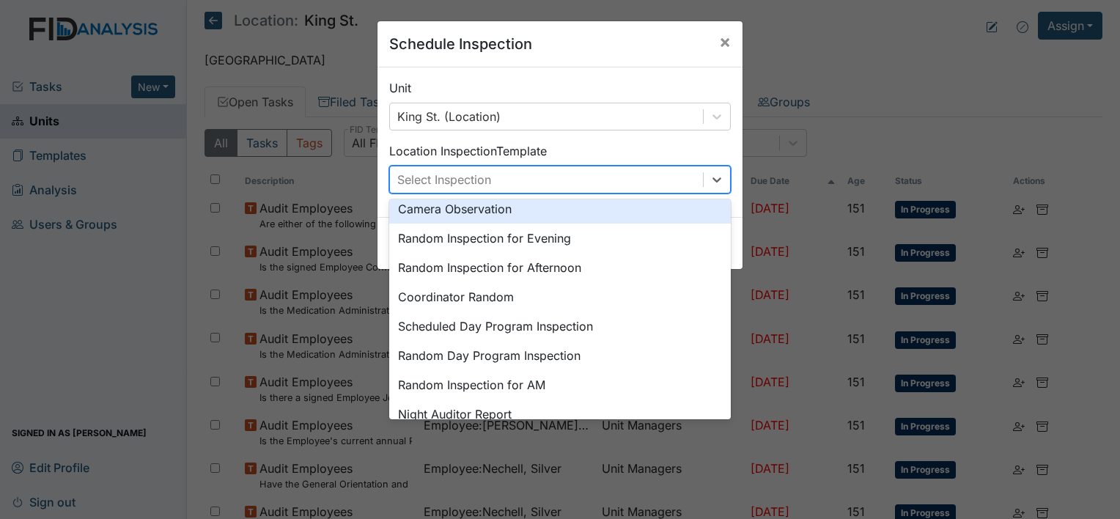
click at [469, 209] on div "Camera Observation" at bounding box center [560, 208] width 342 height 29
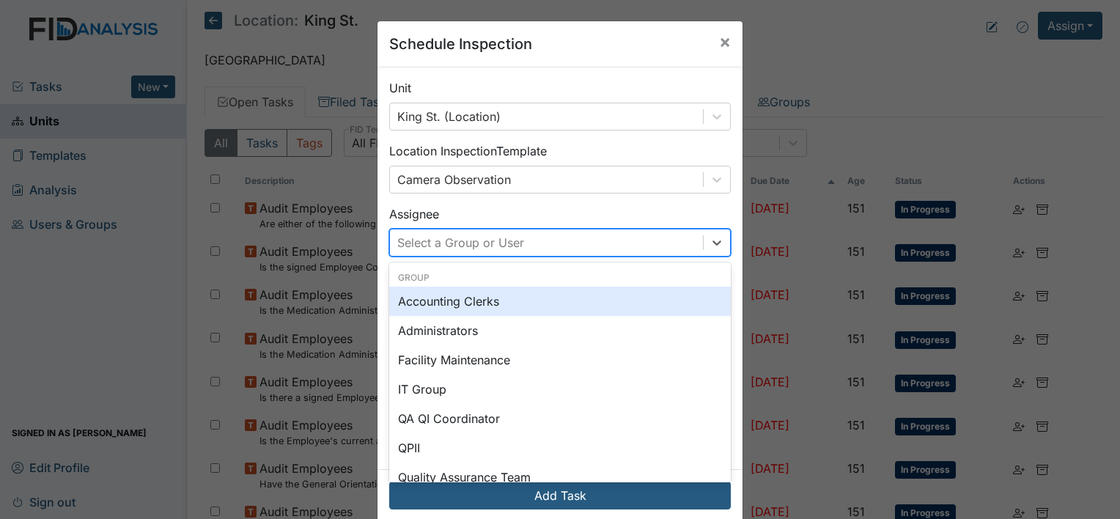
click at [527, 243] on div "Select a Group or User" at bounding box center [546, 243] width 313 height 26
type input "ama"
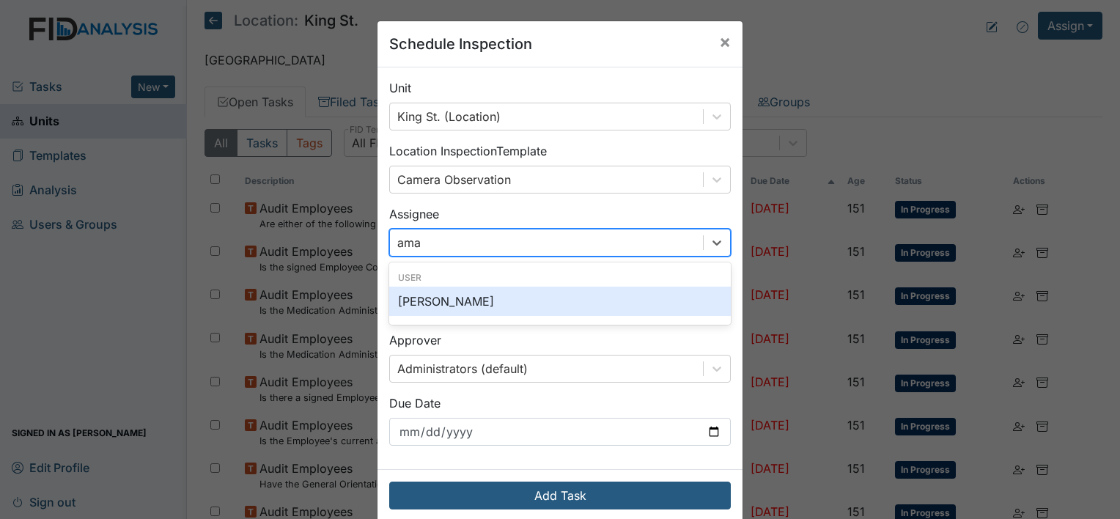
click at [492, 302] on div "[PERSON_NAME]" at bounding box center [560, 301] width 342 height 29
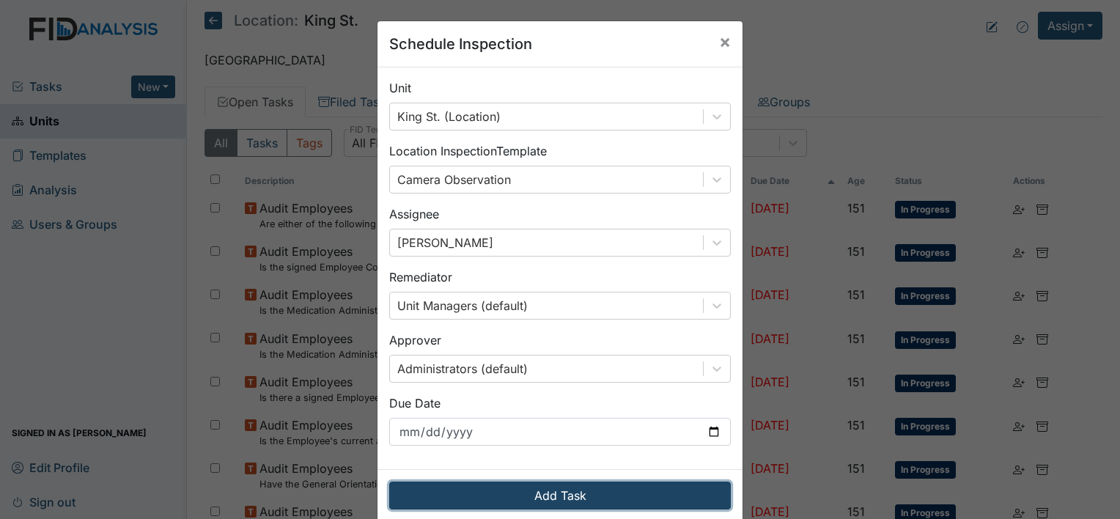
click at [617, 493] on button "Add Task" at bounding box center [560, 496] width 342 height 28
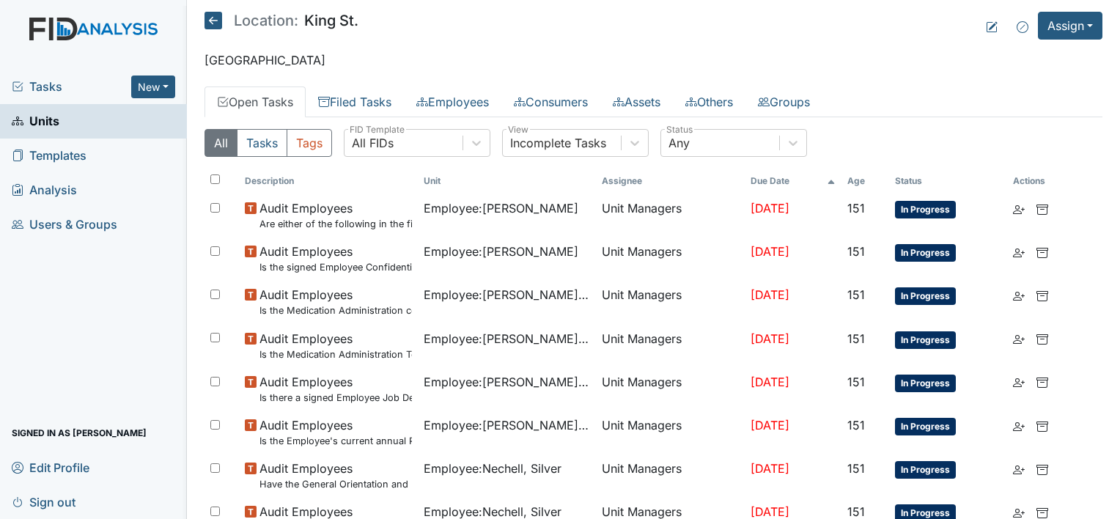
click at [273, 98] on link "Open Tasks" at bounding box center [255, 102] width 101 height 31
click at [281, 102] on link "Open Tasks" at bounding box center [255, 102] width 101 height 31
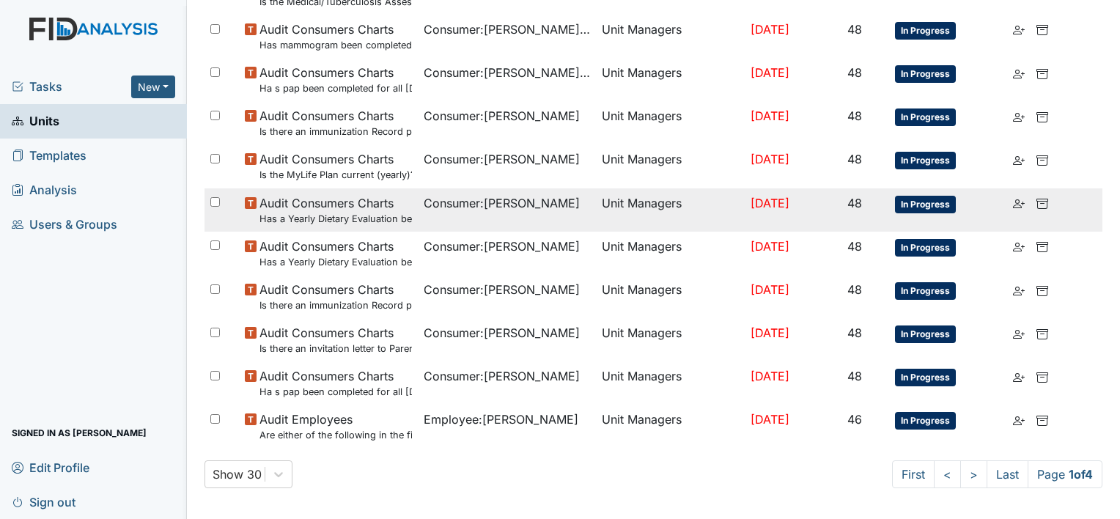
scroll to position [1051, 0]
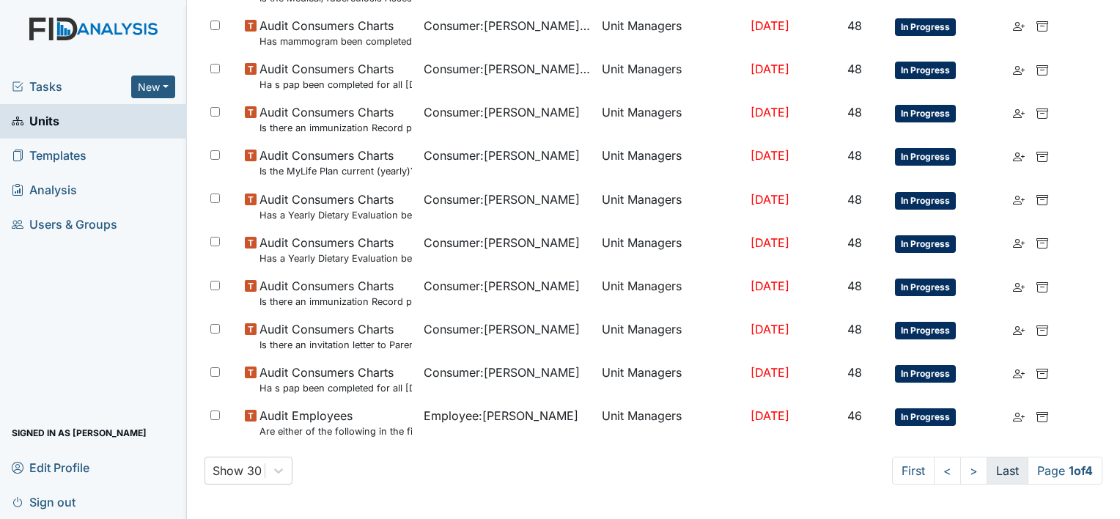
click at [991, 466] on link "Last" at bounding box center [1008, 471] width 42 height 28
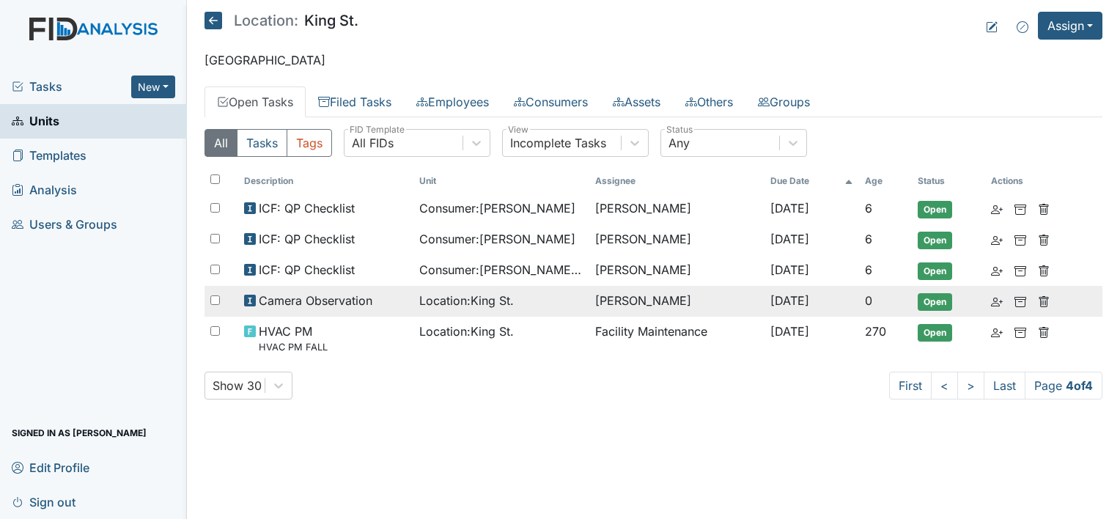
click at [447, 292] on span "Location : King St." at bounding box center [466, 301] width 95 height 18
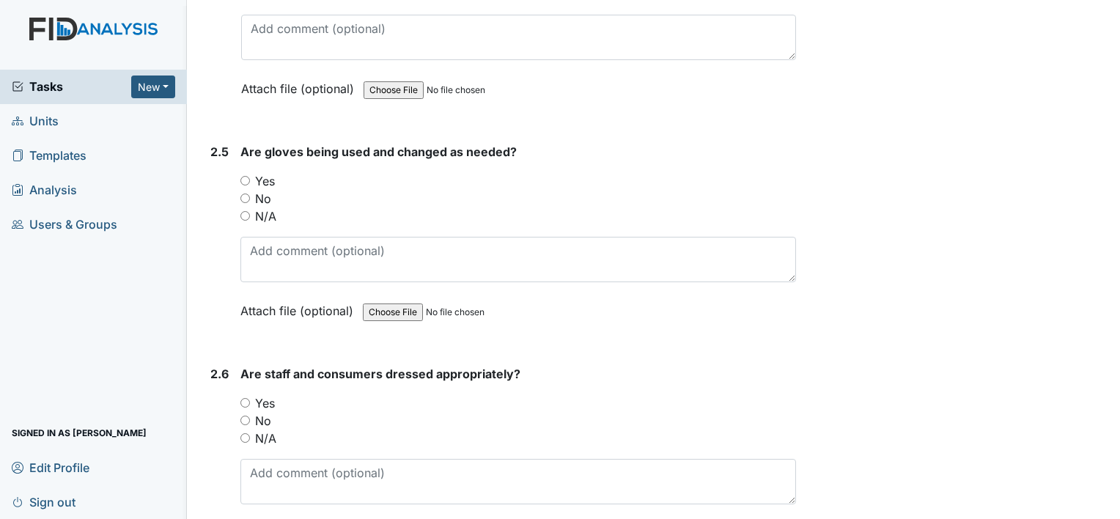
scroll to position [1613, 0]
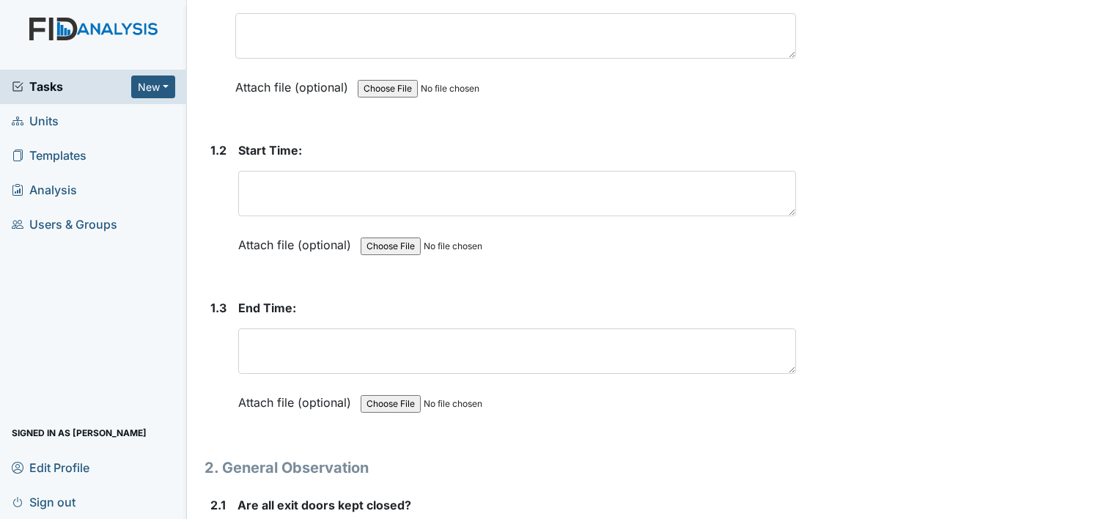
scroll to position [0, 0]
